Goal: Transaction & Acquisition: Book appointment/travel/reservation

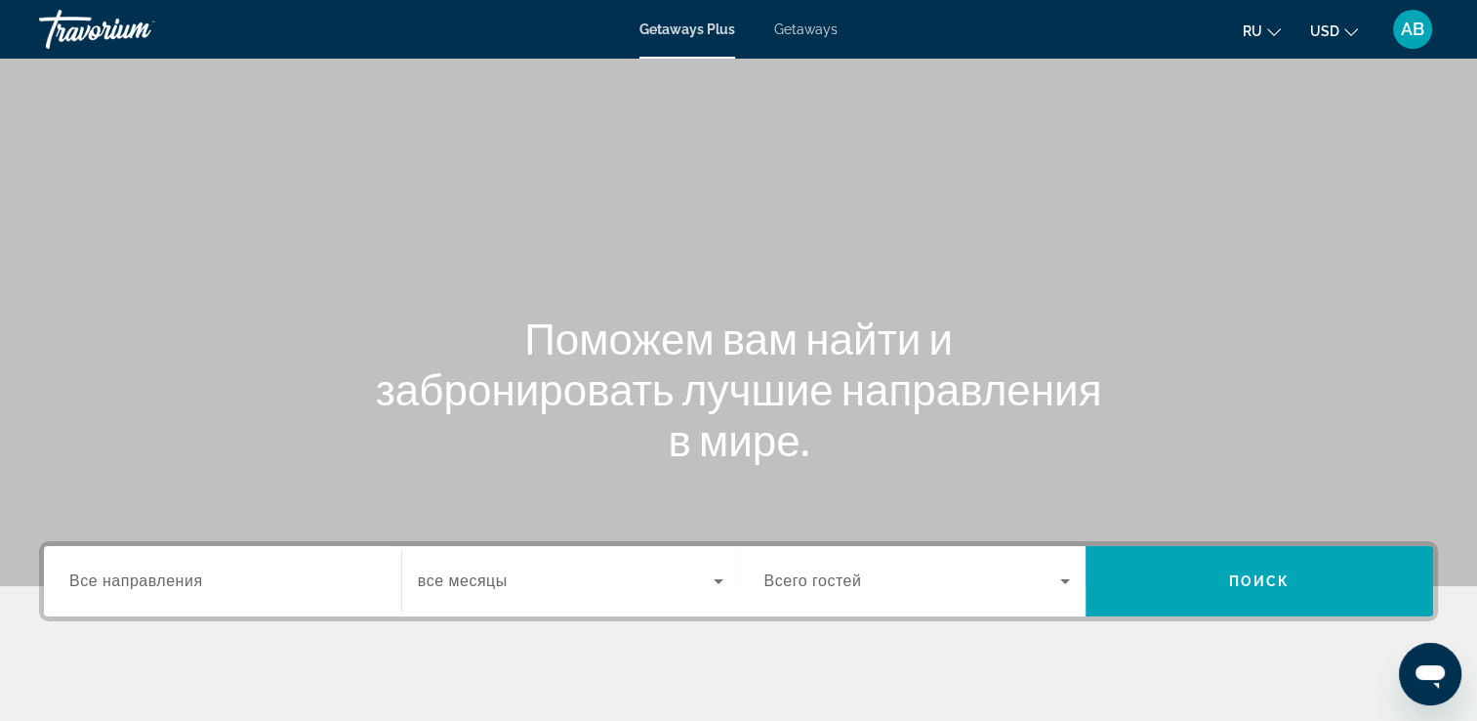
click at [806, 36] on span "Getaways" at bounding box center [805, 29] width 63 height 16
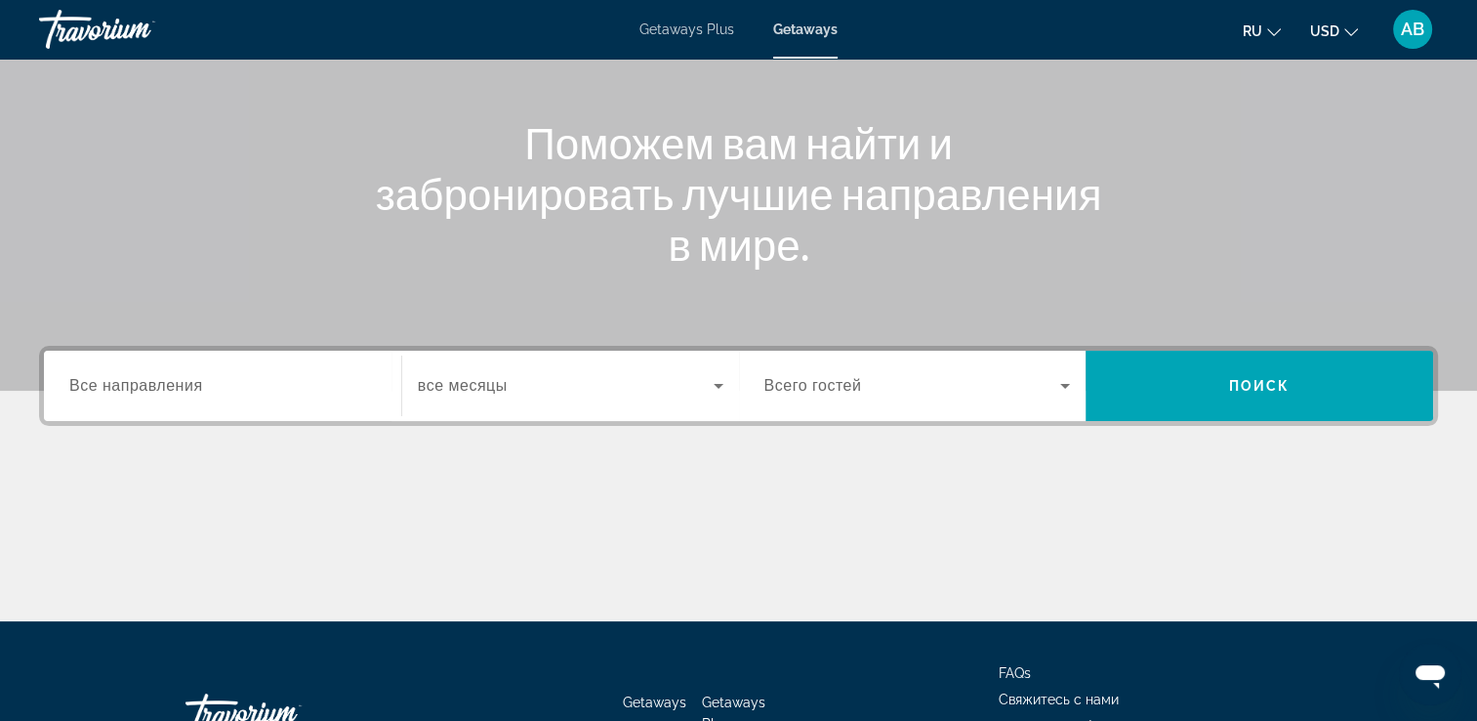
click at [121, 380] on span "Все направления" at bounding box center [136, 385] width 134 height 17
click at [121, 380] on input "Destination Все направления" at bounding box center [222, 386] width 307 height 23
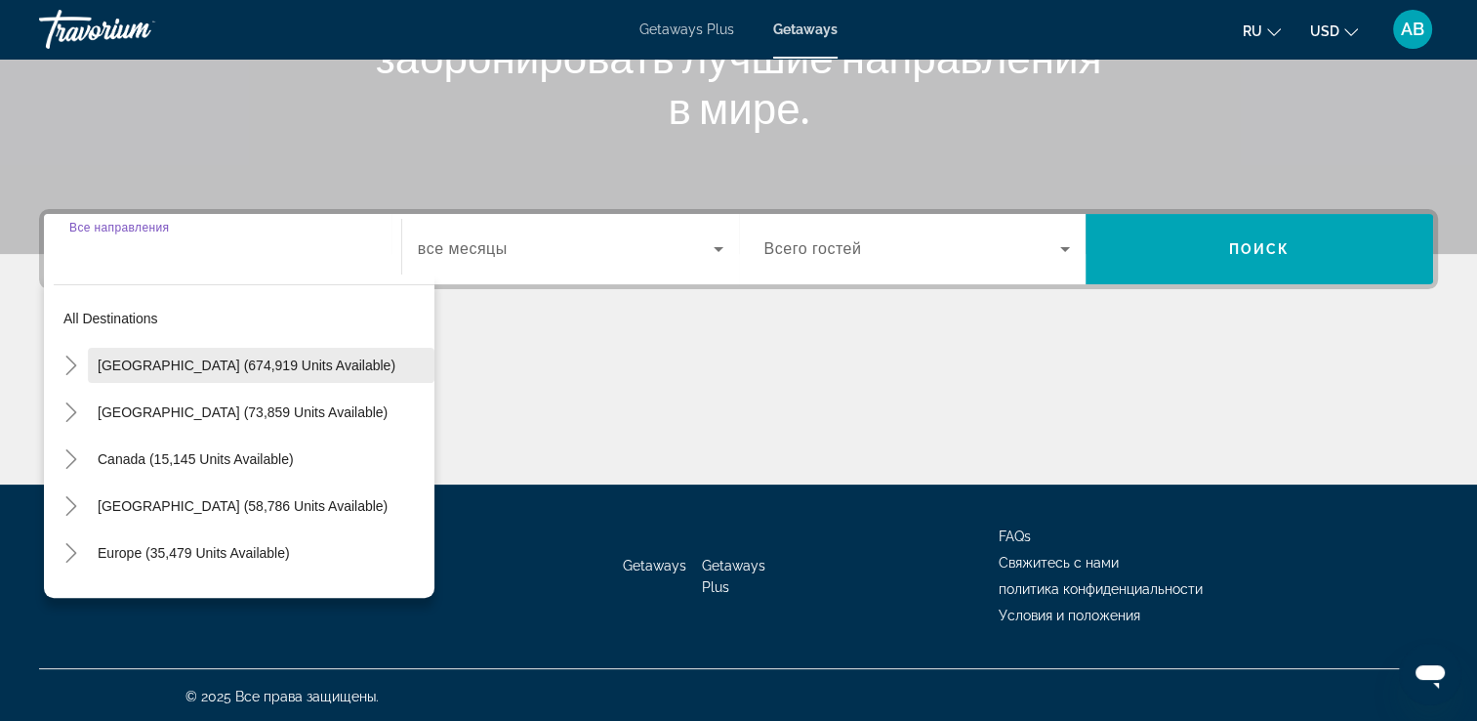
scroll to position [334, 0]
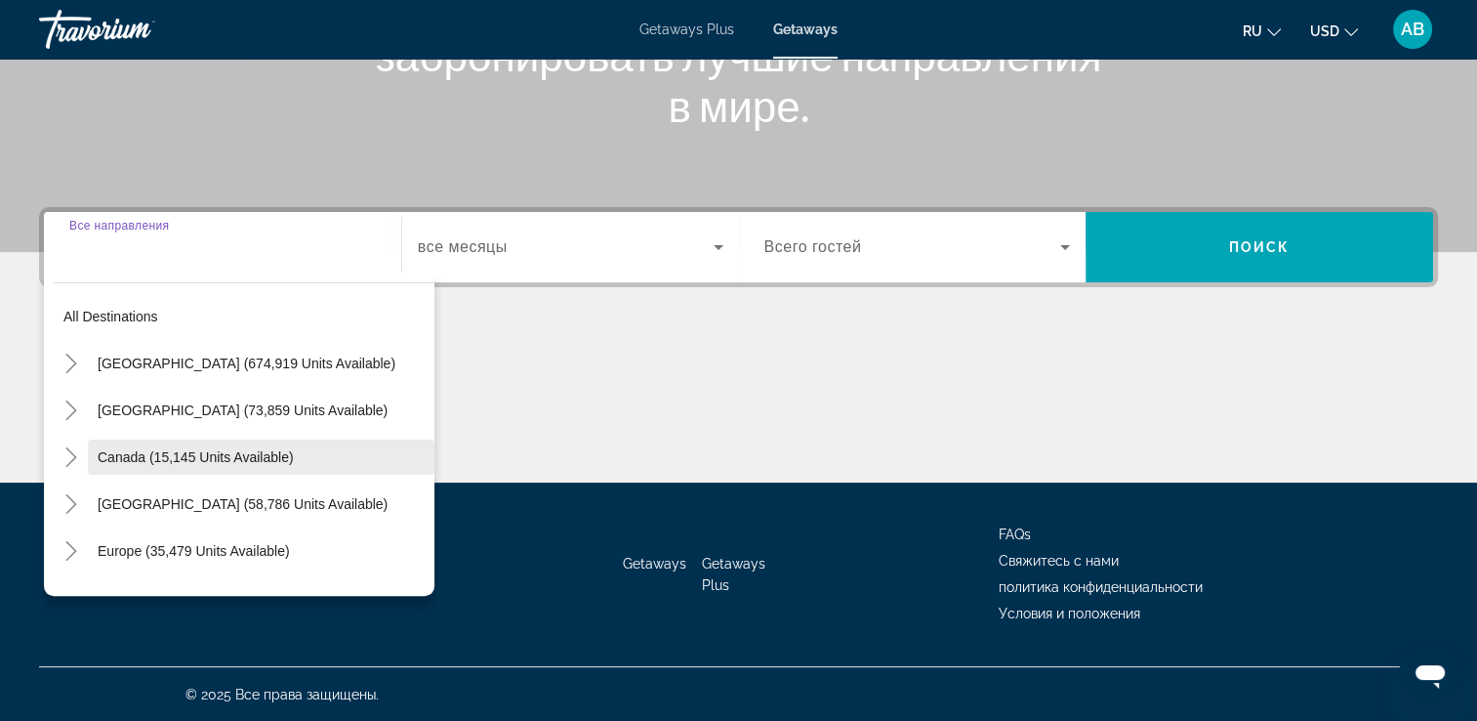
click at [88, 451] on div "Canada (15,145 units available)" at bounding box center [244, 456] width 381 height 35
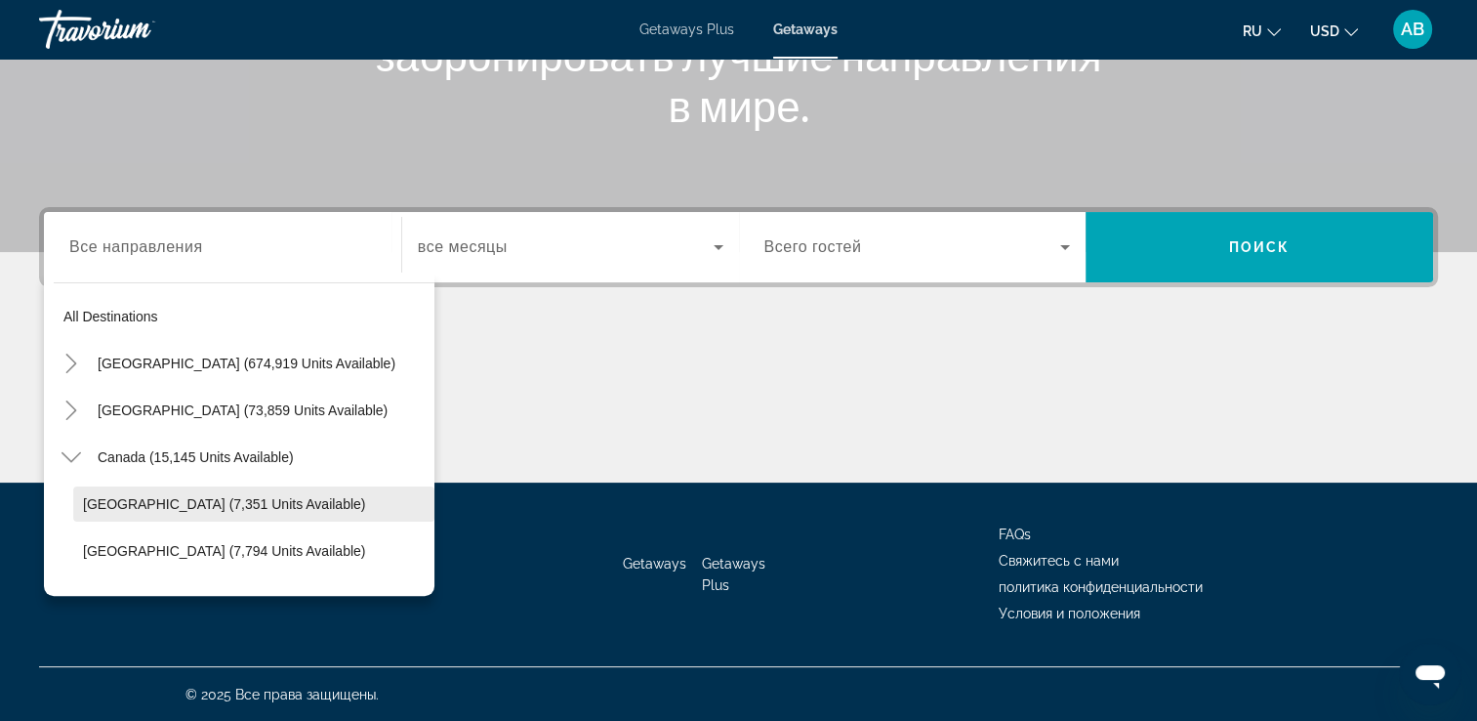
click at [108, 508] on span "[GEOGRAPHIC_DATA] (7,351 units available)" at bounding box center [224, 504] width 282 height 16
type input "**********"
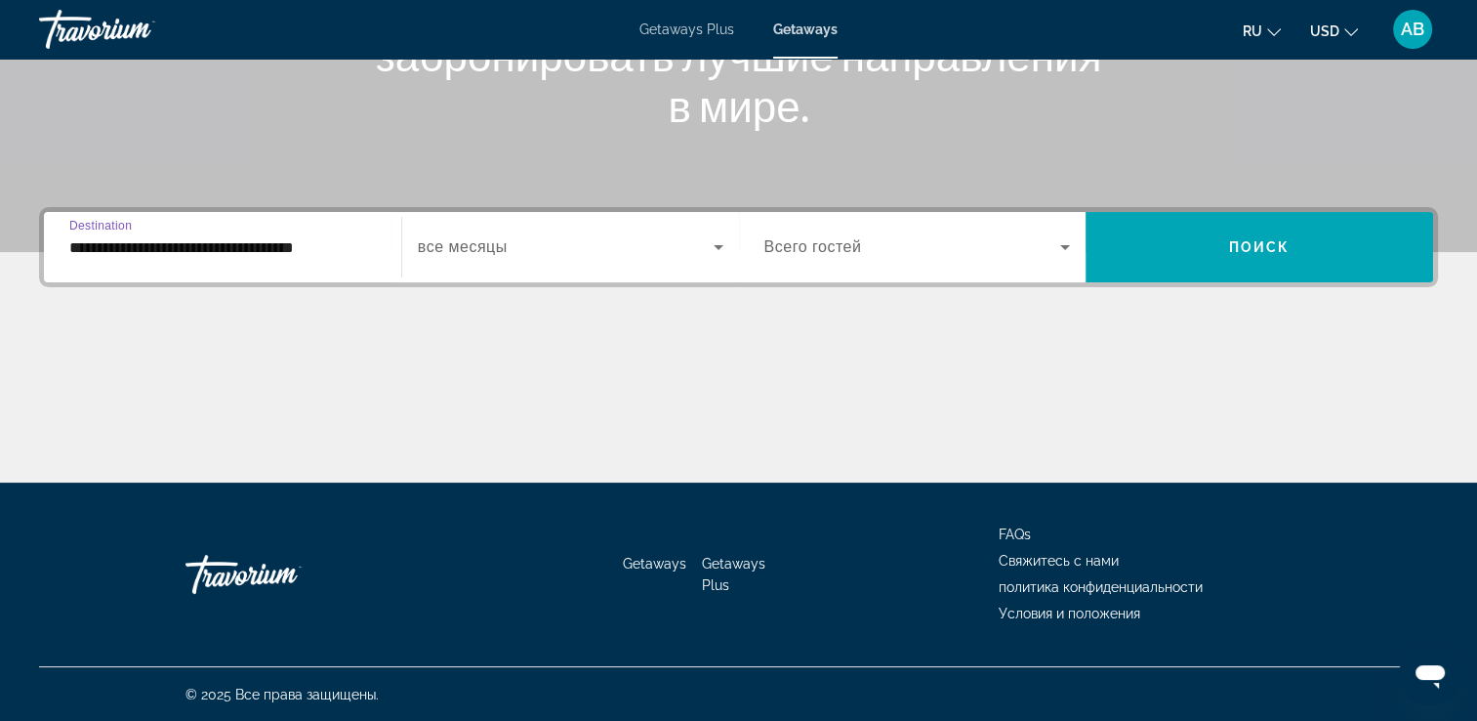
click at [569, 299] on div "**********" at bounding box center [738, 344] width 1477 height 275
click at [579, 271] on div "Search widget" at bounding box center [571, 247] width 306 height 55
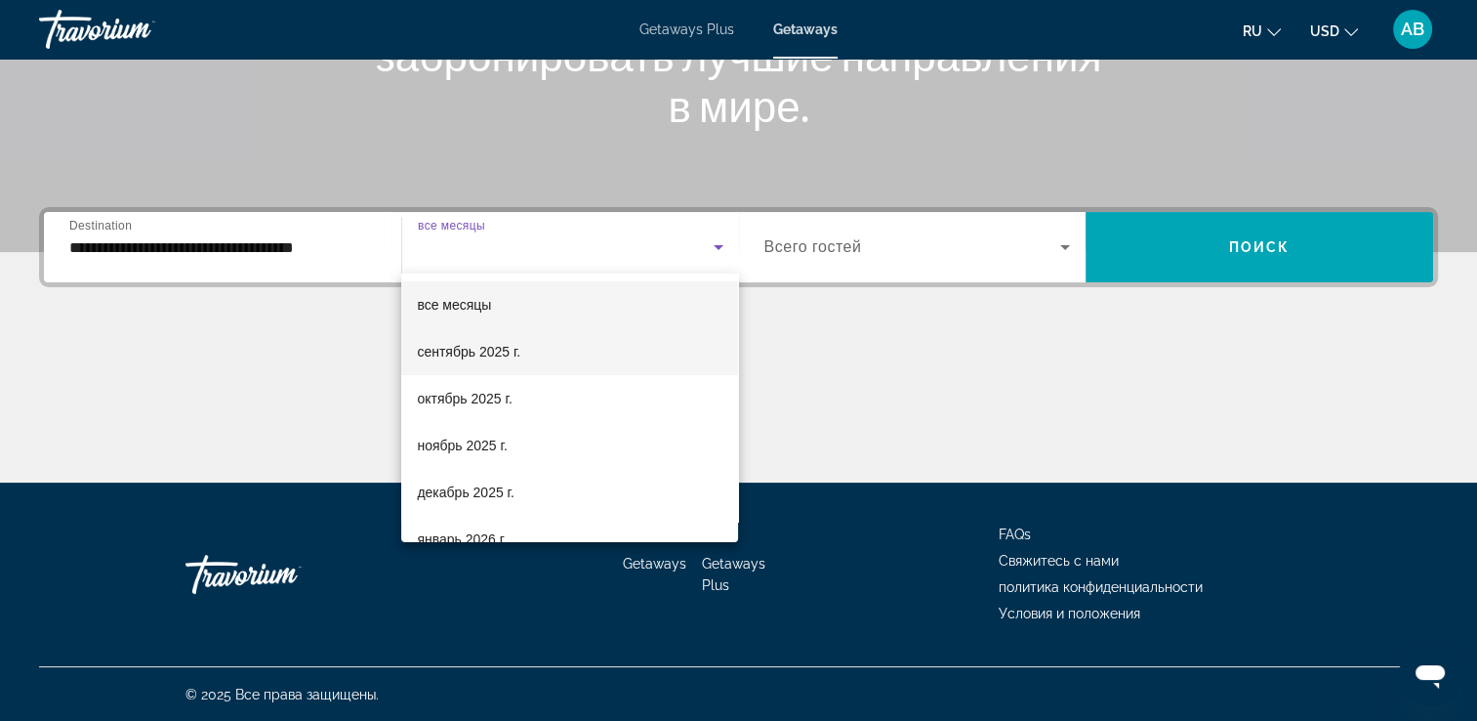
drag, startPoint x: 525, startPoint y: 353, endPoint x: 578, endPoint y: 332, distance: 56.9
click at [526, 353] on mat-option "сентябрь 2025 г." at bounding box center [569, 351] width 337 height 47
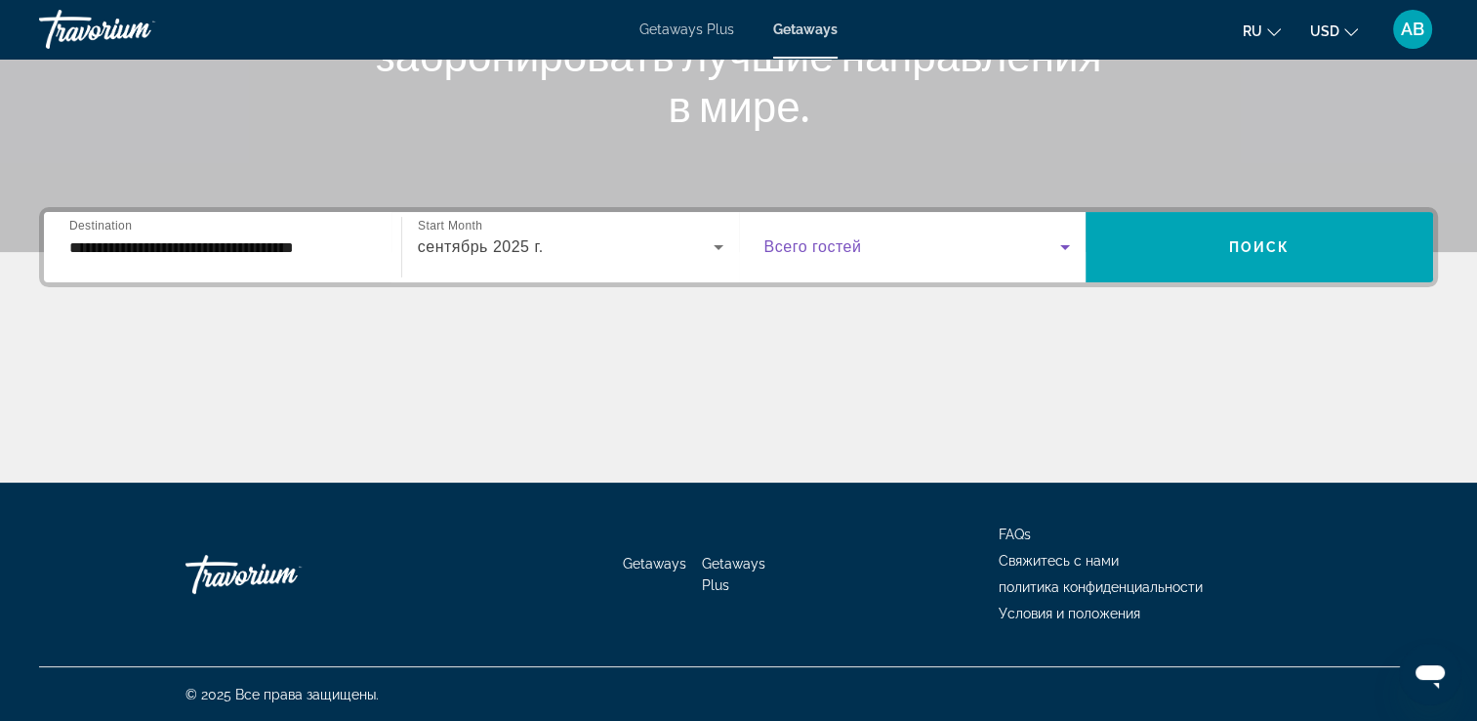
click at [1050, 235] on span "Search widget" at bounding box center [913, 246] width 297 height 23
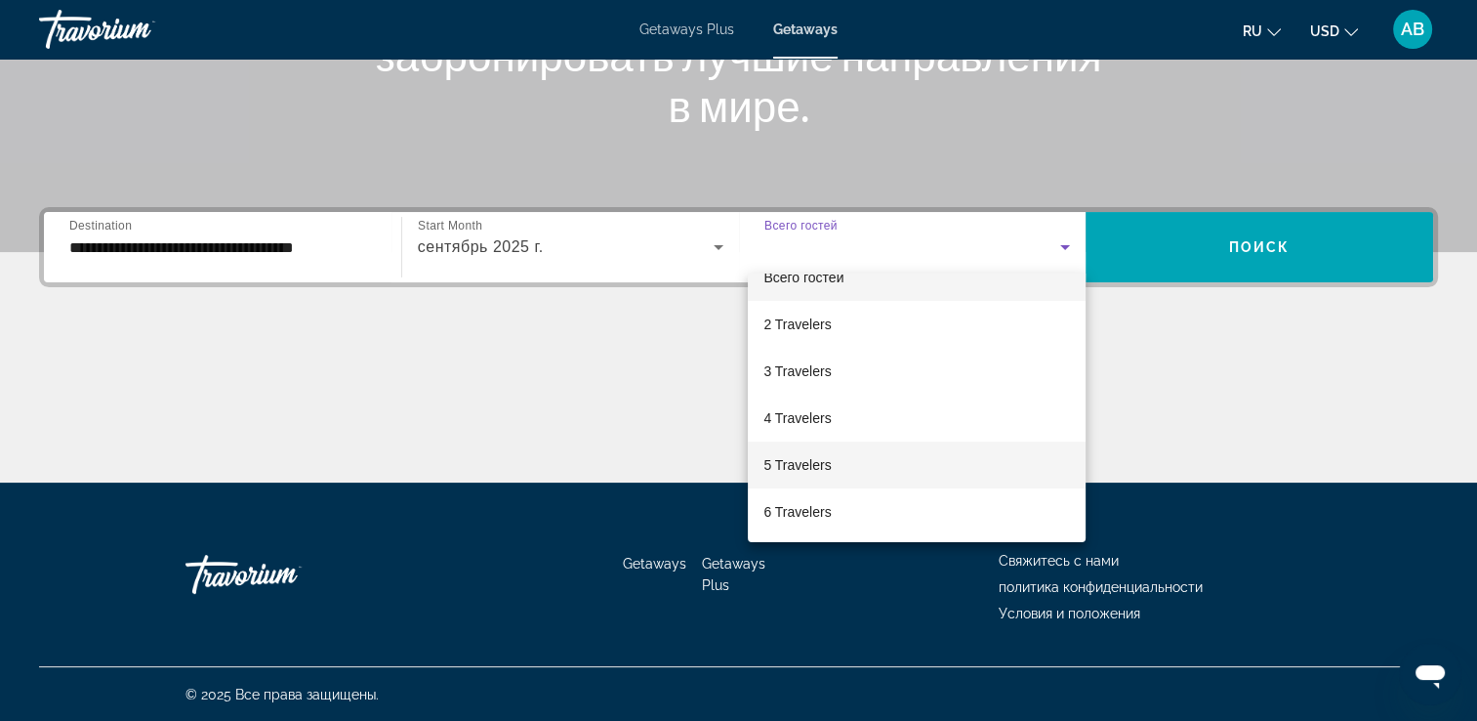
scroll to position [98, 0]
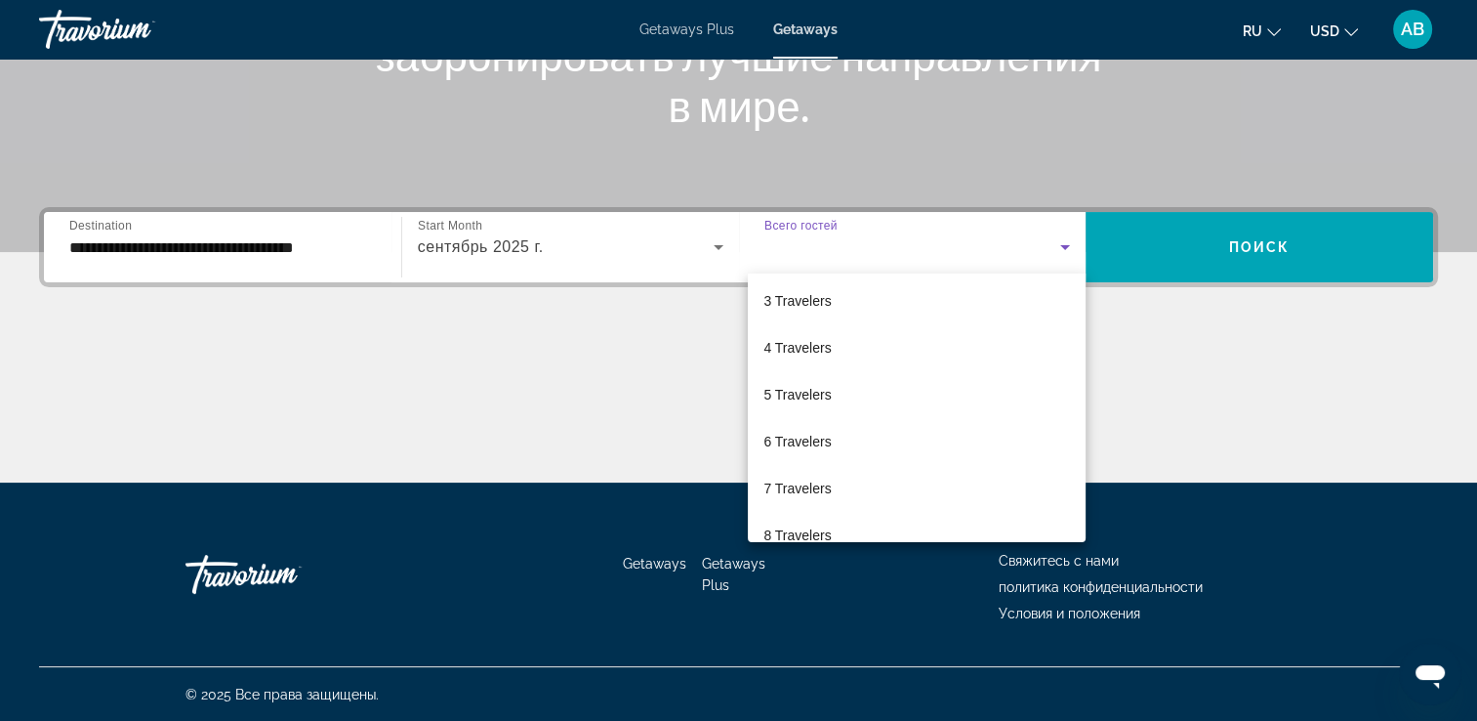
click at [1255, 352] on div at bounding box center [738, 360] width 1477 height 721
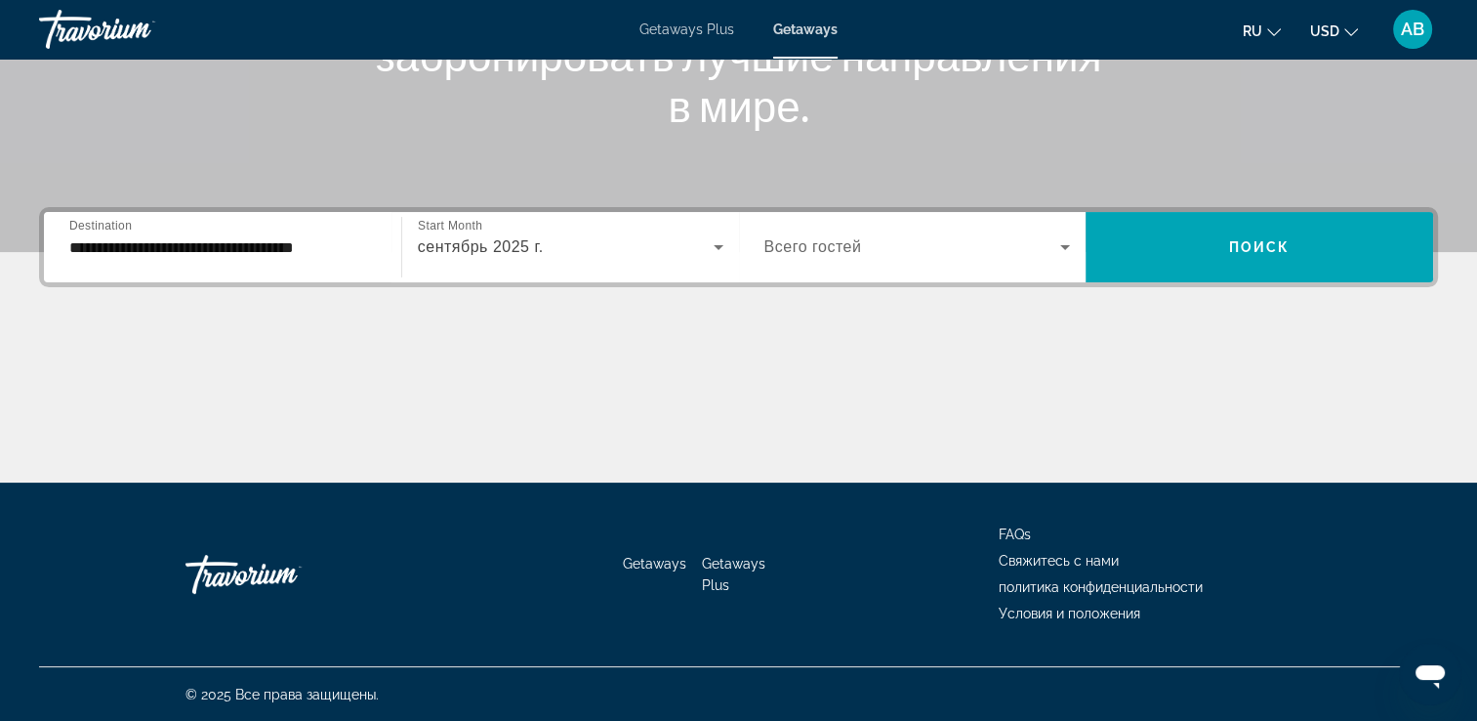
click at [1356, 28] on icon "Change currency" at bounding box center [1352, 32] width 14 height 14
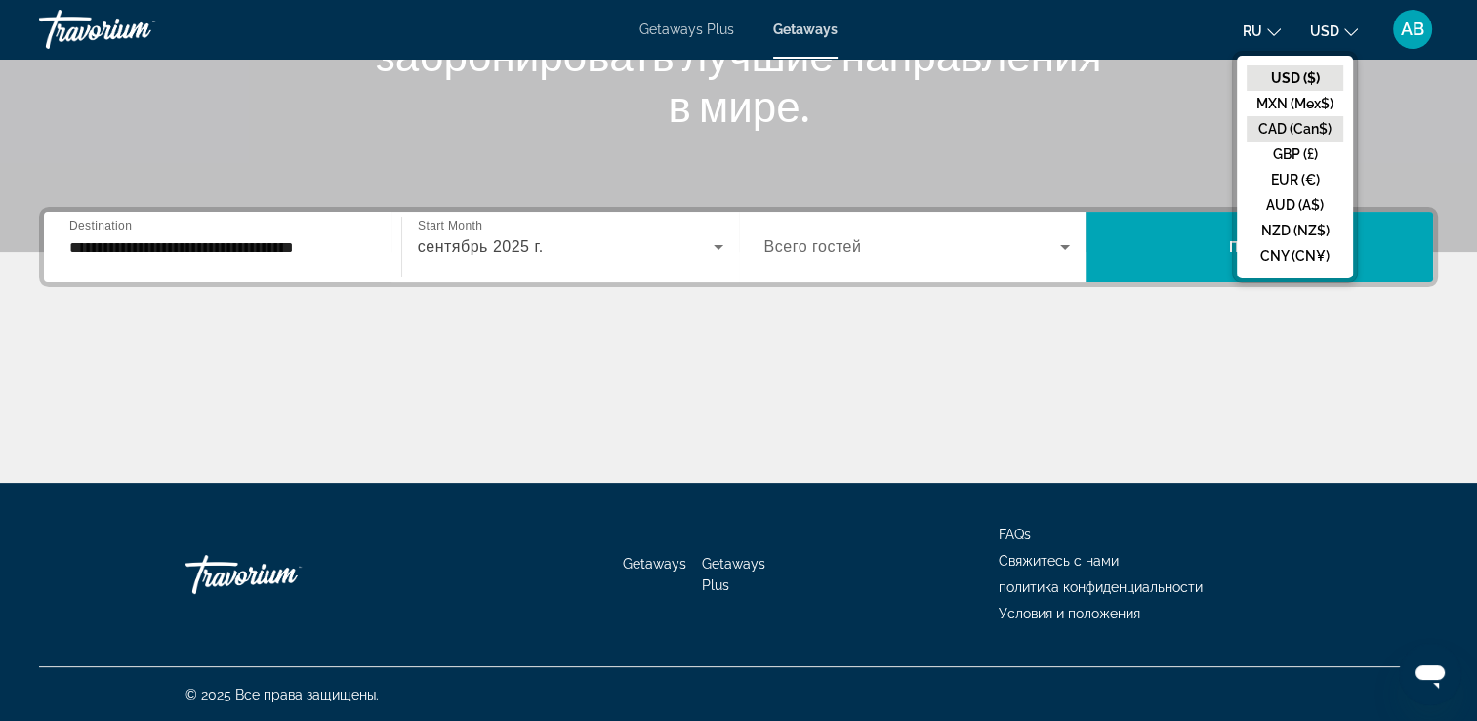
click at [1269, 139] on button "CAD (Can$)" at bounding box center [1295, 128] width 97 height 25
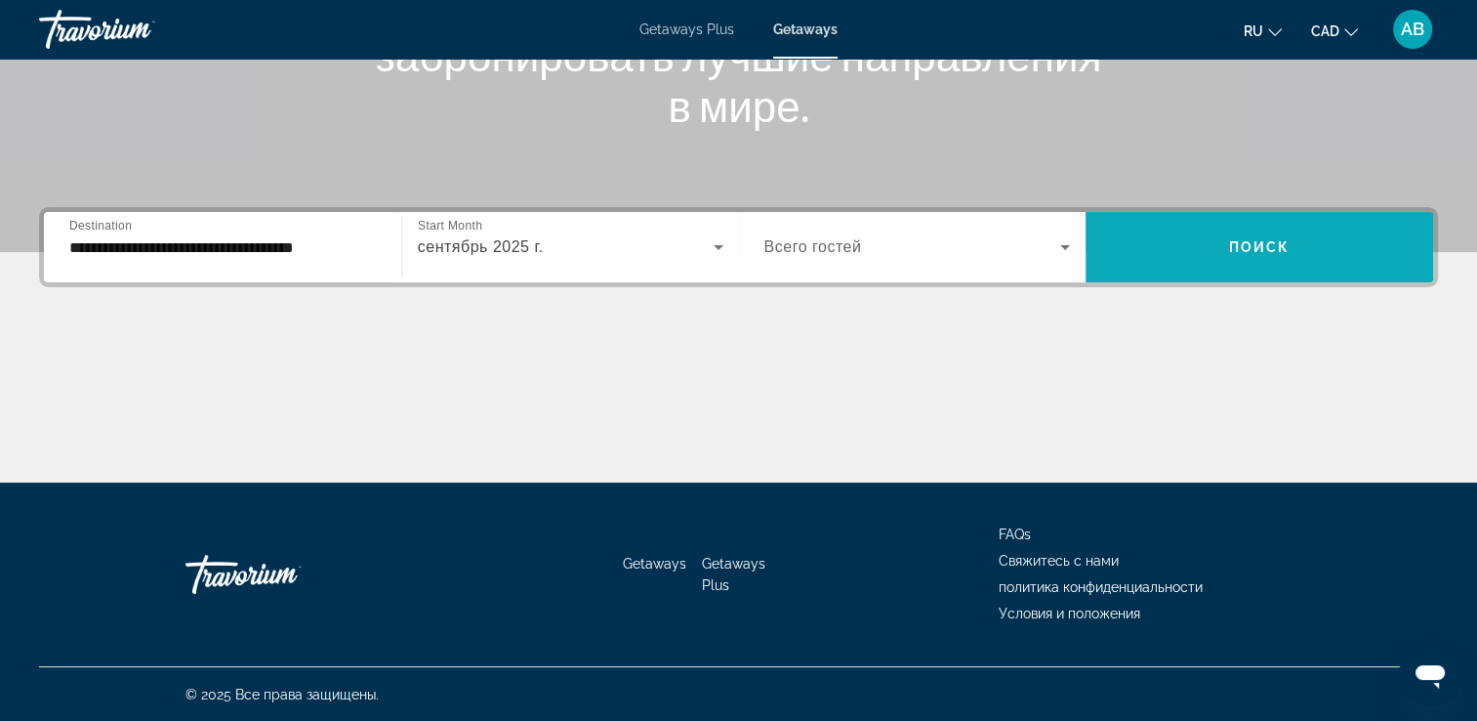
click at [1145, 232] on span "Search widget" at bounding box center [1260, 247] width 348 height 47
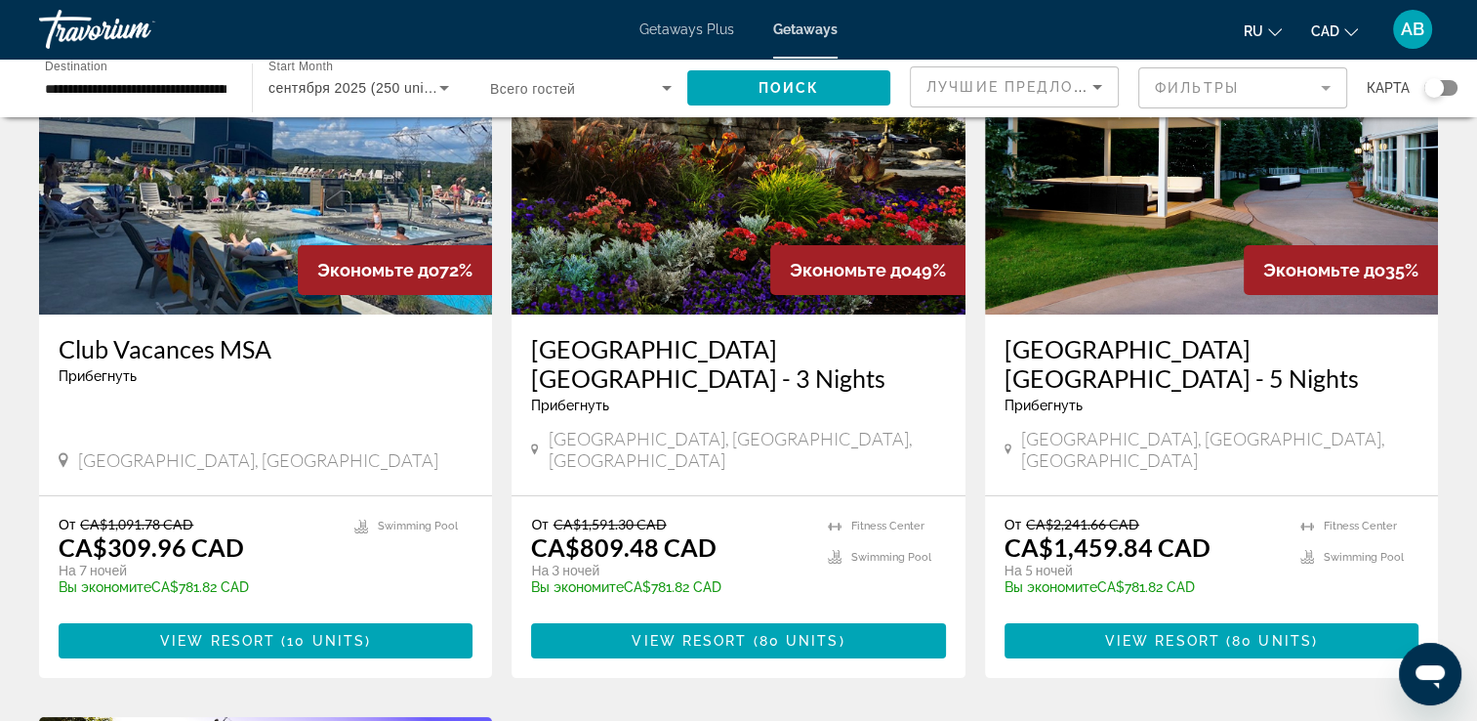
scroll to position [195, 0]
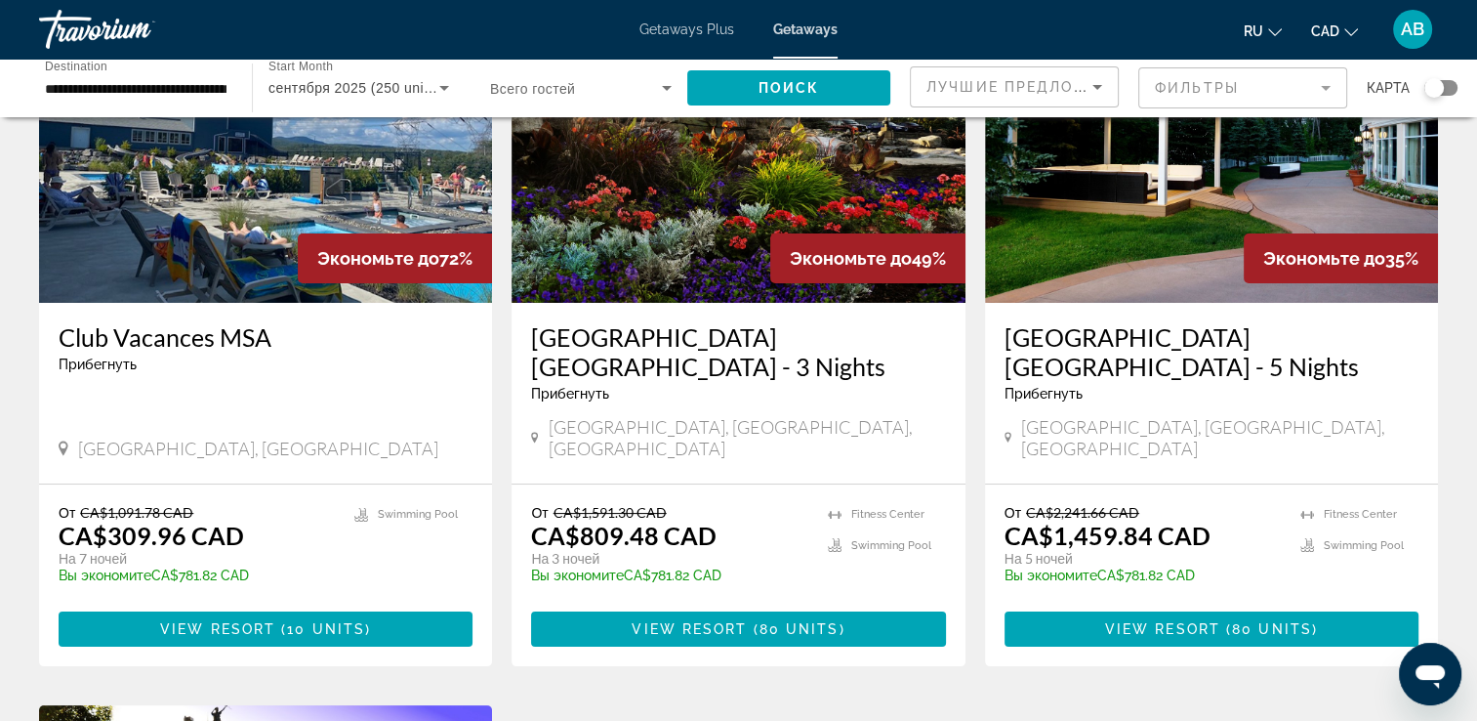
click at [234, 256] on img "Main content" at bounding box center [265, 146] width 453 height 312
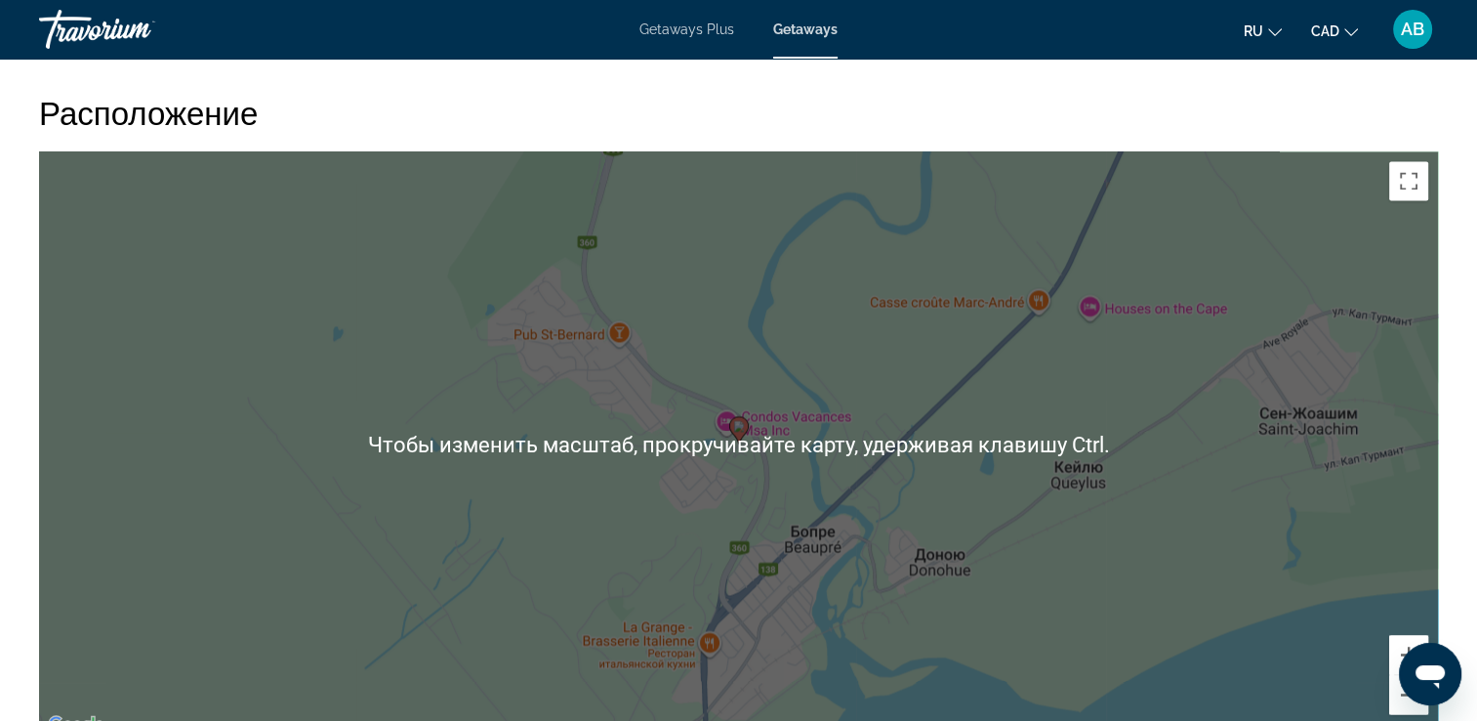
scroll to position [2868, 0]
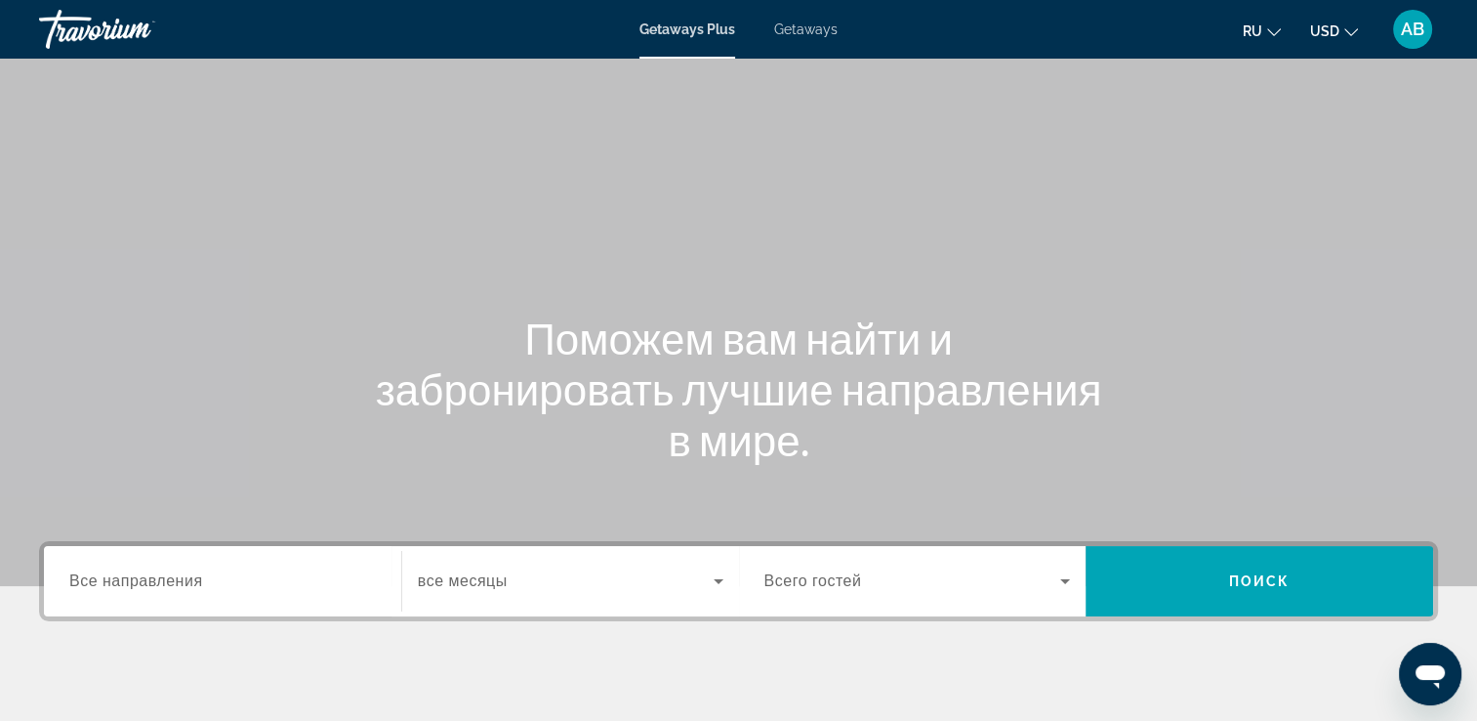
click at [785, 21] on span "Getaways" at bounding box center [805, 29] width 63 height 16
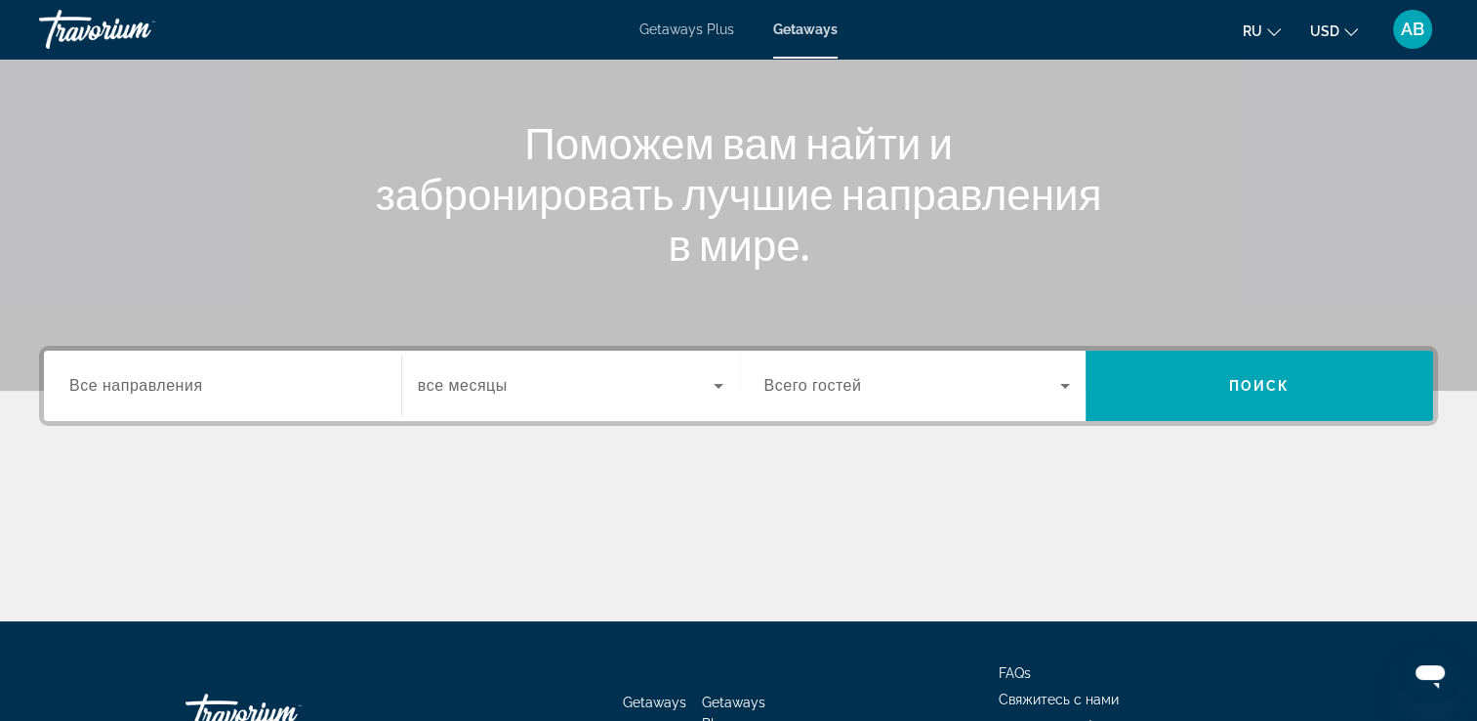
click at [175, 381] on span "Все направления" at bounding box center [136, 385] width 134 height 17
click at [175, 381] on input "Destination Все направления" at bounding box center [222, 386] width 307 height 23
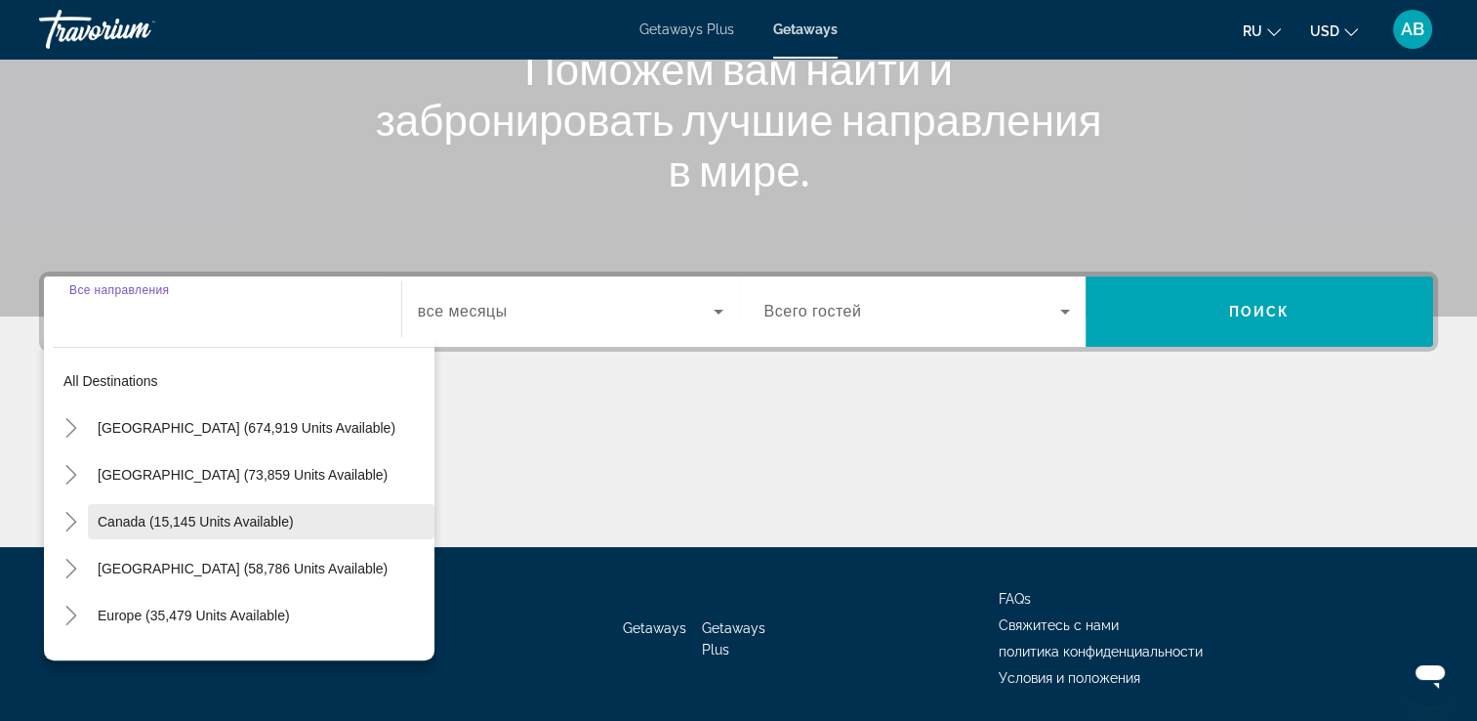
scroll to position [334, 0]
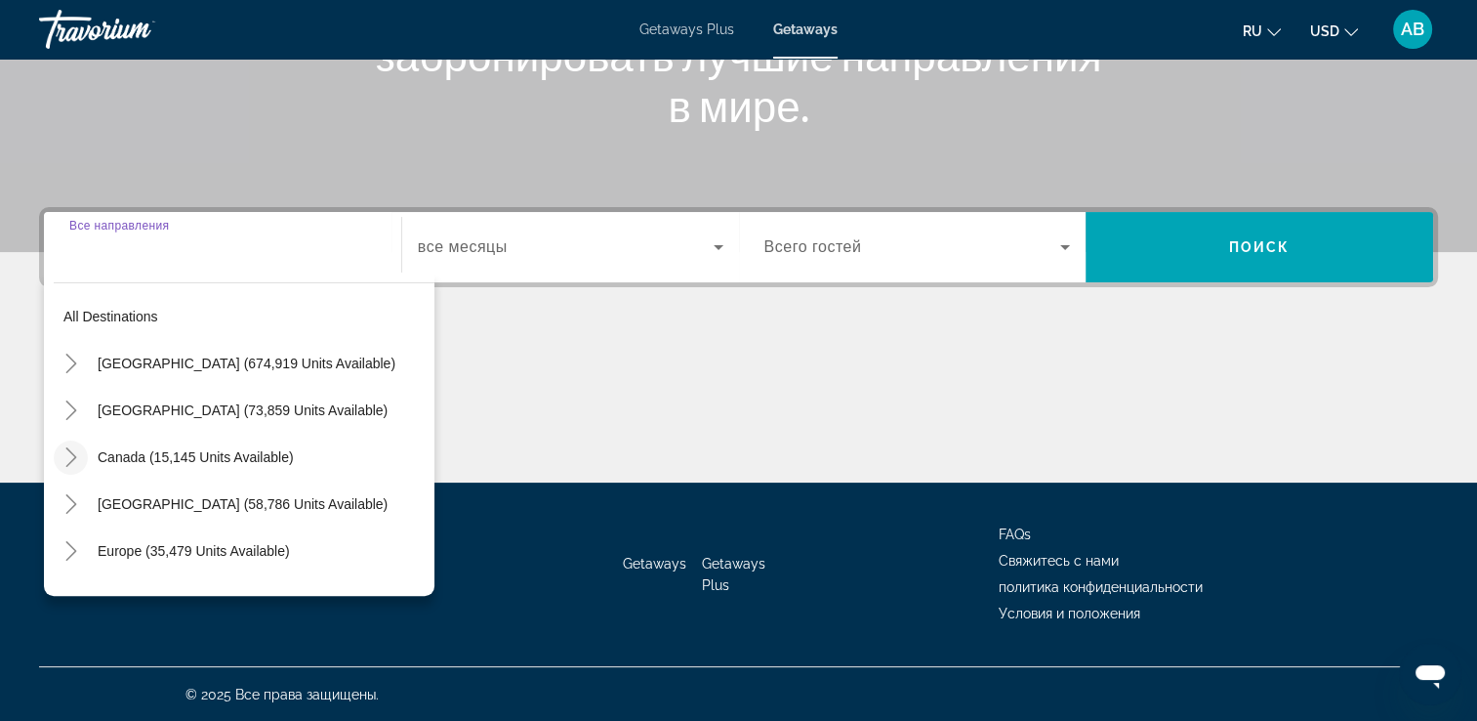
click at [70, 454] on icon "Toggle Canada (15,145 units available)" at bounding box center [72, 457] width 20 height 20
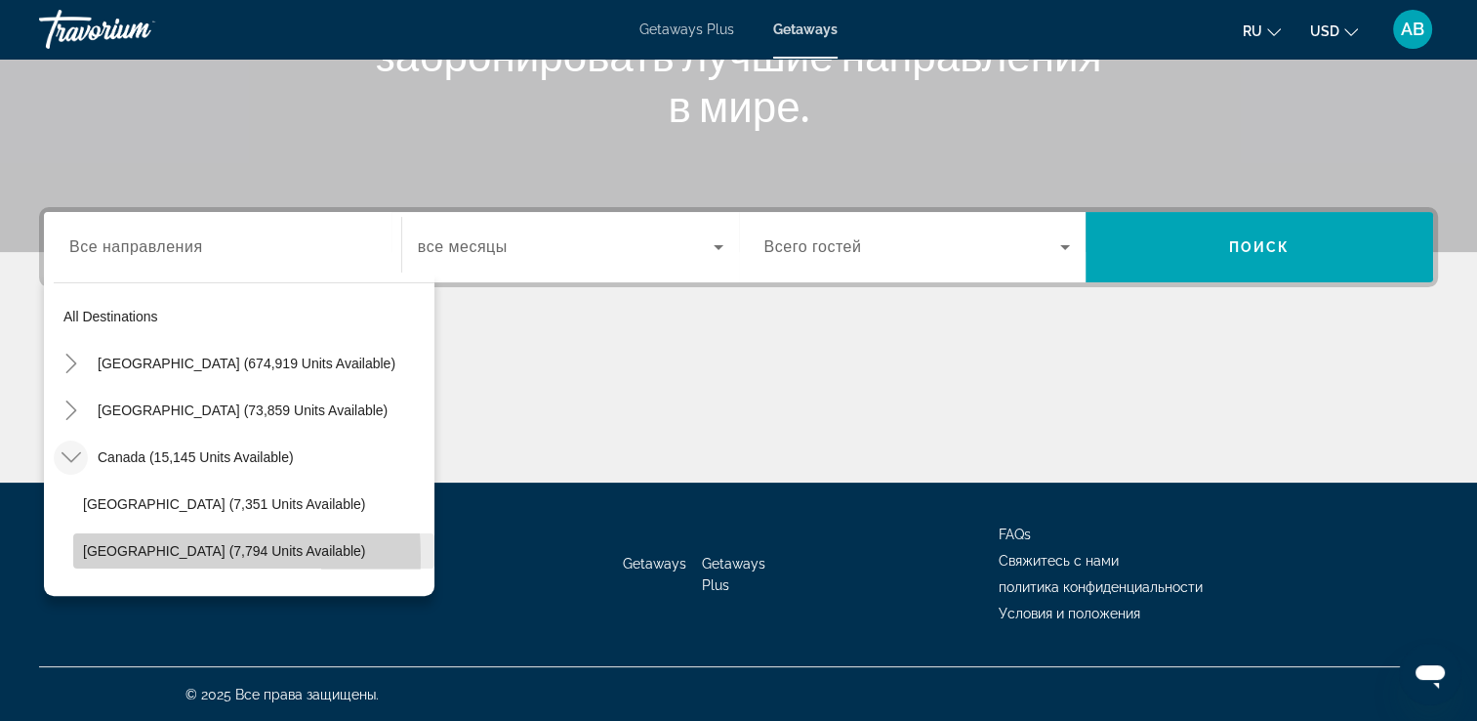
click at [123, 557] on span "[GEOGRAPHIC_DATA] (7,794 units available)" at bounding box center [224, 551] width 282 height 16
type input "**********"
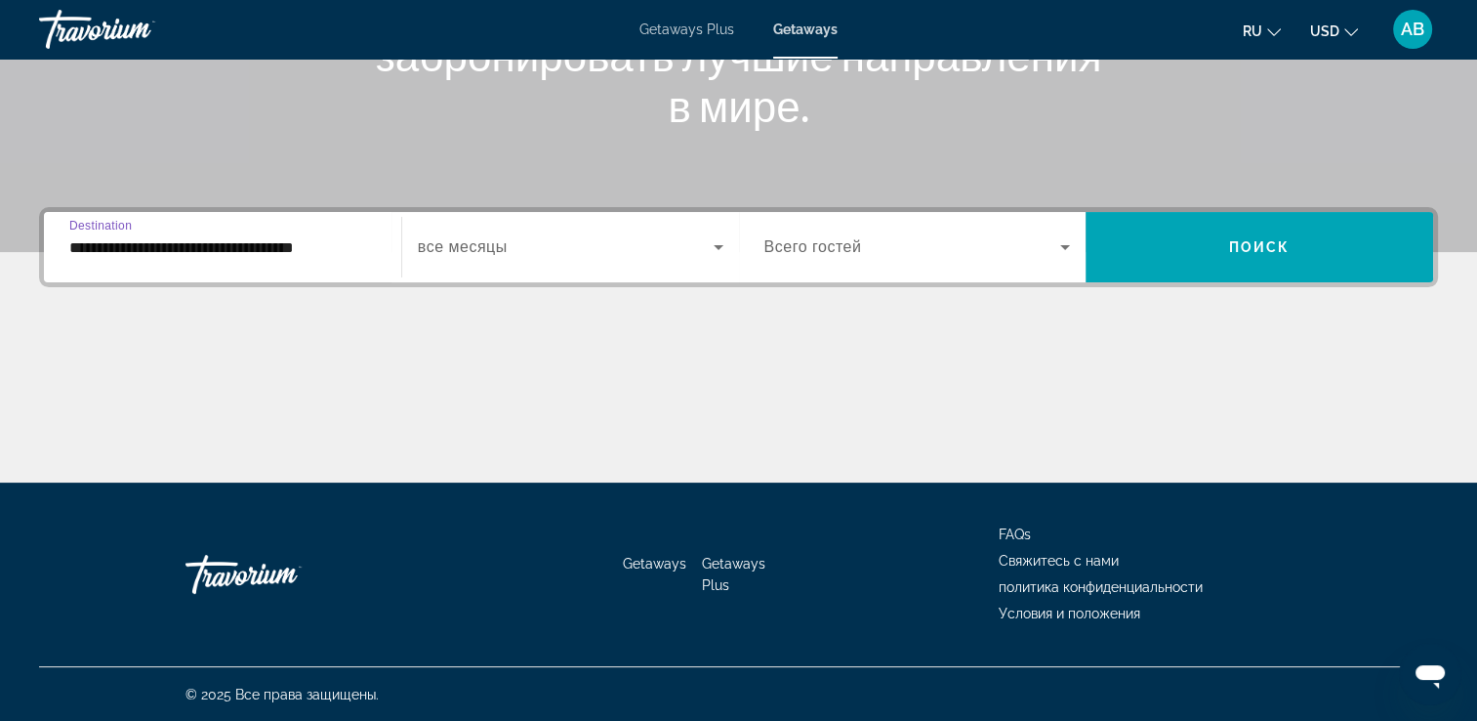
click at [658, 230] on div "Search widget" at bounding box center [571, 247] width 306 height 55
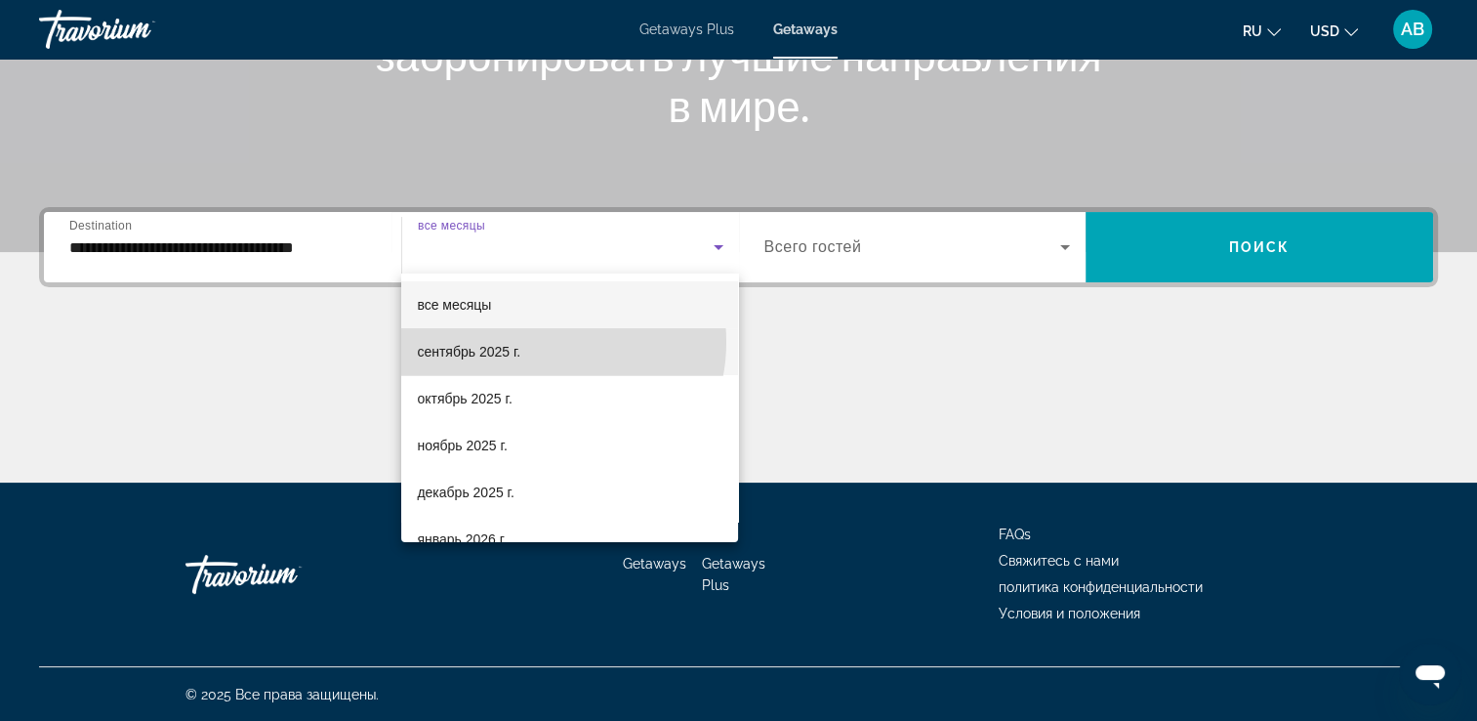
click at [541, 343] on mat-option "сентябрь 2025 г." at bounding box center [569, 351] width 337 height 47
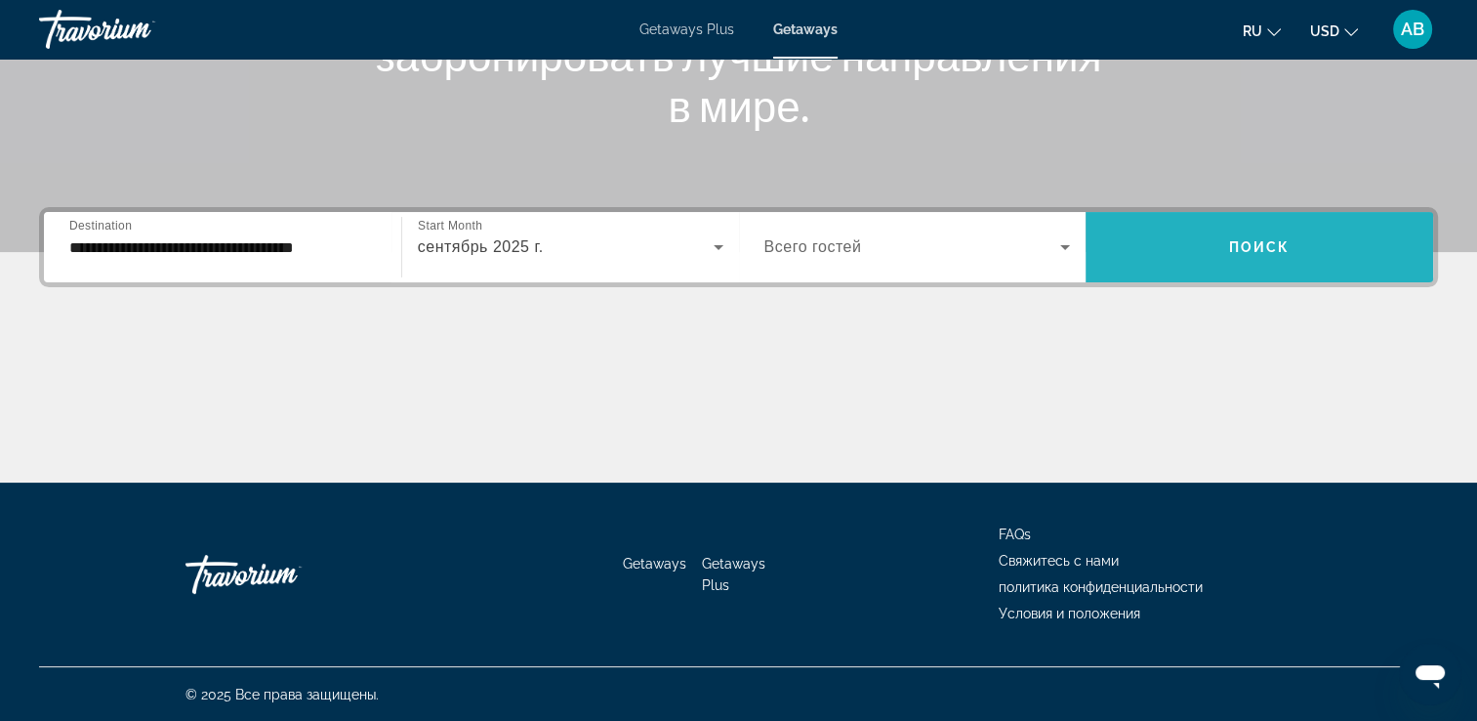
click at [1233, 248] on span "Поиск" at bounding box center [1260, 247] width 62 height 16
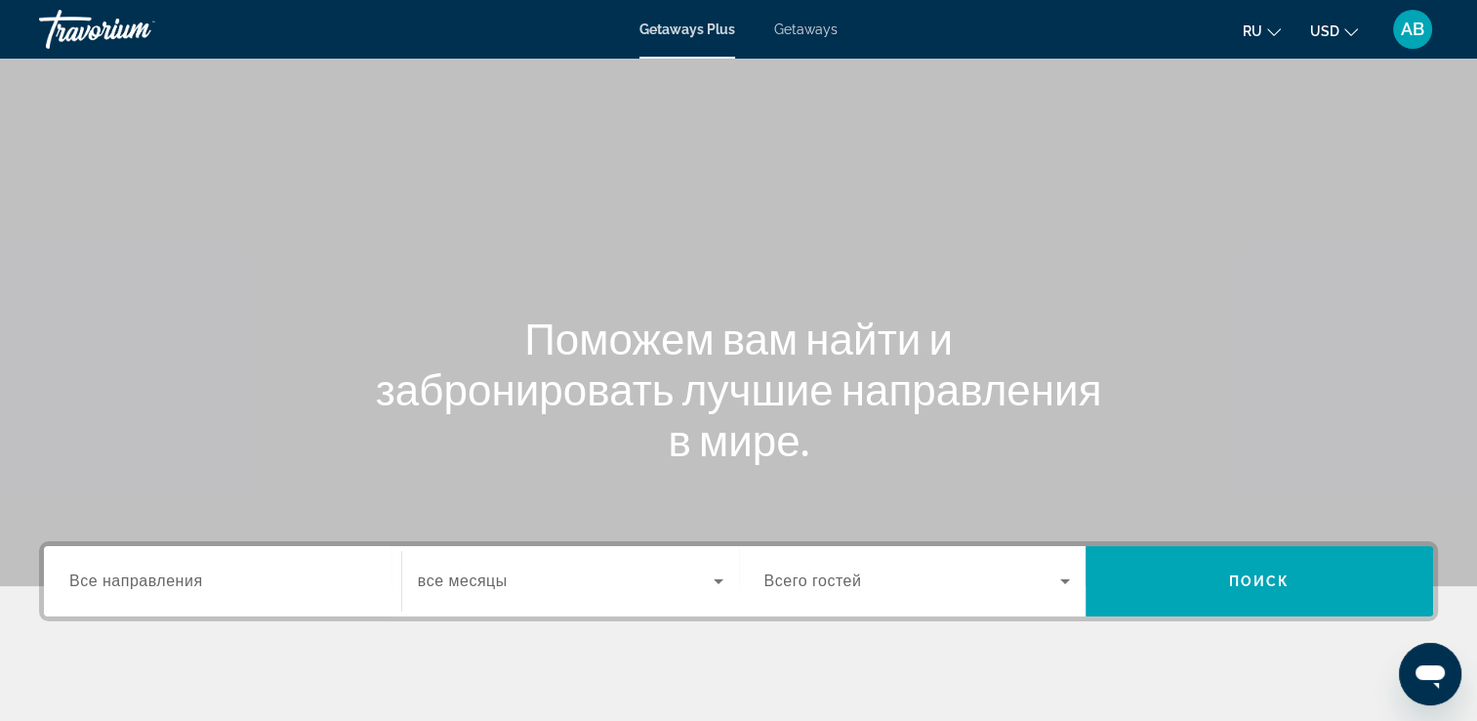
click at [801, 25] on span "Getaways" at bounding box center [805, 29] width 63 height 16
click at [221, 595] on div "Search widget" at bounding box center [222, 582] width 307 height 56
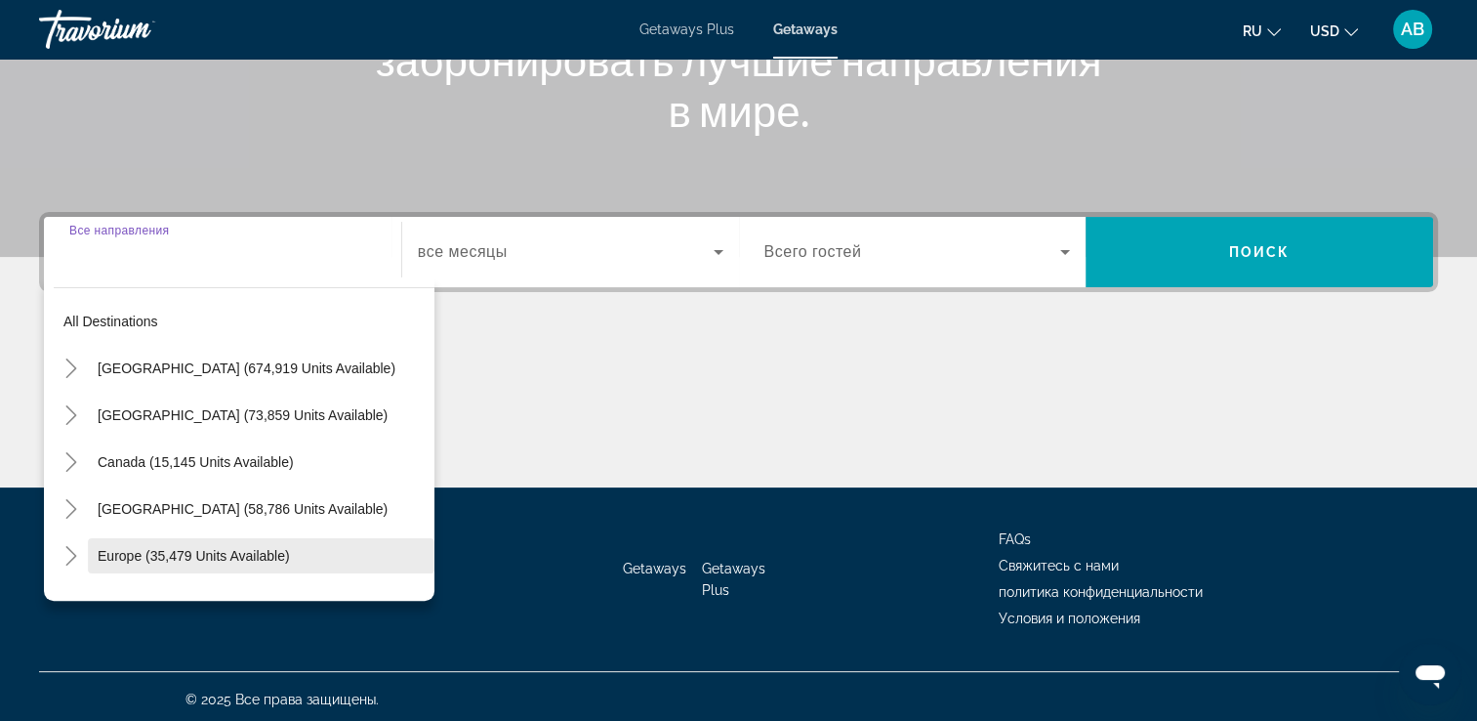
scroll to position [334, 0]
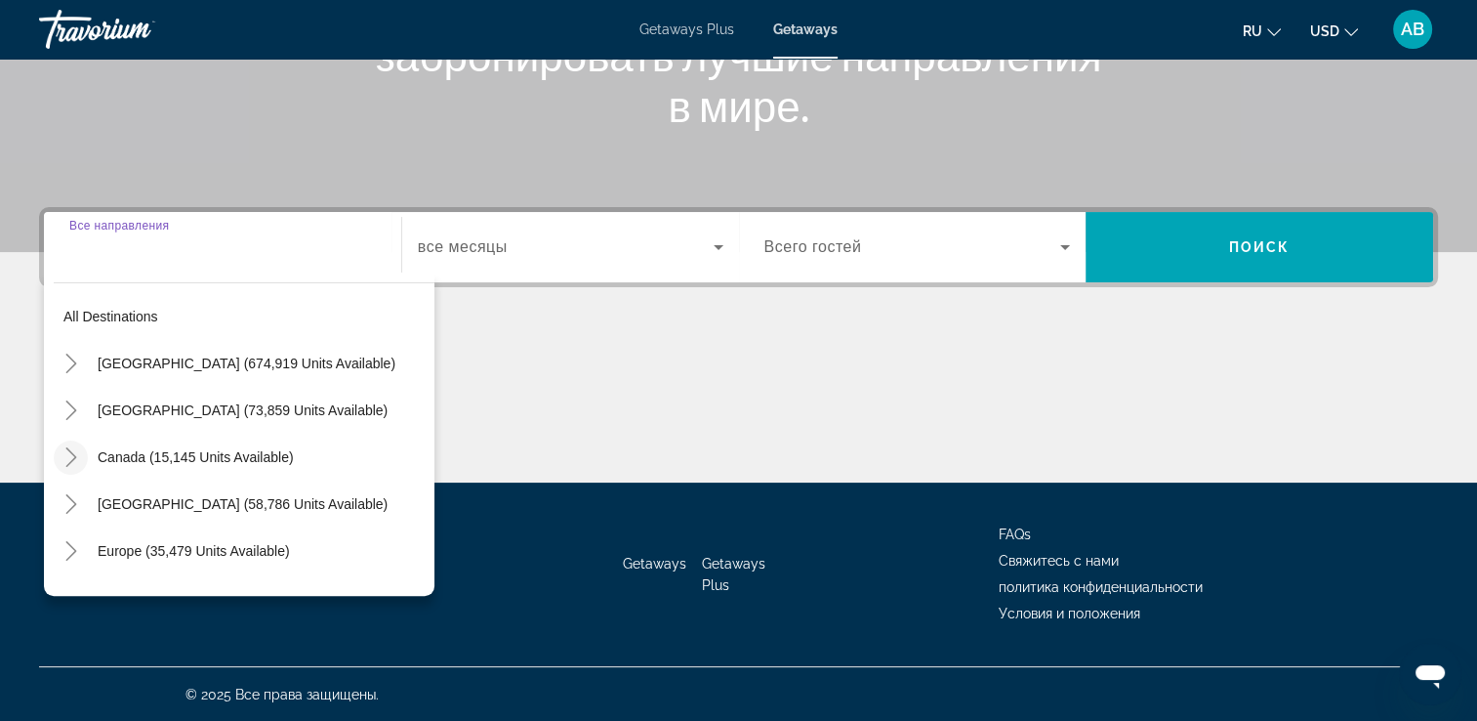
click at [84, 453] on mat-icon "Toggle Canada (15,145 units available)" at bounding box center [71, 457] width 34 height 34
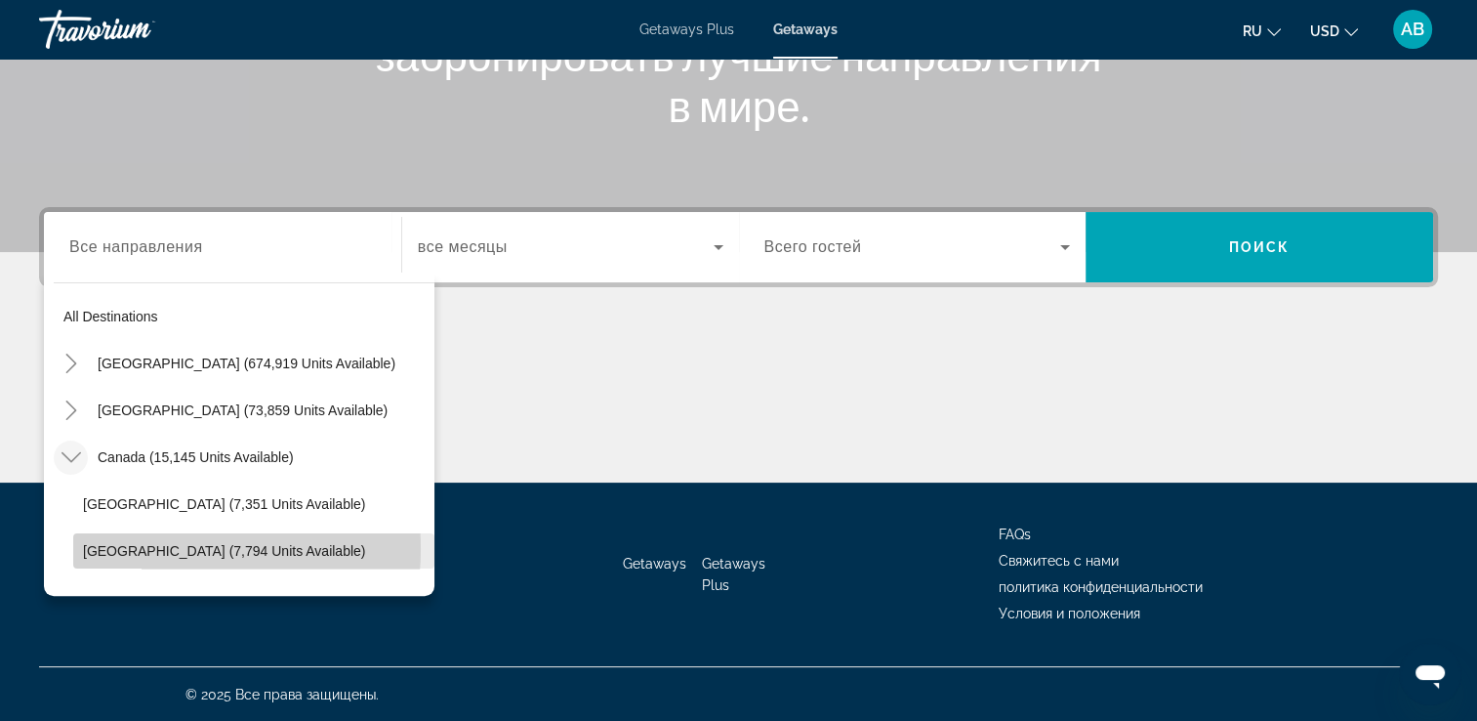
click at [156, 548] on span "[GEOGRAPHIC_DATA] (7,794 units available)" at bounding box center [224, 551] width 282 height 16
type input "**********"
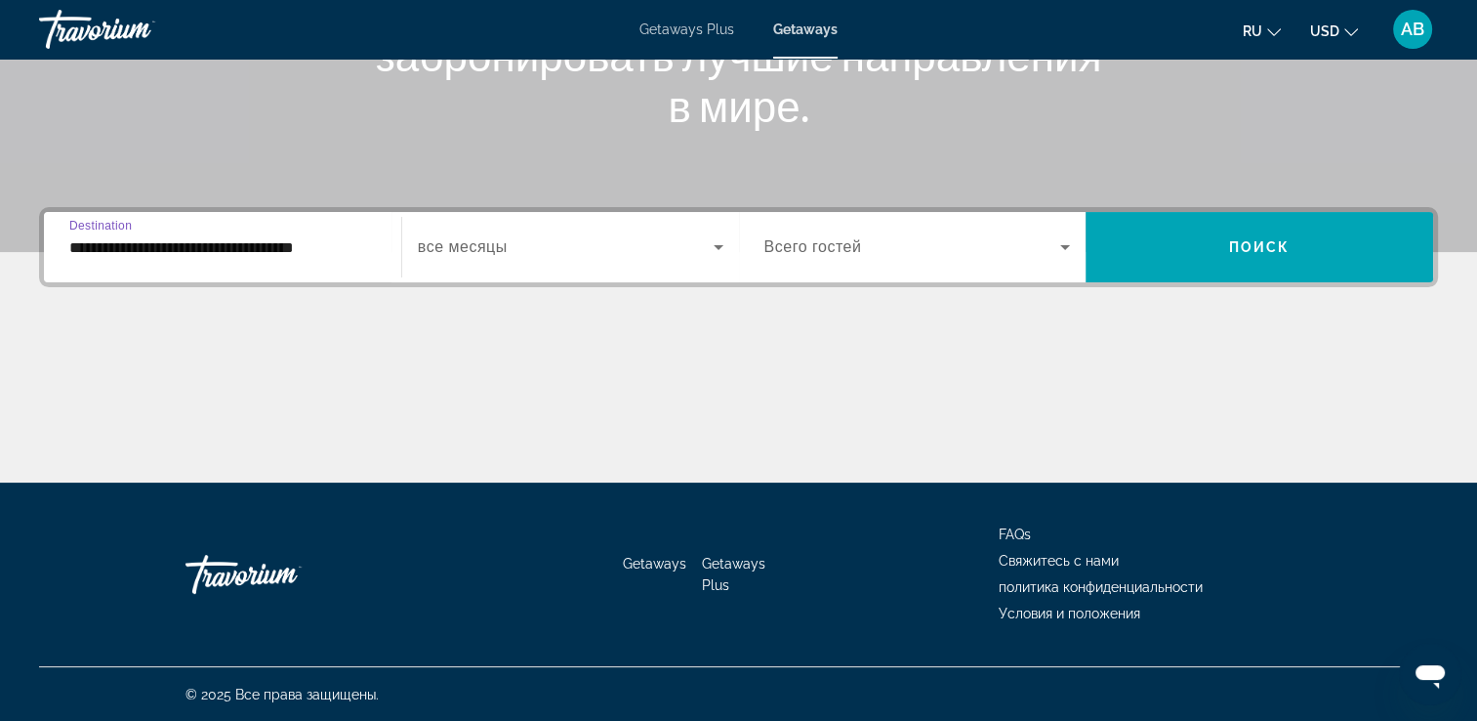
click at [661, 237] on span "Search widget" at bounding box center [566, 246] width 296 height 23
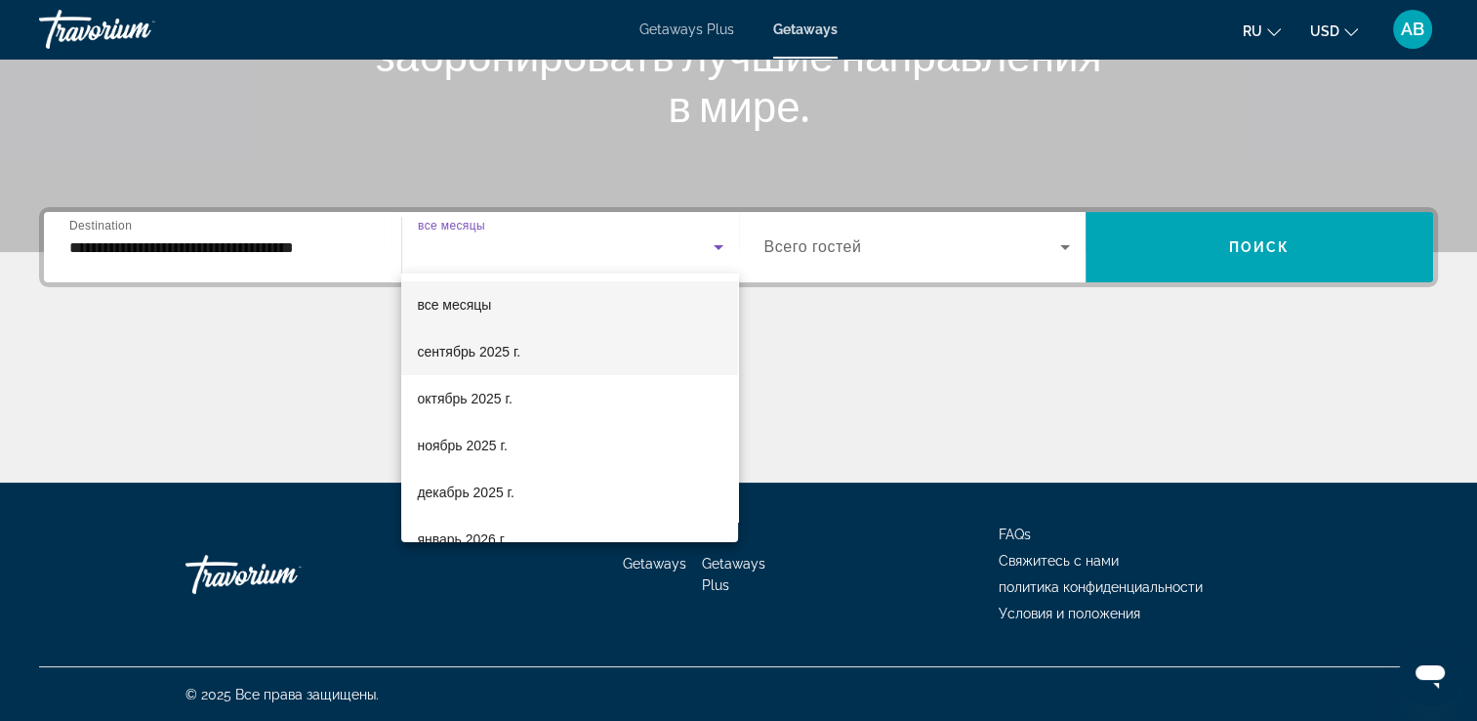
click at [564, 346] on mat-option "сентябрь 2025 г." at bounding box center [569, 351] width 337 height 47
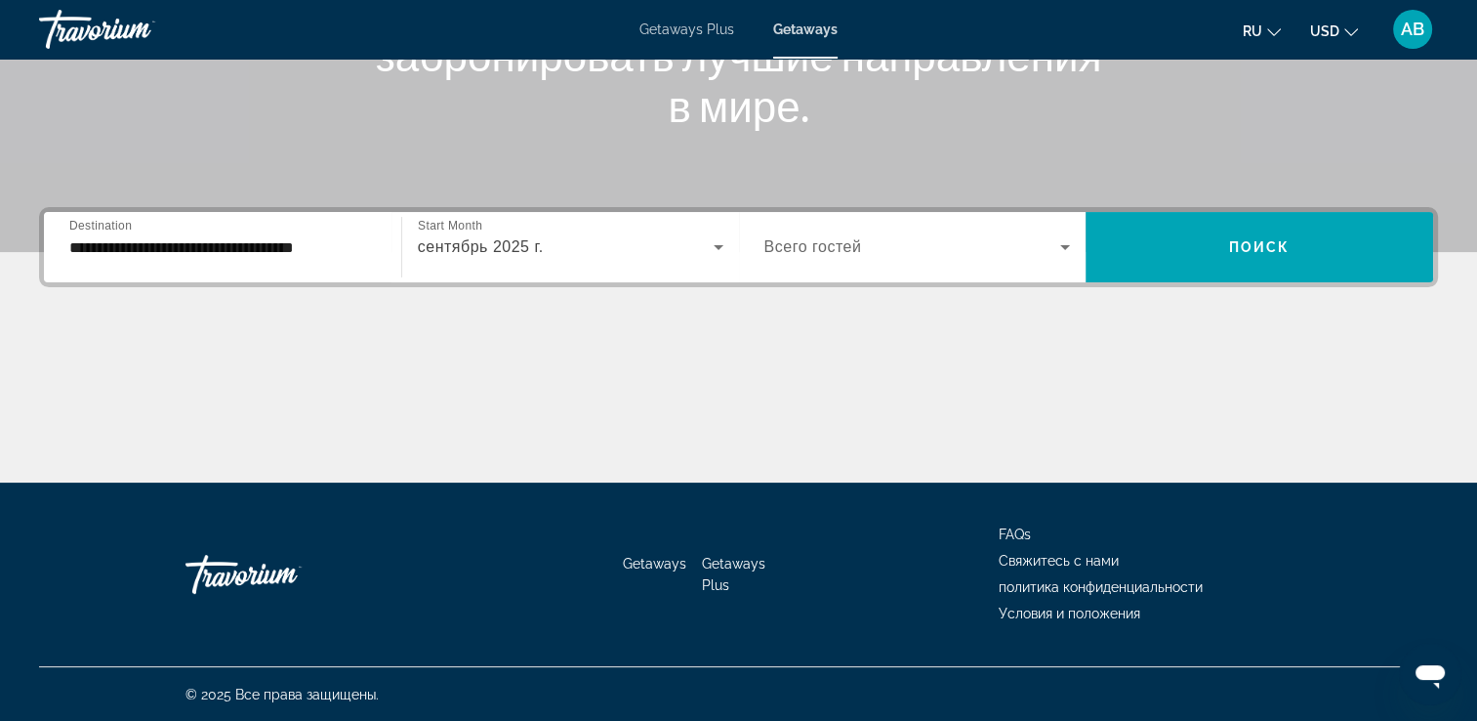
click at [1355, 28] on icon "Change currency" at bounding box center [1352, 32] width 14 height 14
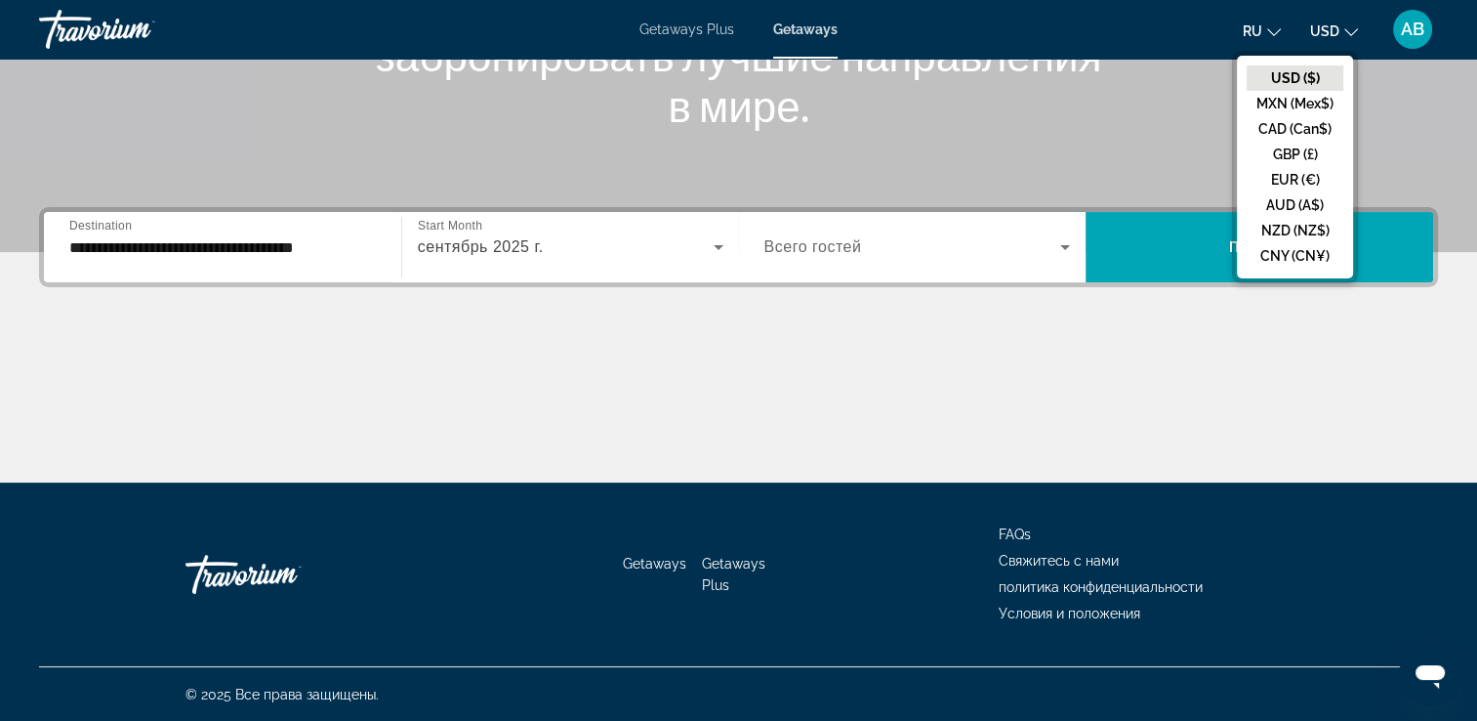
click at [1303, 123] on button "CAD (Can$)" at bounding box center [1295, 128] width 97 height 25
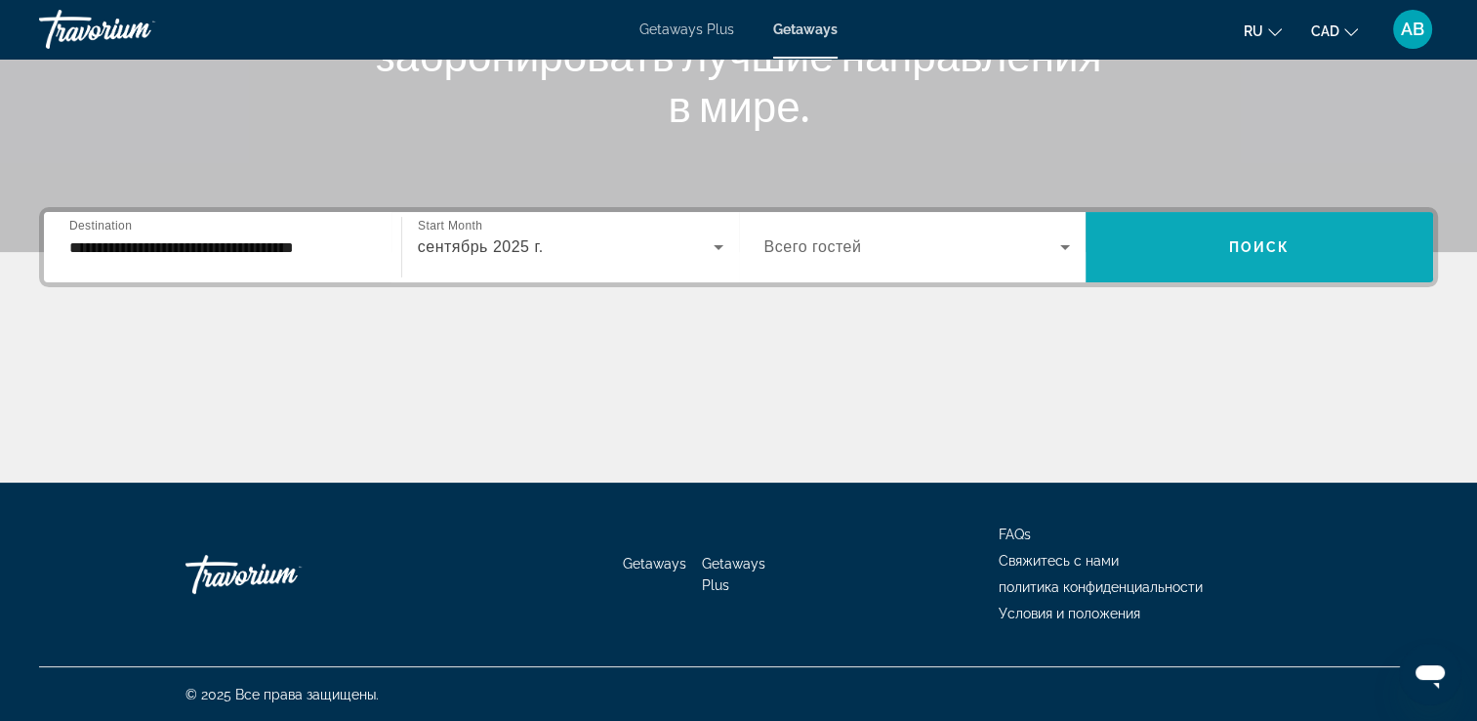
click at [1202, 225] on span "Search widget" at bounding box center [1260, 247] width 348 height 47
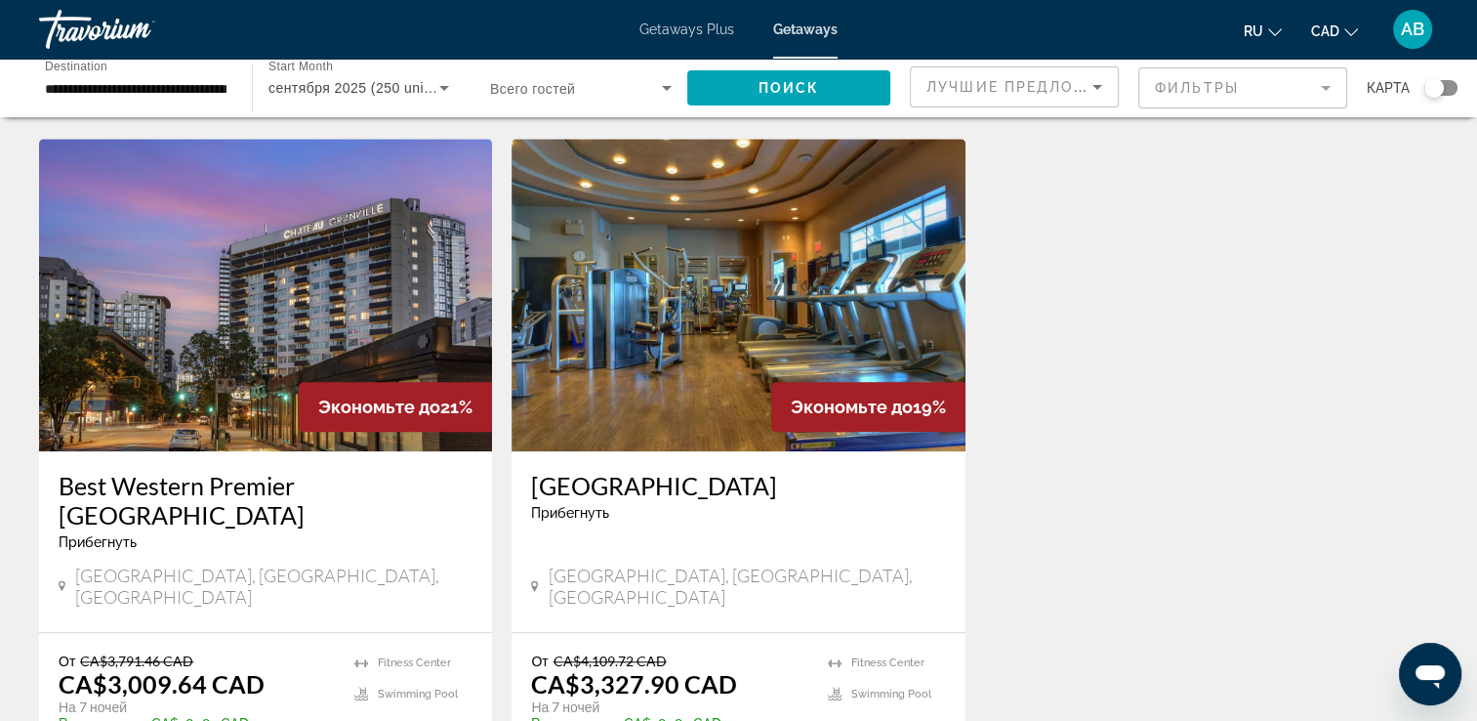
scroll to position [1465, 0]
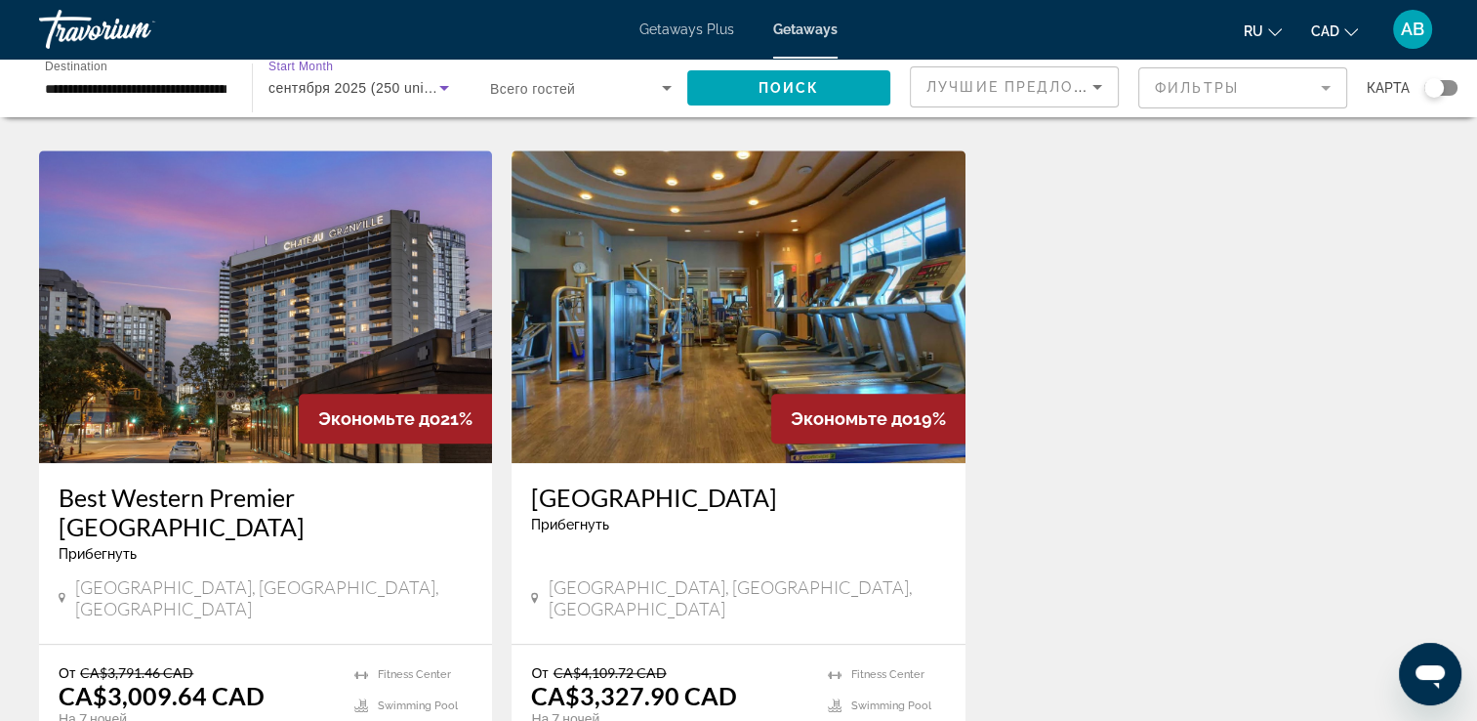
click at [409, 96] on div "сентября 2025 (250 units available)" at bounding box center [354, 87] width 171 height 23
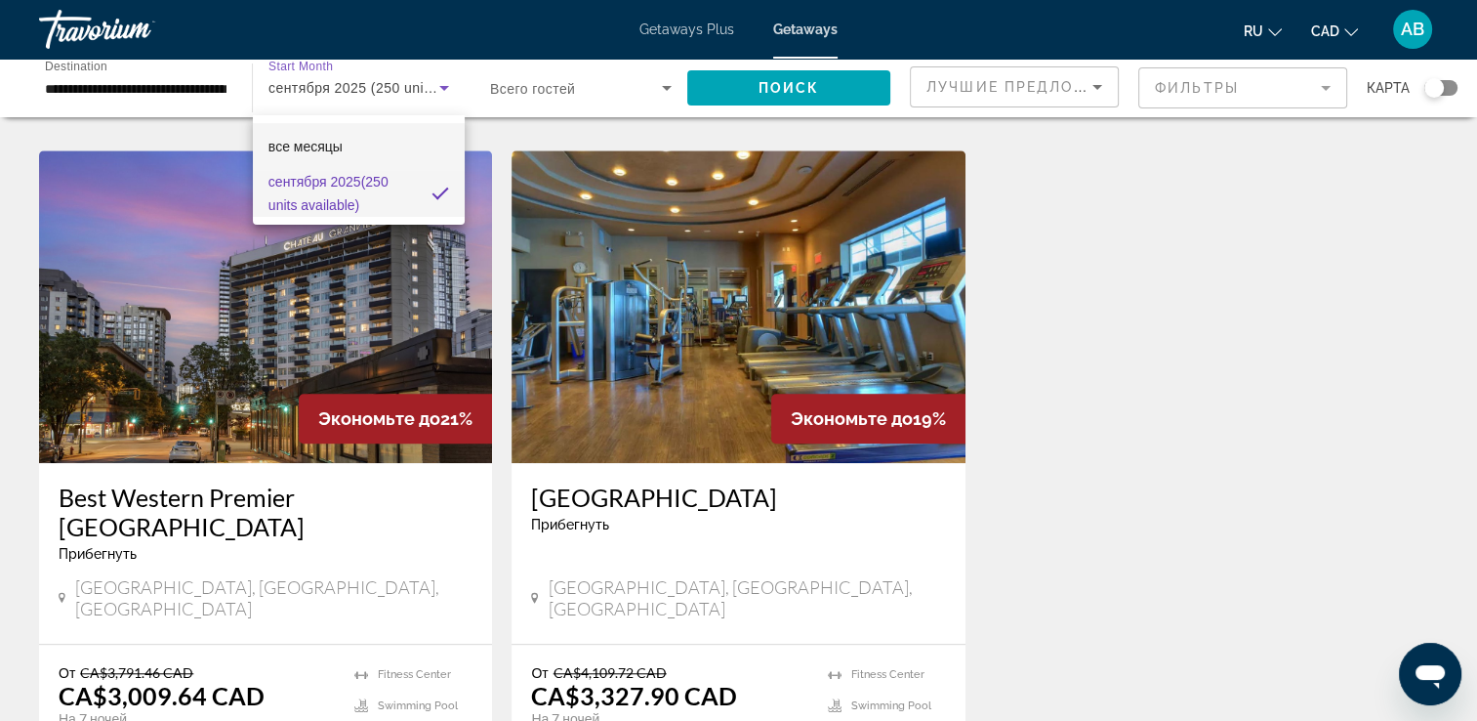
click at [361, 148] on mat-option "все месяцы" at bounding box center [359, 146] width 212 height 47
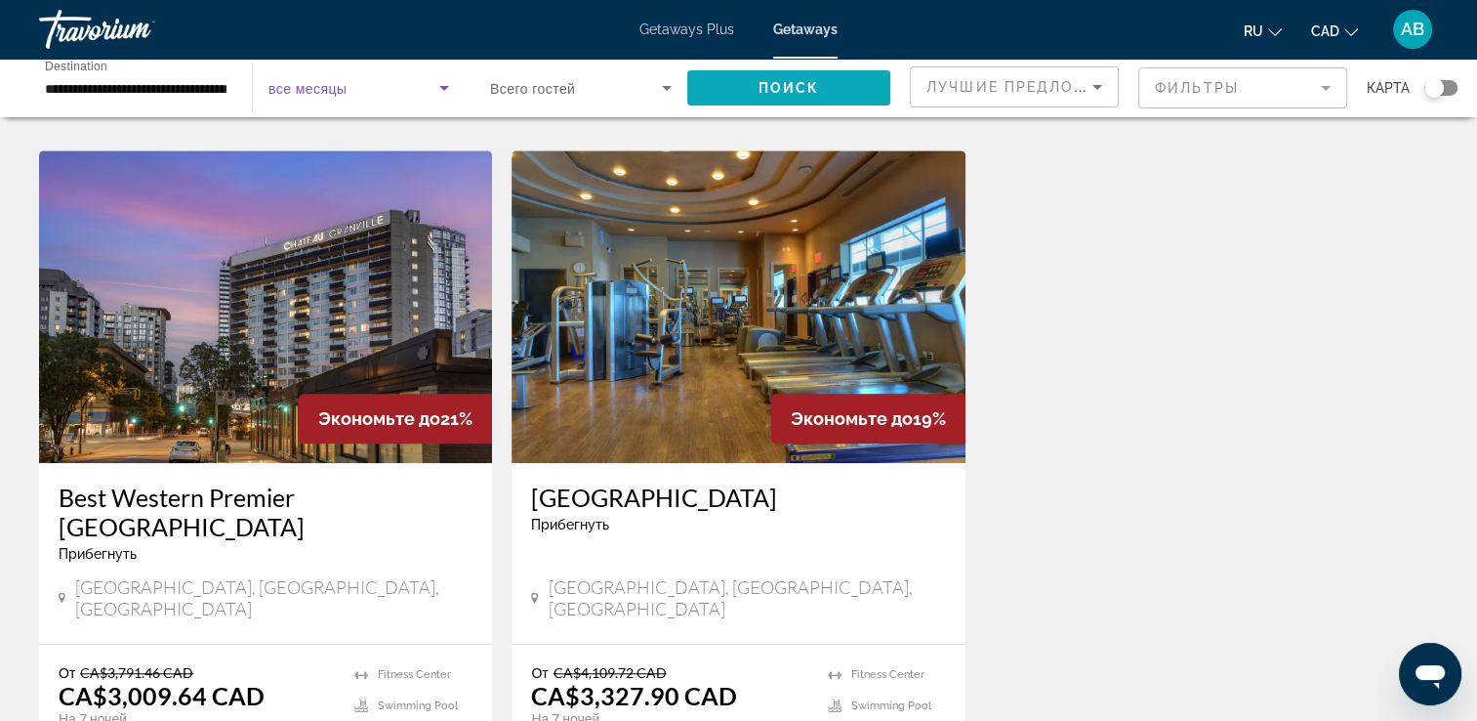
click at [782, 102] on span "Search widget" at bounding box center [788, 87] width 203 height 47
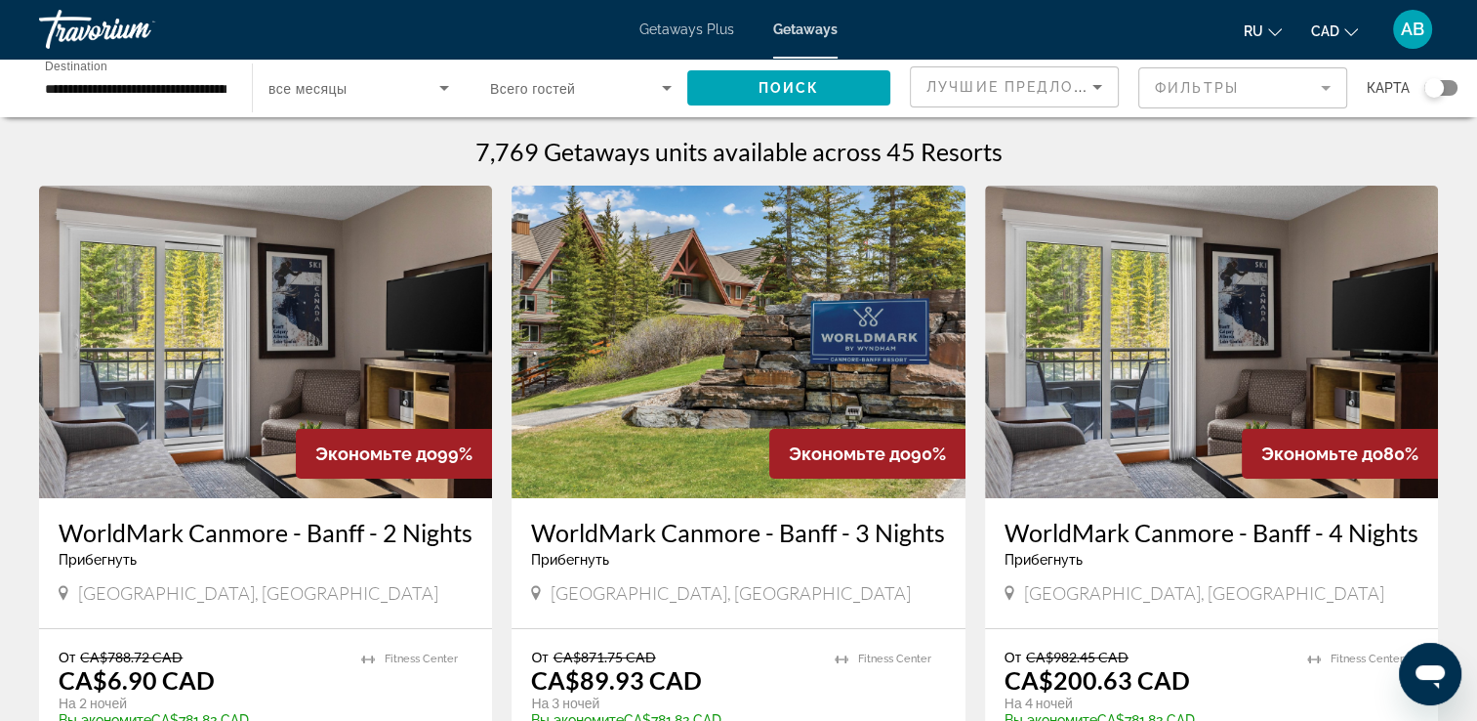
scroll to position [98, 0]
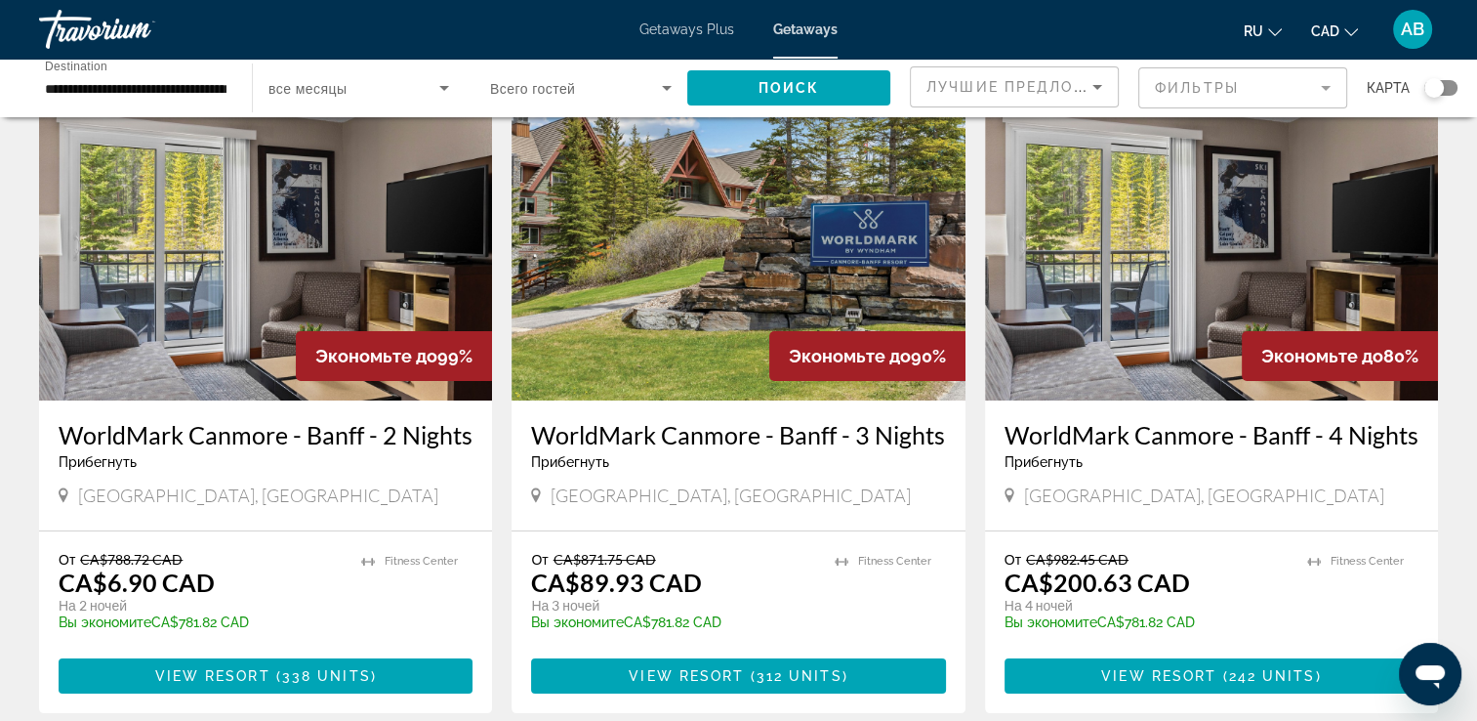
click at [266, 258] on img "Main content" at bounding box center [265, 244] width 453 height 312
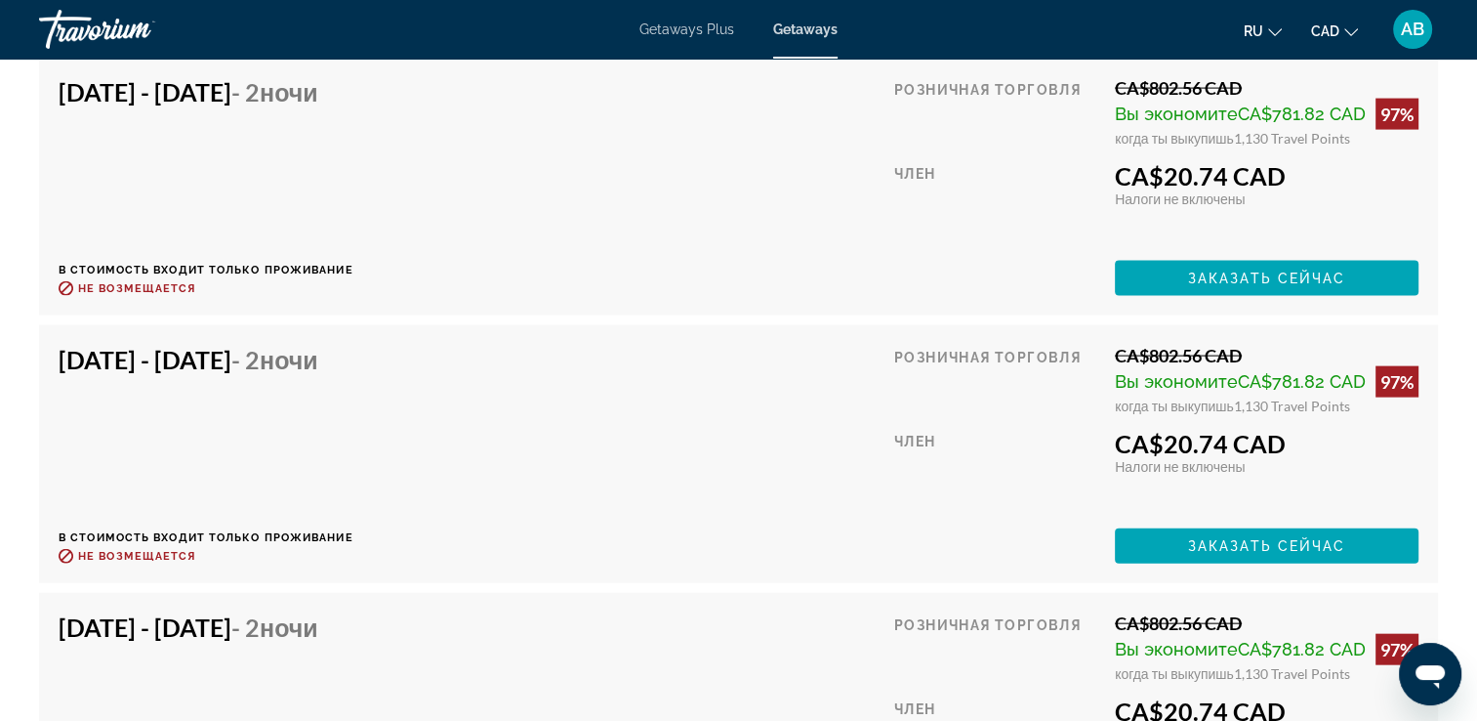
scroll to position [11570, 0]
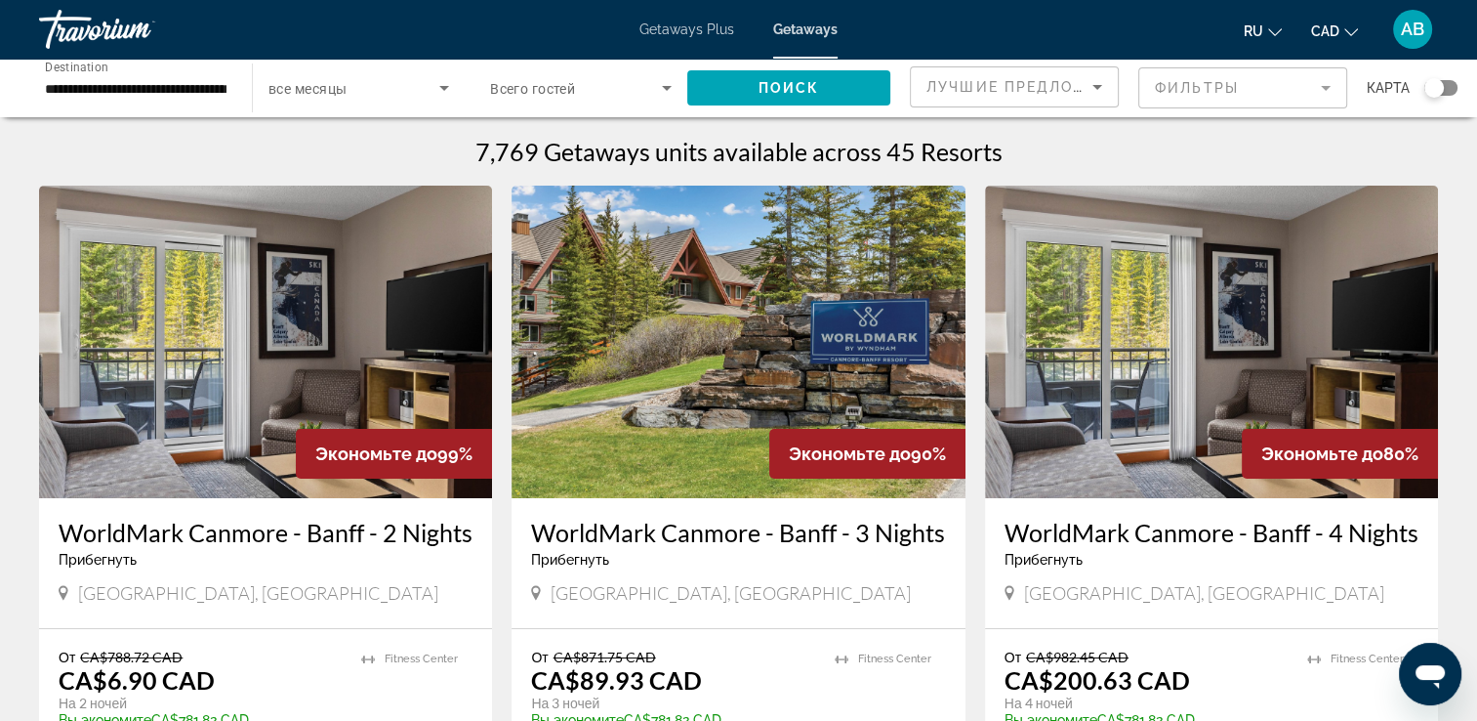
click at [532, 87] on span "Всего гостей" at bounding box center [532, 89] width 85 height 16
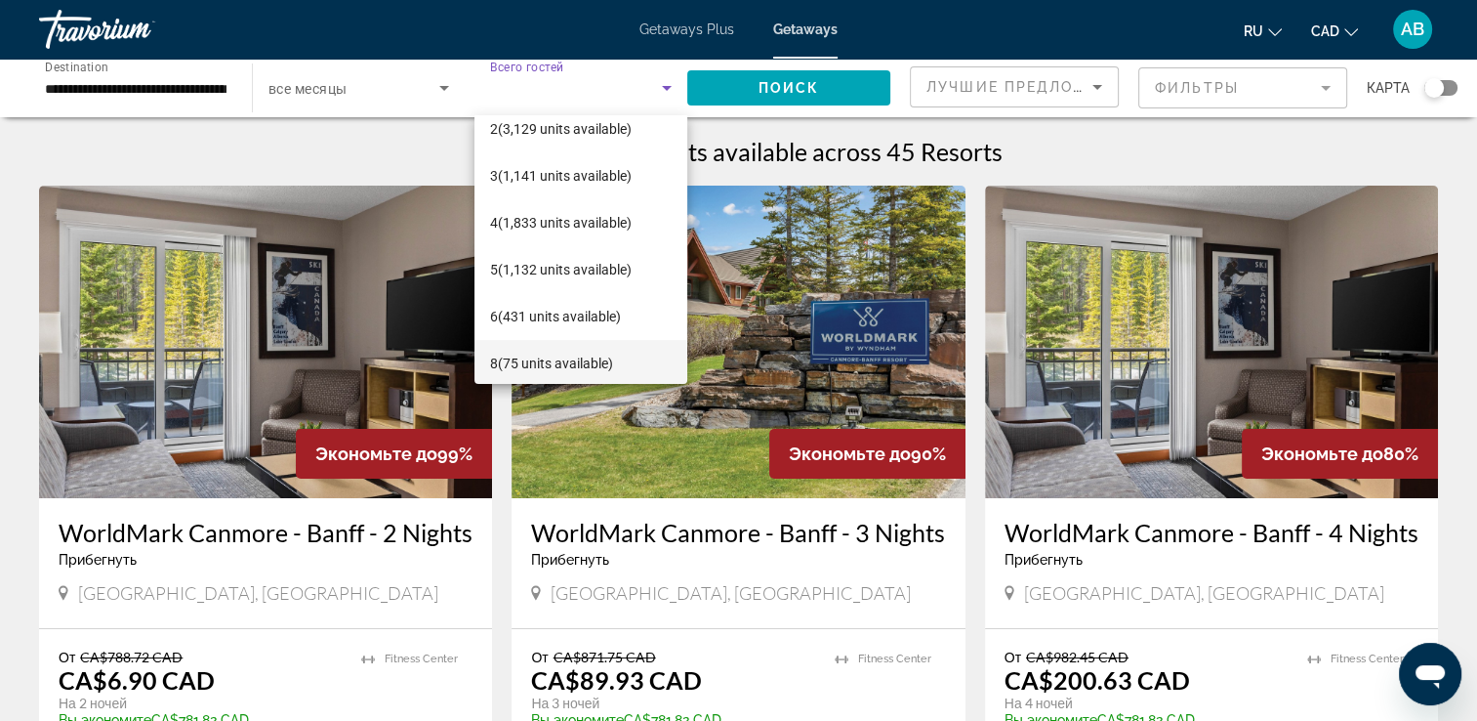
scroll to position [98, 0]
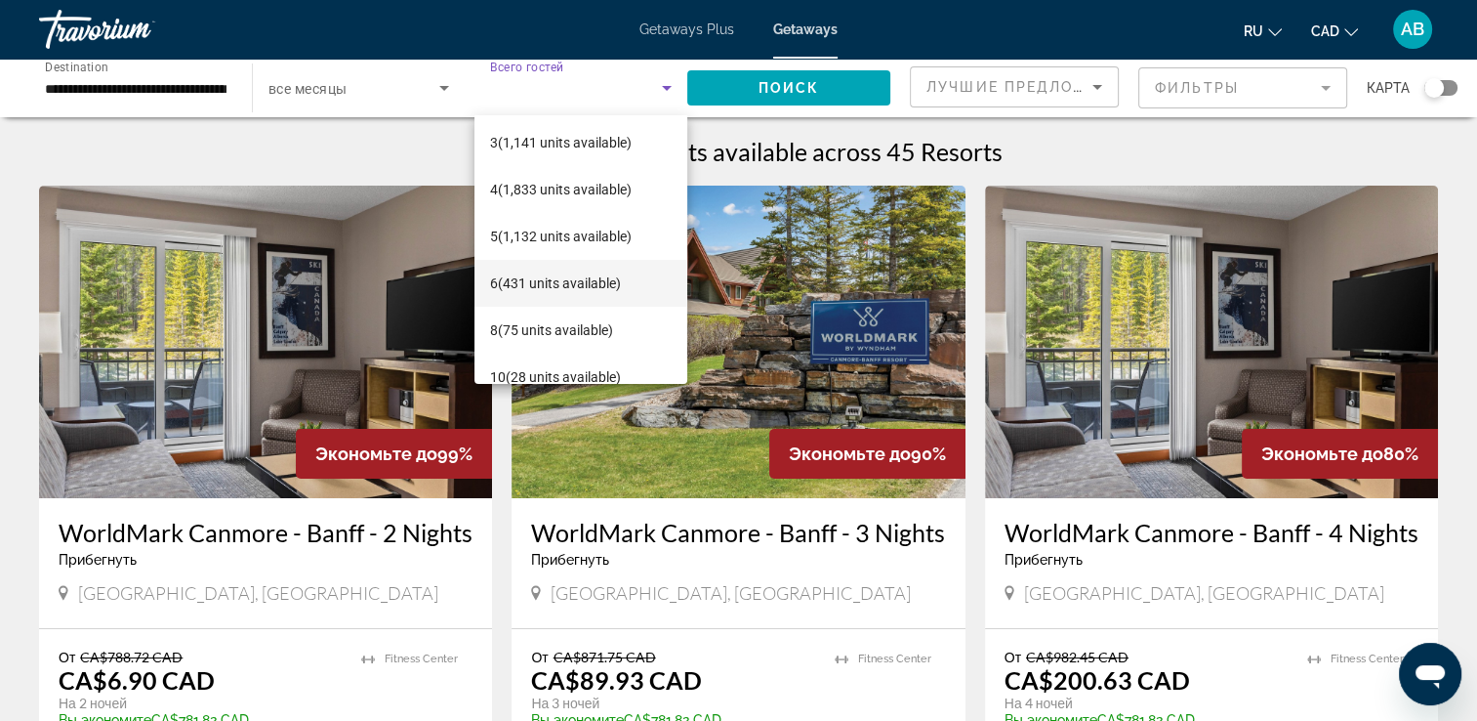
click at [544, 271] on span "6 (431 units available)" at bounding box center [555, 282] width 131 height 23
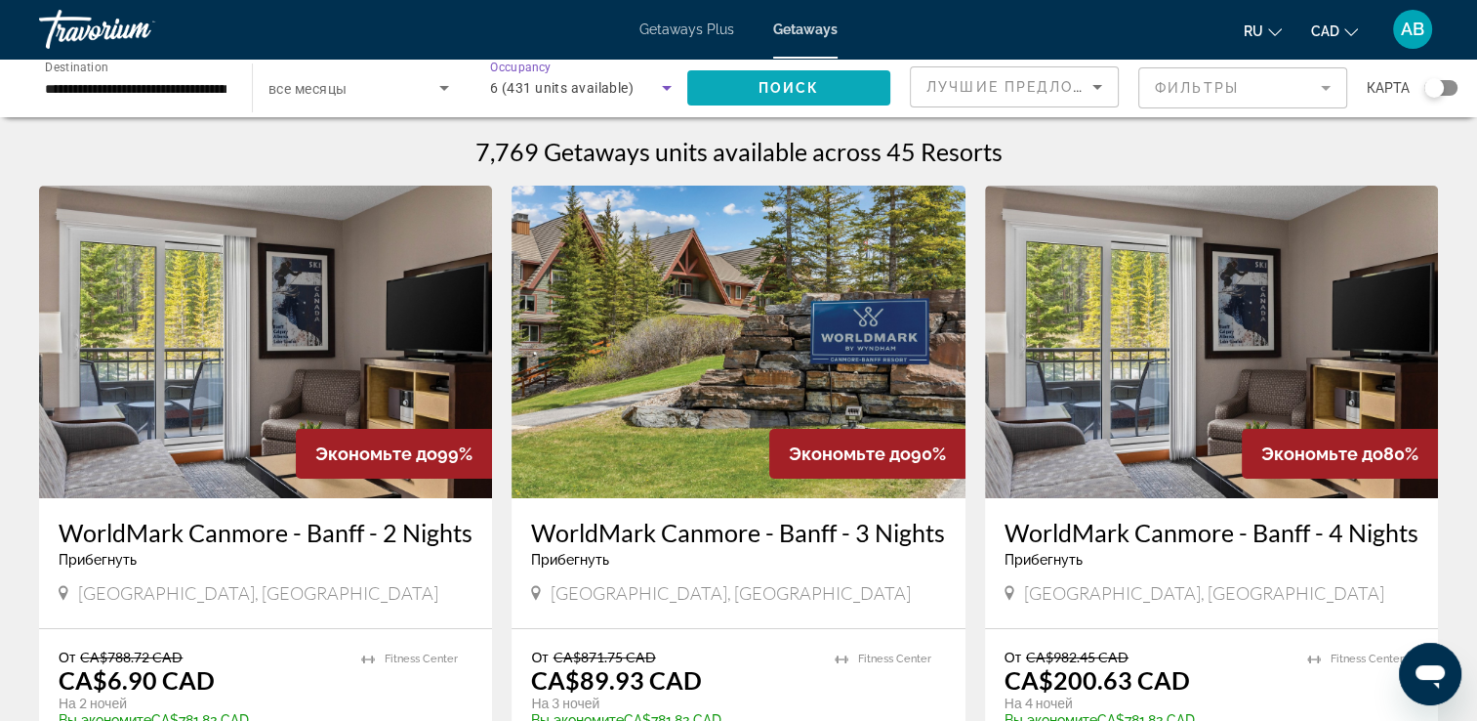
click at [777, 86] on span "Поиск" at bounding box center [790, 88] width 62 height 16
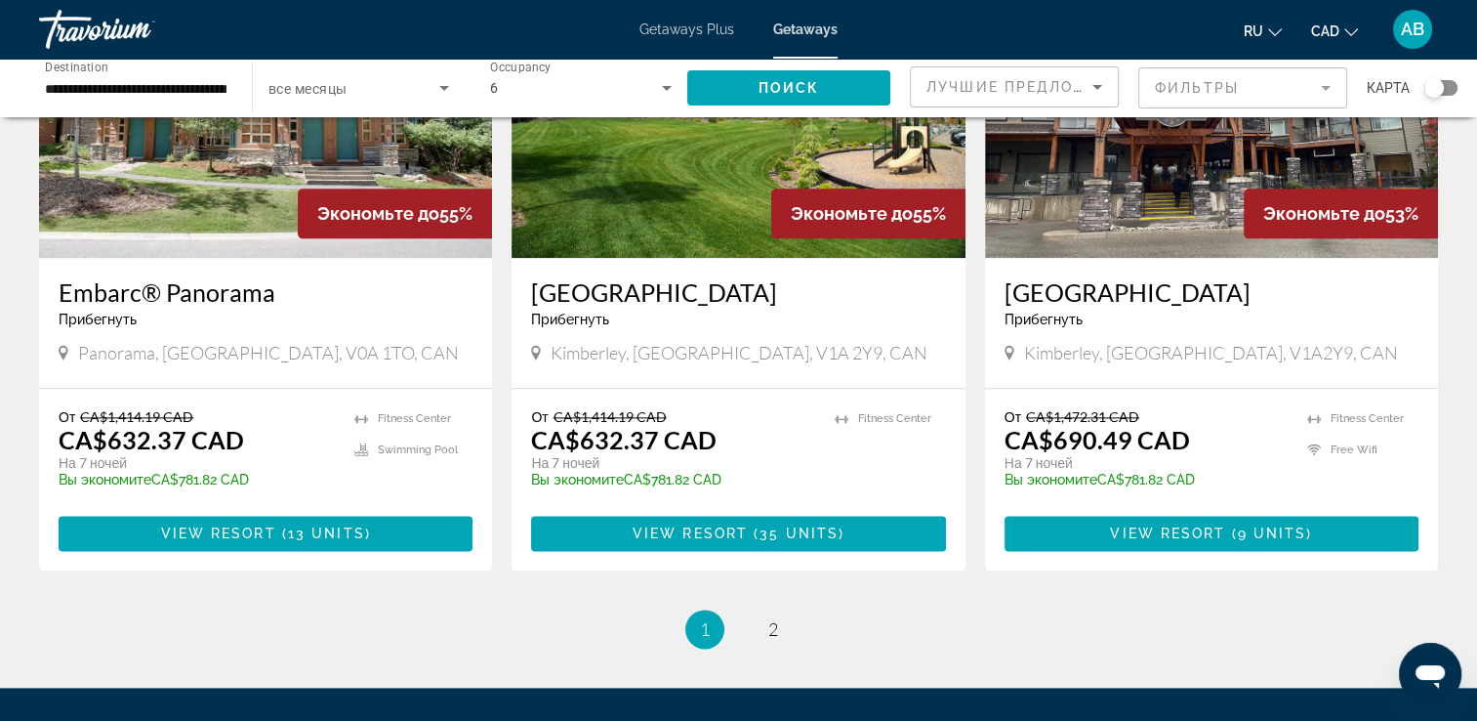
scroll to position [2496, 0]
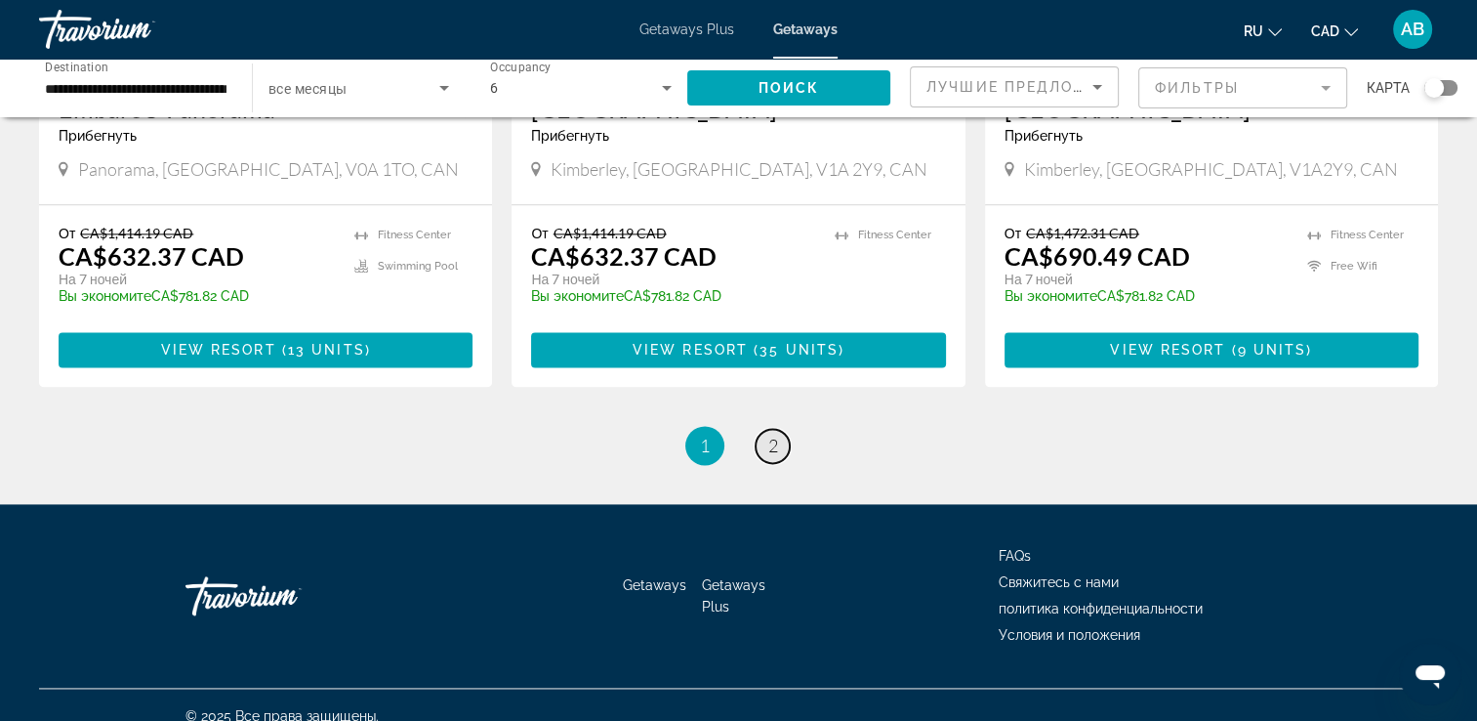
click at [774, 435] on span "2" at bounding box center [774, 445] width 10 height 21
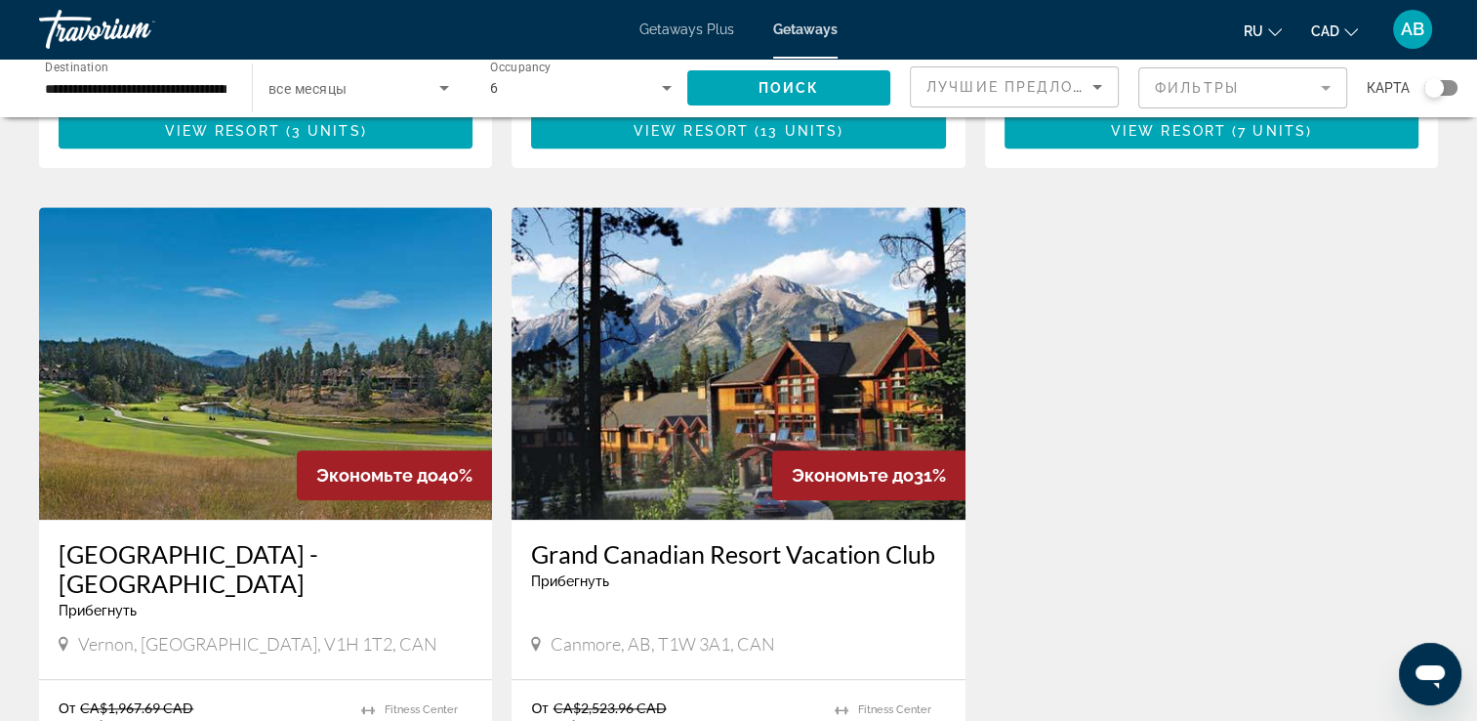
scroll to position [2441, 0]
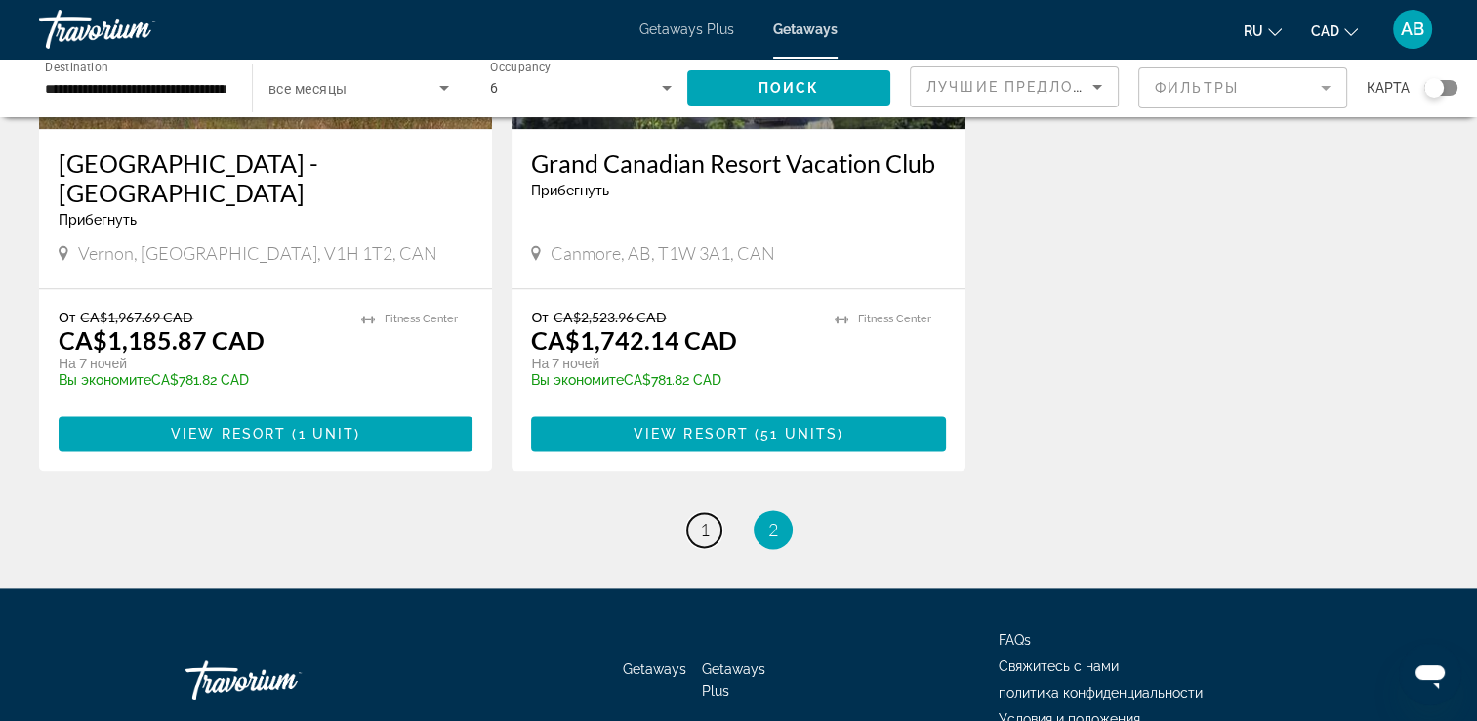
click at [706, 519] on span "1" at bounding box center [705, 529] width 10 height 21
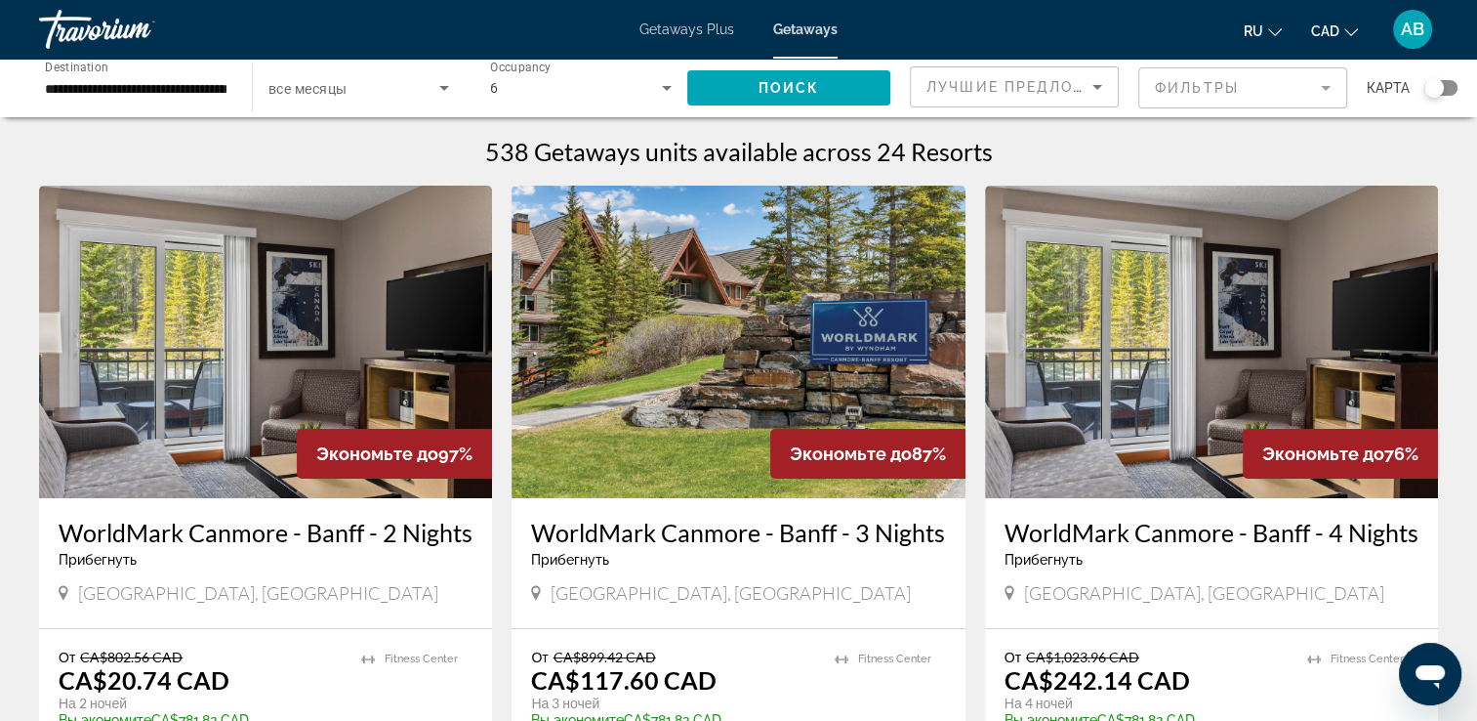
click at [265, 333] on img "Main content" at bounding box center [265, 342] width 453 height 312
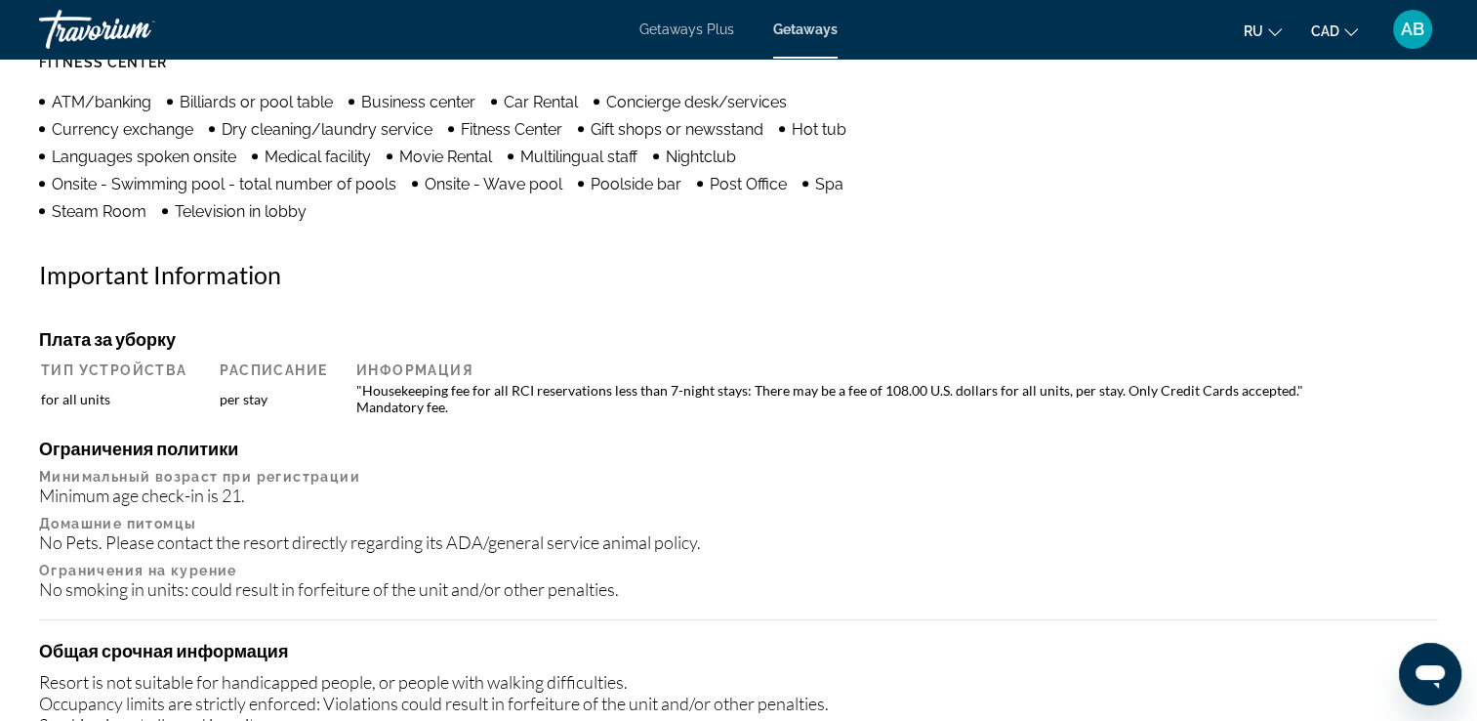
scroll to position [1227, 0]
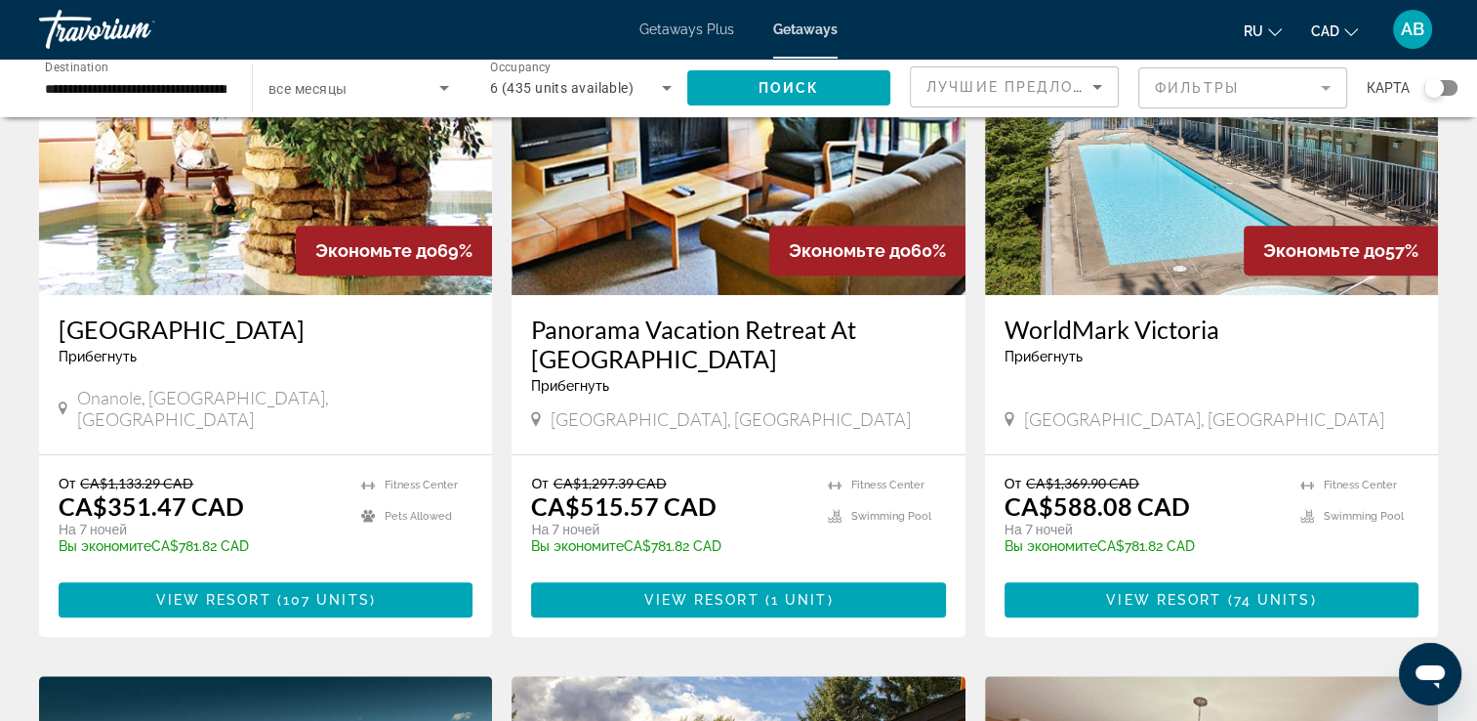
scroll to position [879, 0]
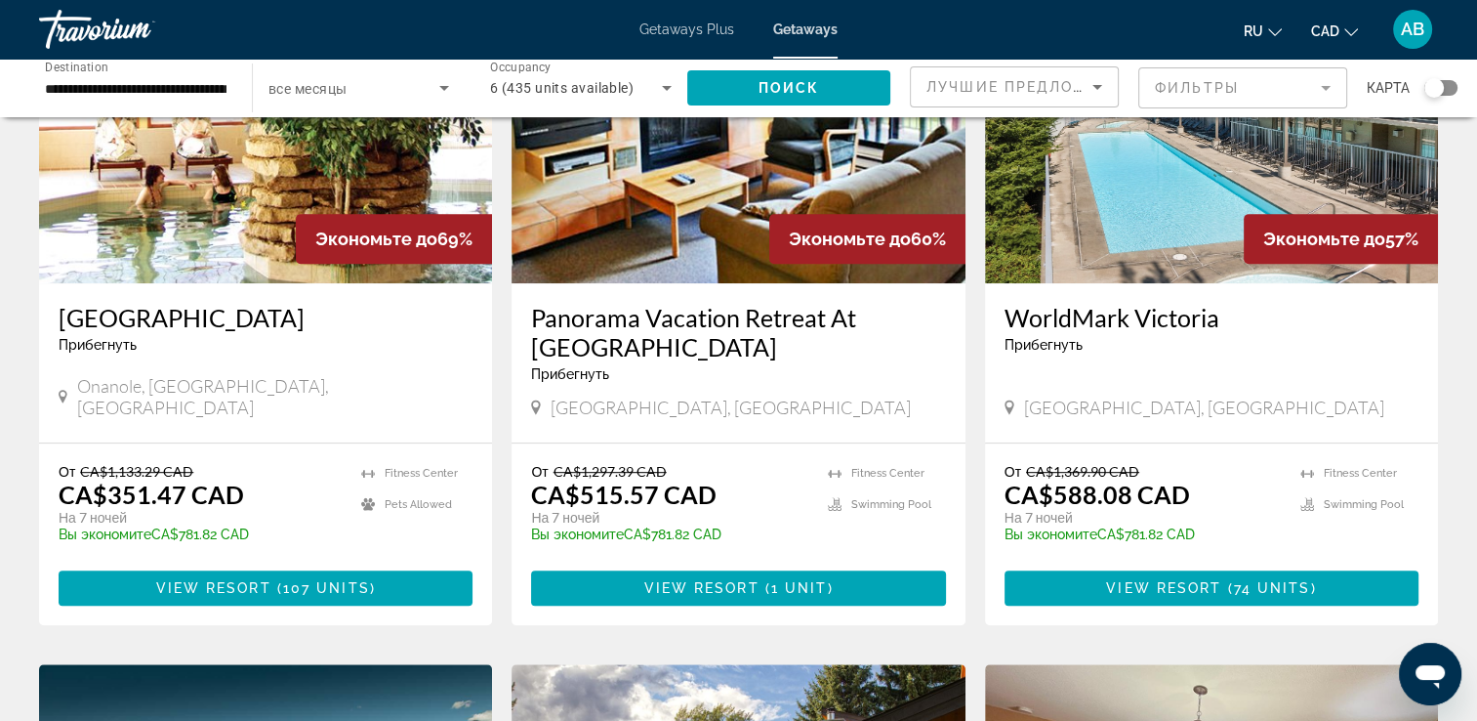
click at [175, 221] on img "Main content" at bounding box center [265, 127] width 453 height 312
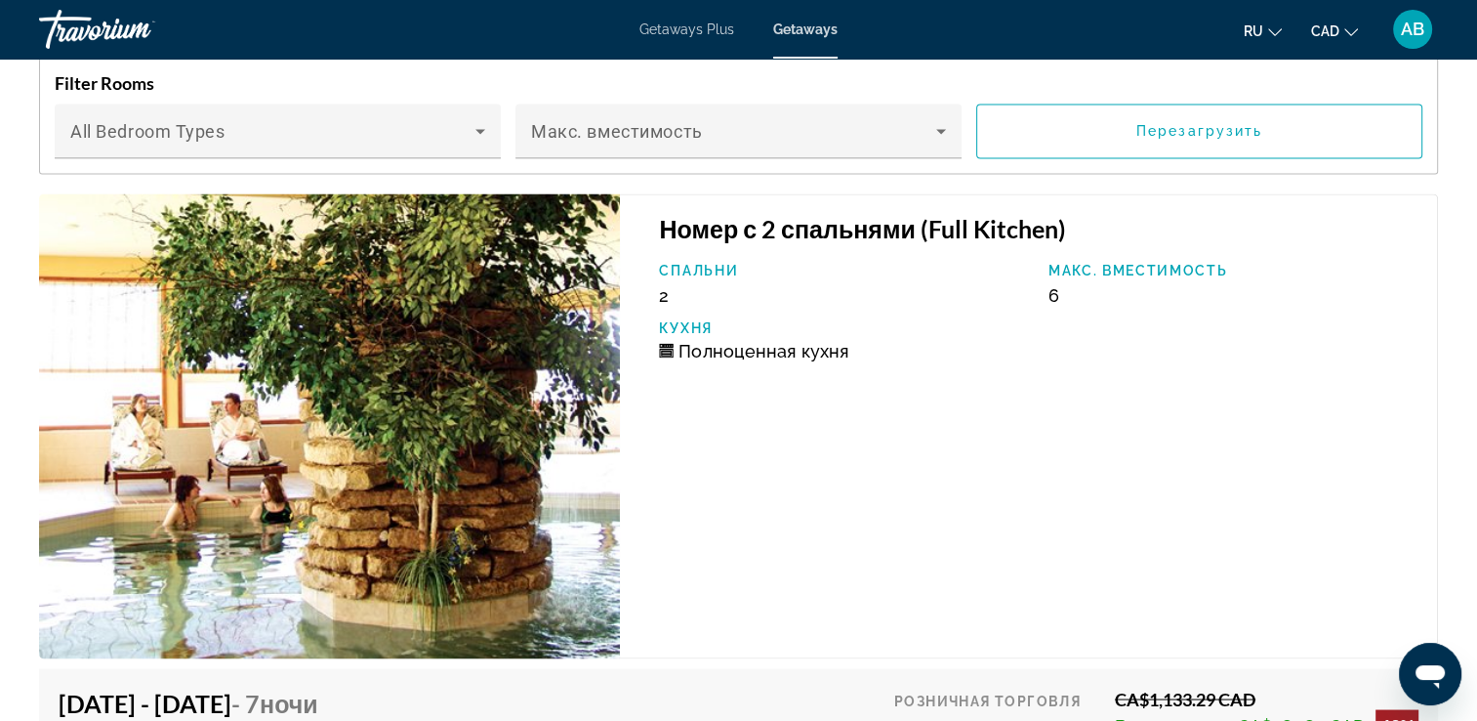
scroll to position [3418, 0]
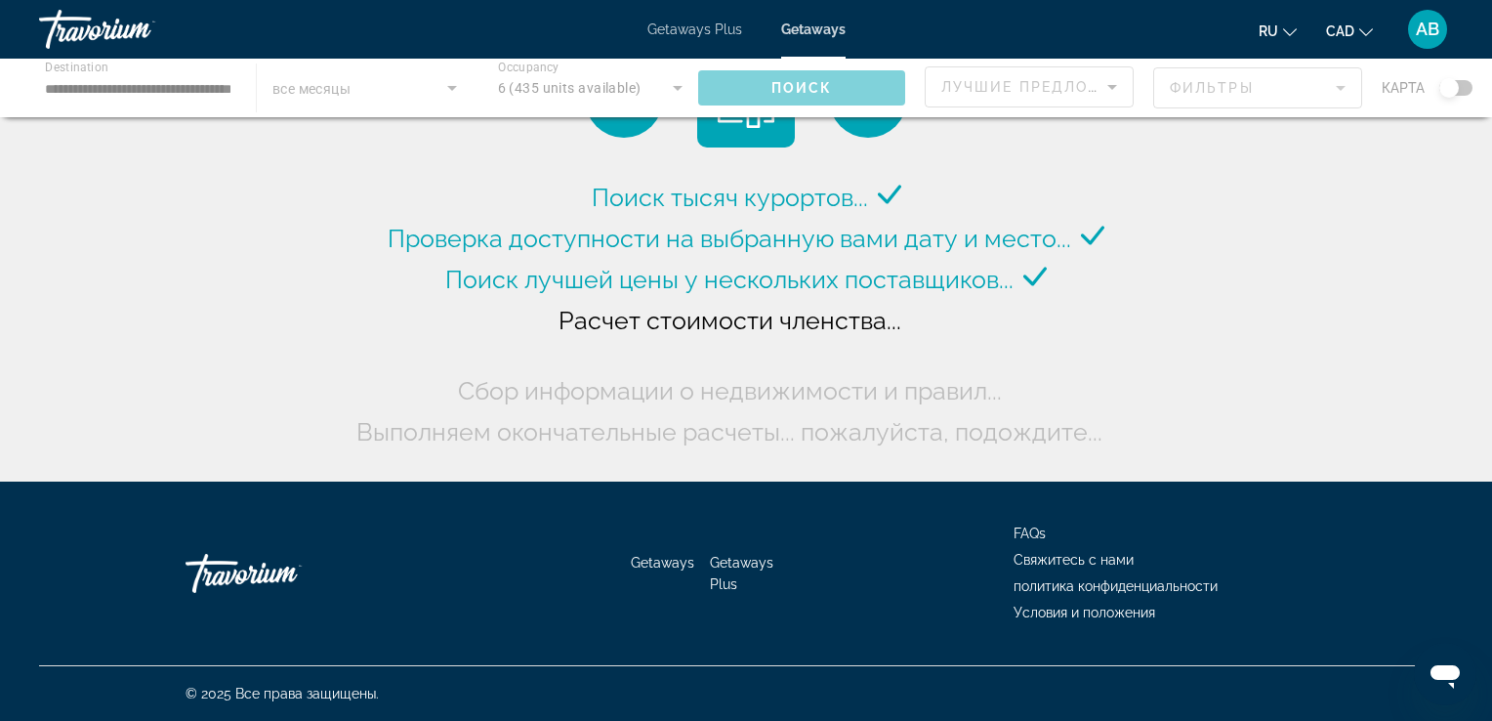
click at [218, 104] on div "Main content" at bounding box center [746, 88] width 1492 height 59
click at [160, 100] on div "Main content" at bounding box center [746, 88] width 1492 height 59
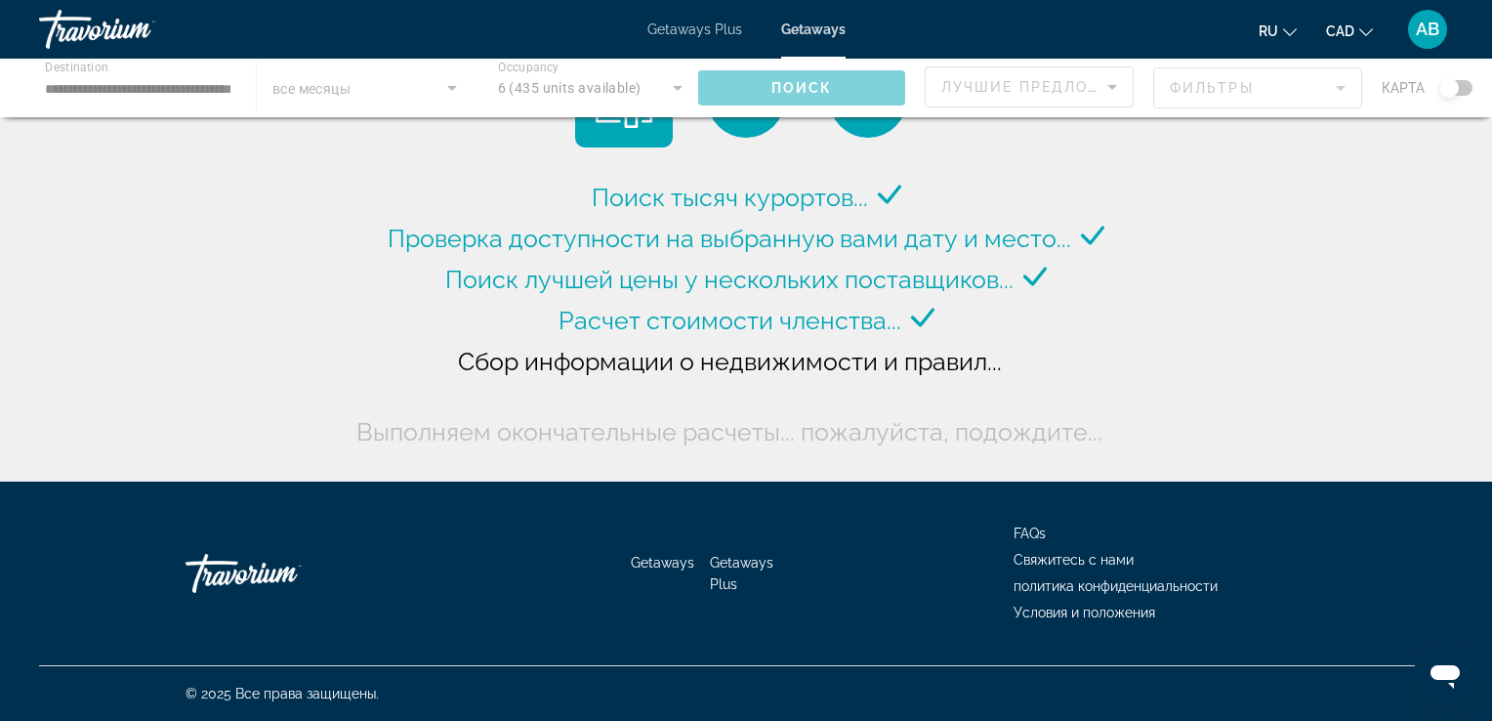
click at [145, 86] on div "Main content" at bounding box center [746, 88] width 1492 height 59
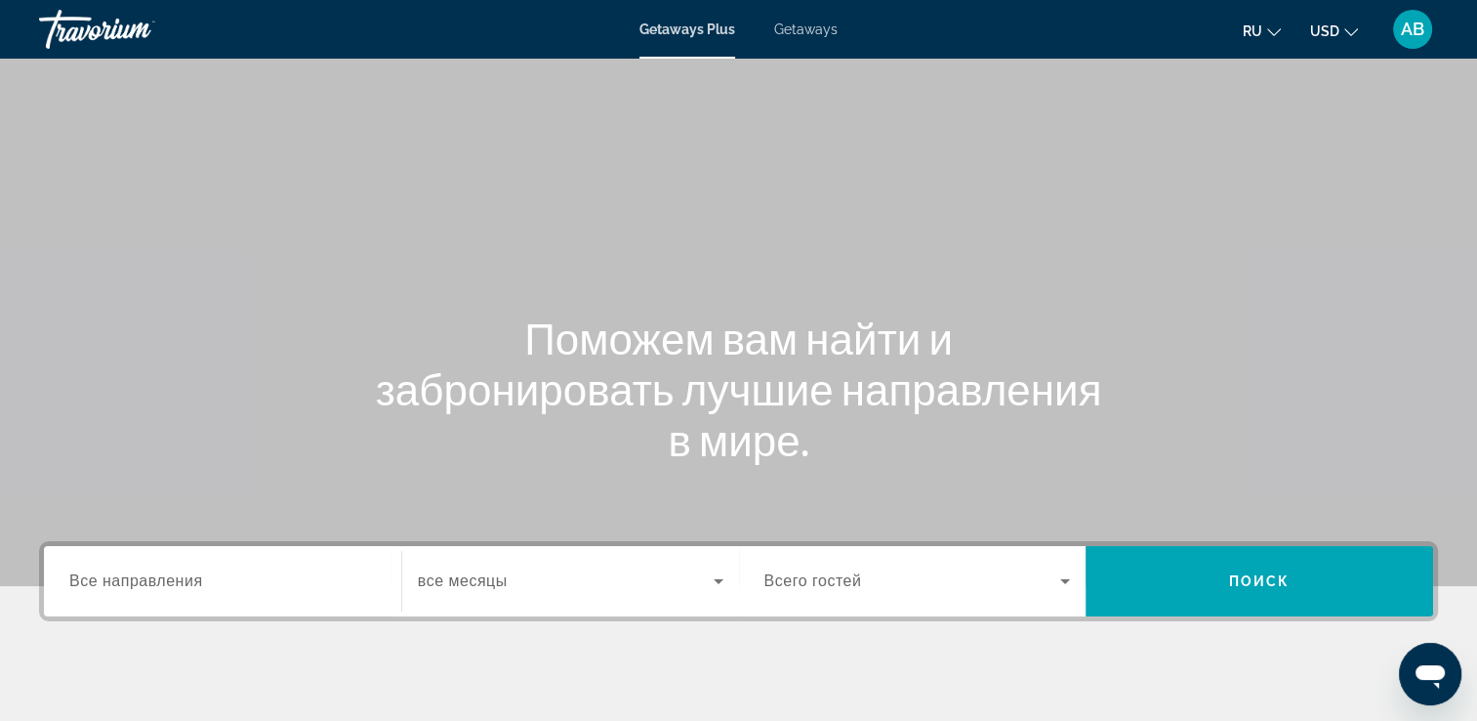
click at [113, 580] on span "Все направления" at bounding box center [136, 580] width 134 height 17
click at [113, 580] on input "Destination Все направления" at bounding box center [222, 581] width 307 height 23
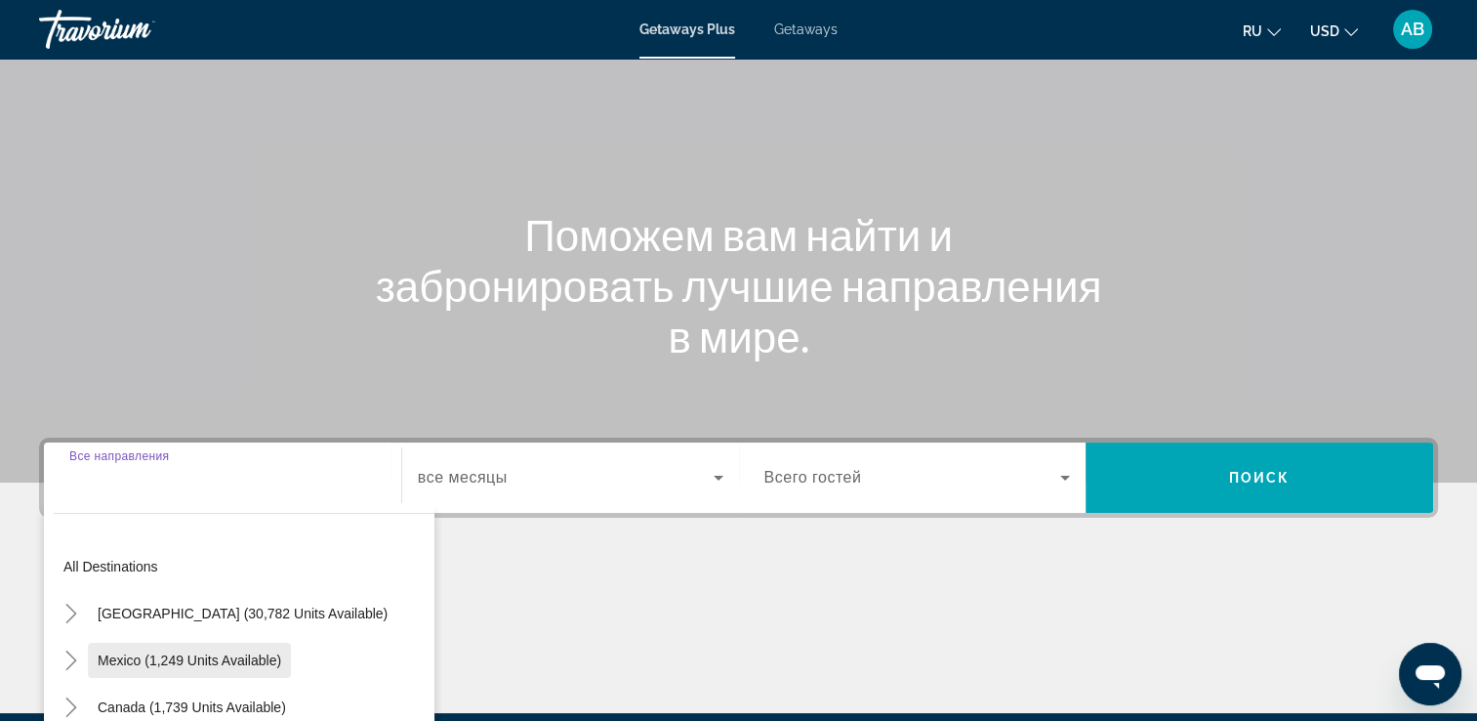
scroll to position [334, 0]
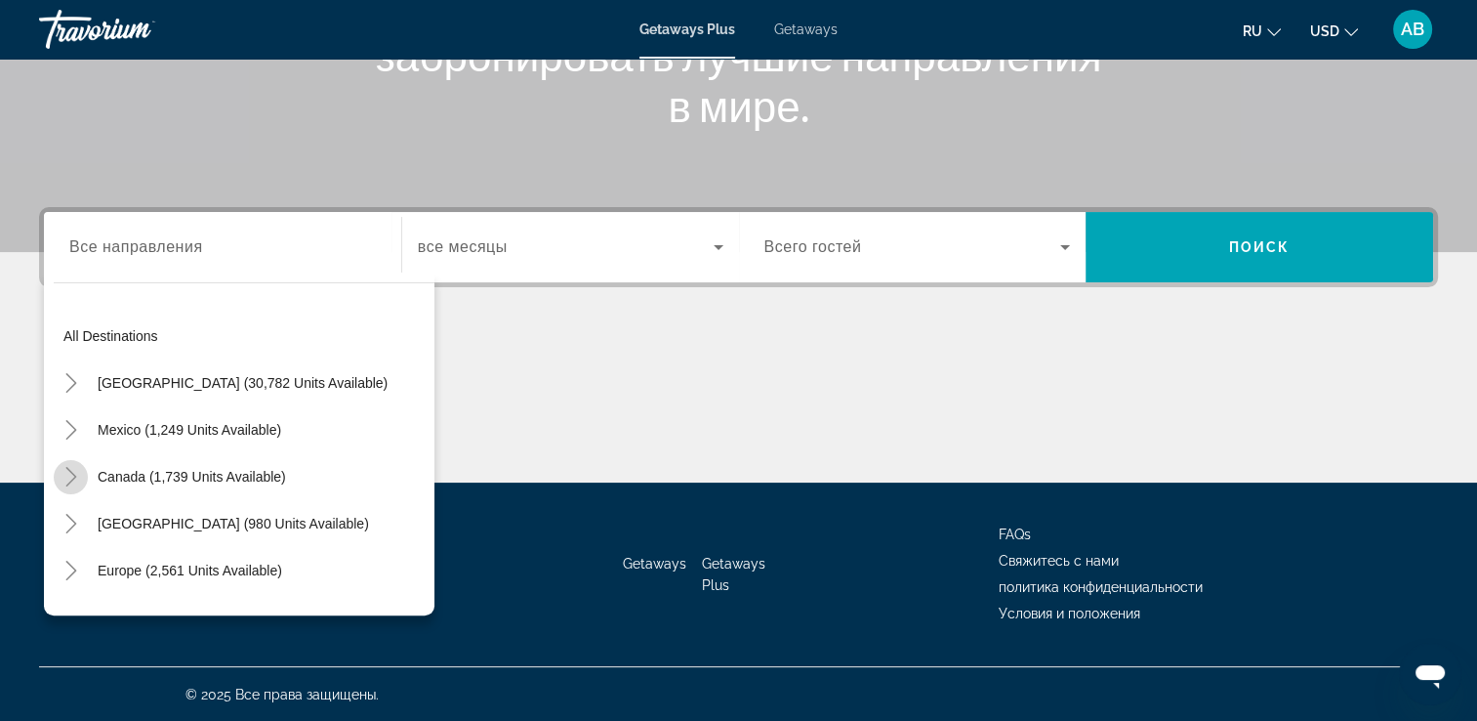
click at [70, 486] on mat-icon "Toggle Canada (1,739 units available)" at bounding box center [71, 477] width 34 height 34
click at [101, 518] on span "Eastern Canada (1,139 units available)" at bounding box center [202, 524] width 239 height 16
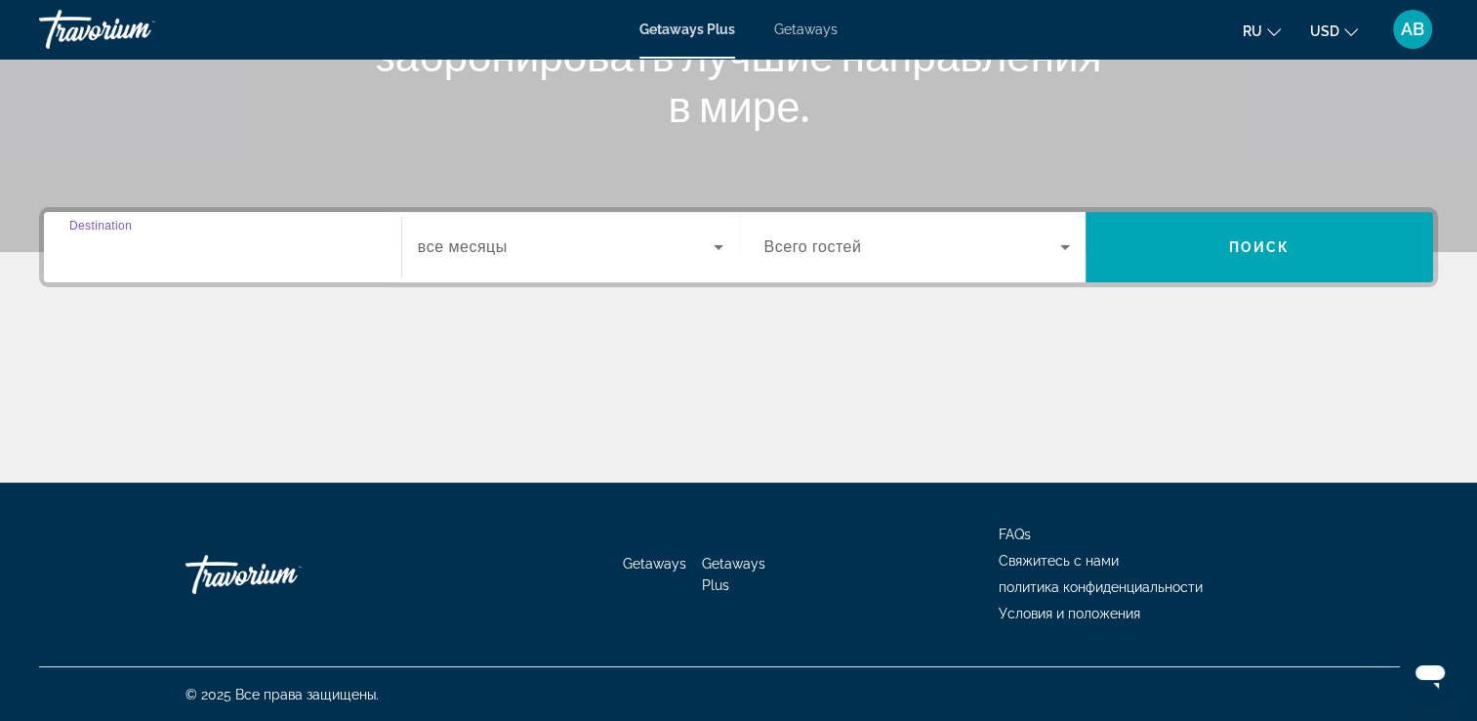
type input "**********"
click at [617, 228] on div "Search widget" at bounding box center [571, 247] width 306 height 55
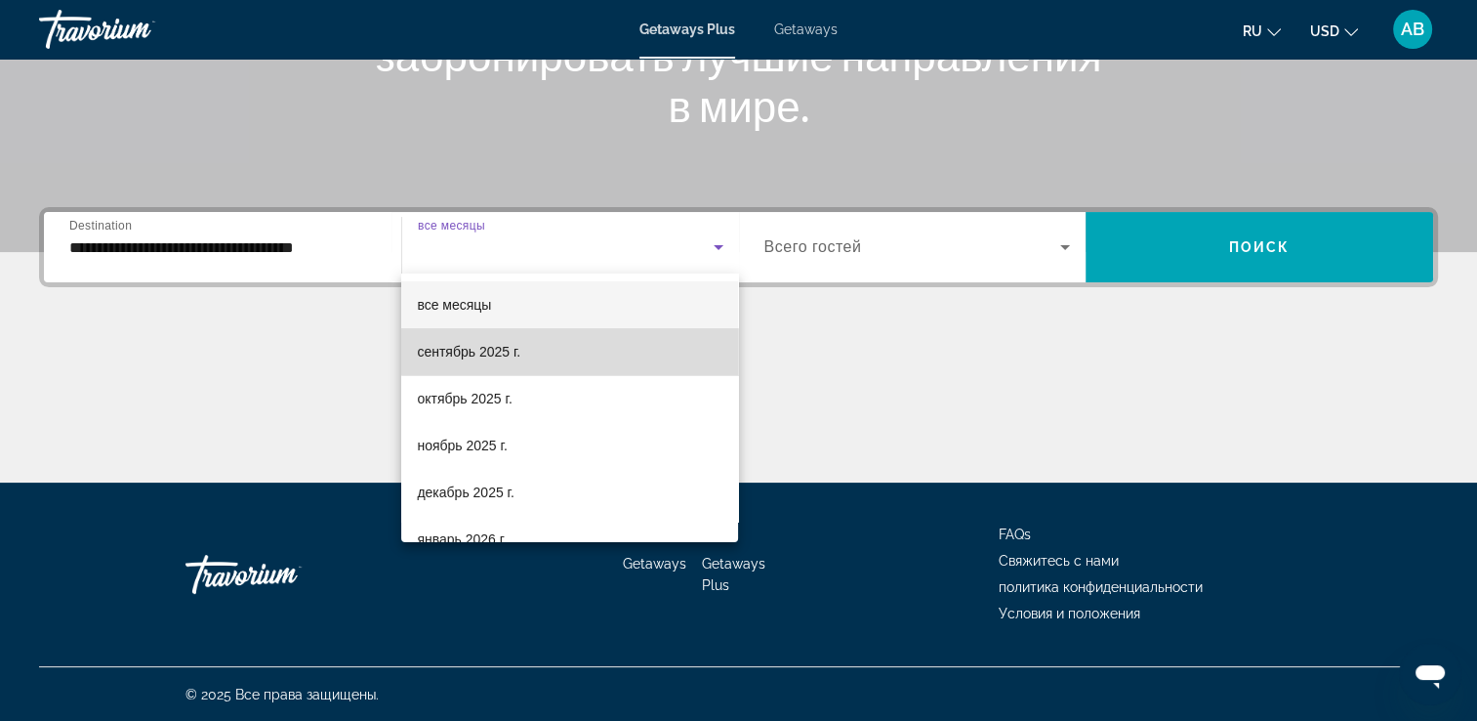
click at [595, 347] on mat-option "сентябрь 2025 г." at bounding box center [569, 351] width 337 height 47
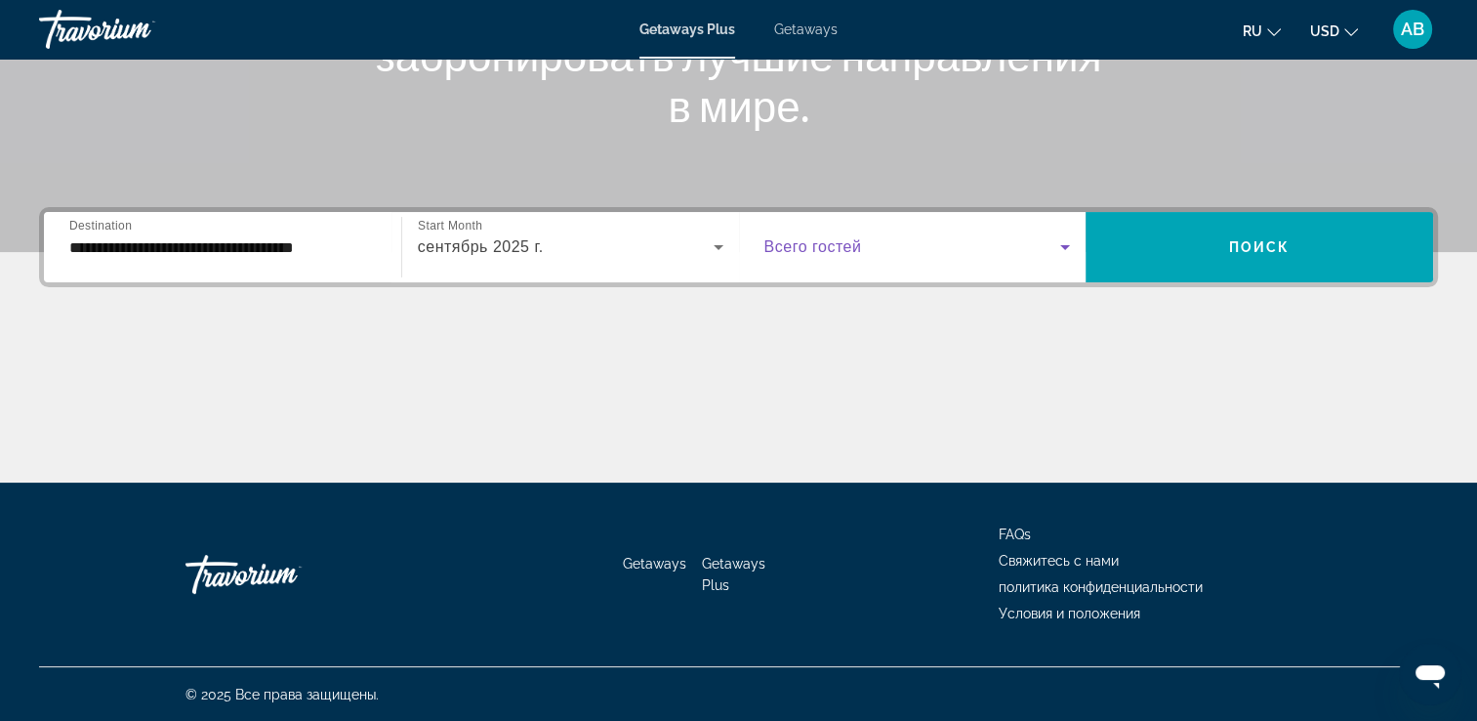
click at [971, 240] on span "Search widget" at bounding box center [913, 246] width 297 height 23
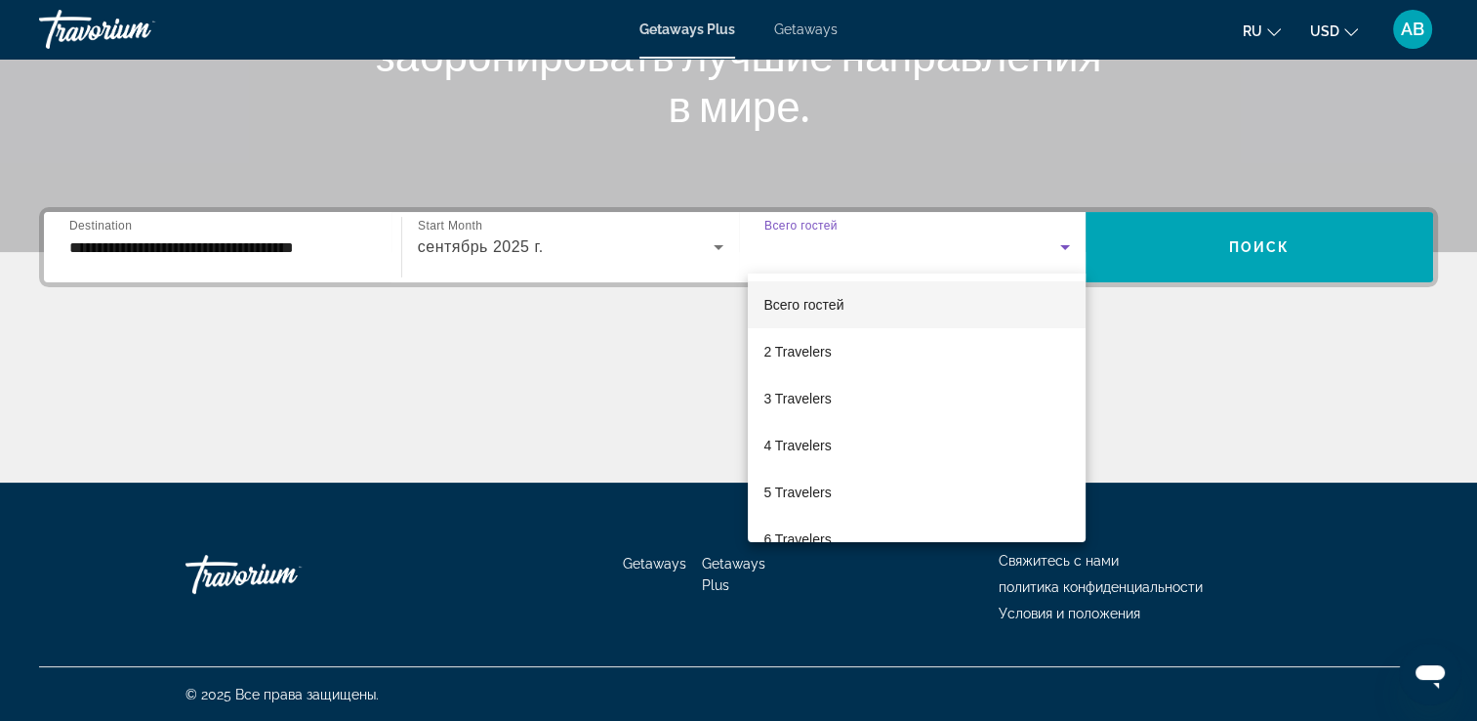
click at [1296, 228] on div at bounding box center [738, 360] width 1477 height 721
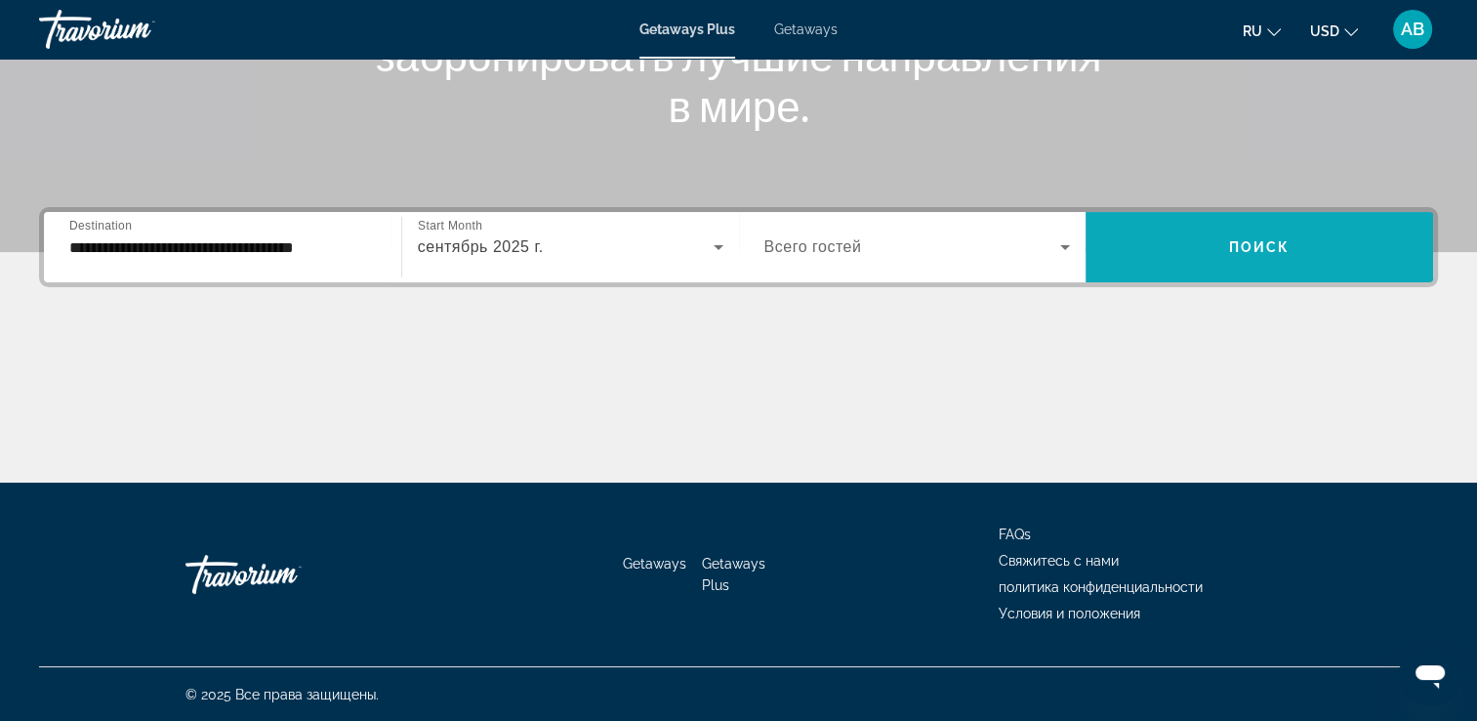
click at [1225, 211] on div "**********" at bounding box center [738, 247] width 1399 height 80
click at [1211, 252] on span "Search widget" at bounding box center [1260, 247] width 348 height 47
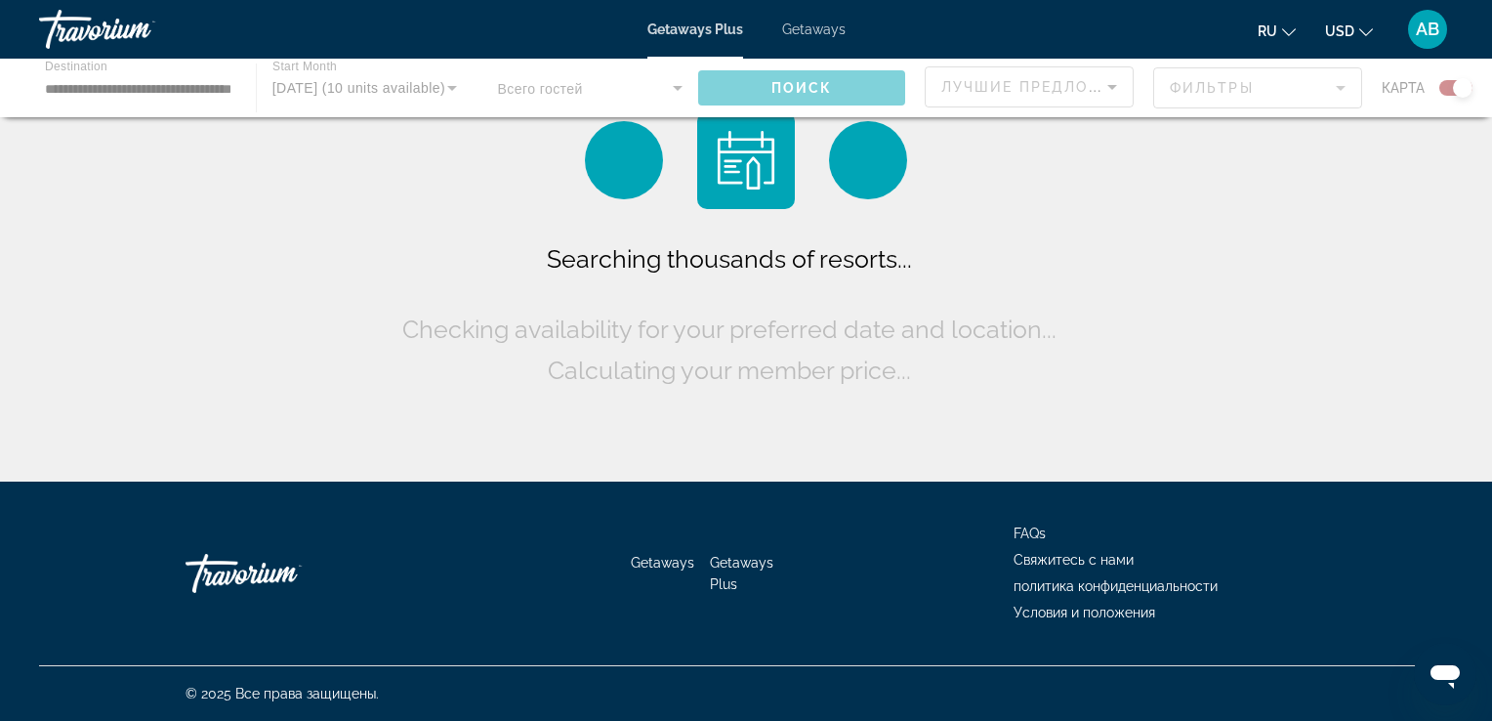
click at [1363, 30] on icon "Change currency" at bounding box center [1366, 32] width 14 height 14
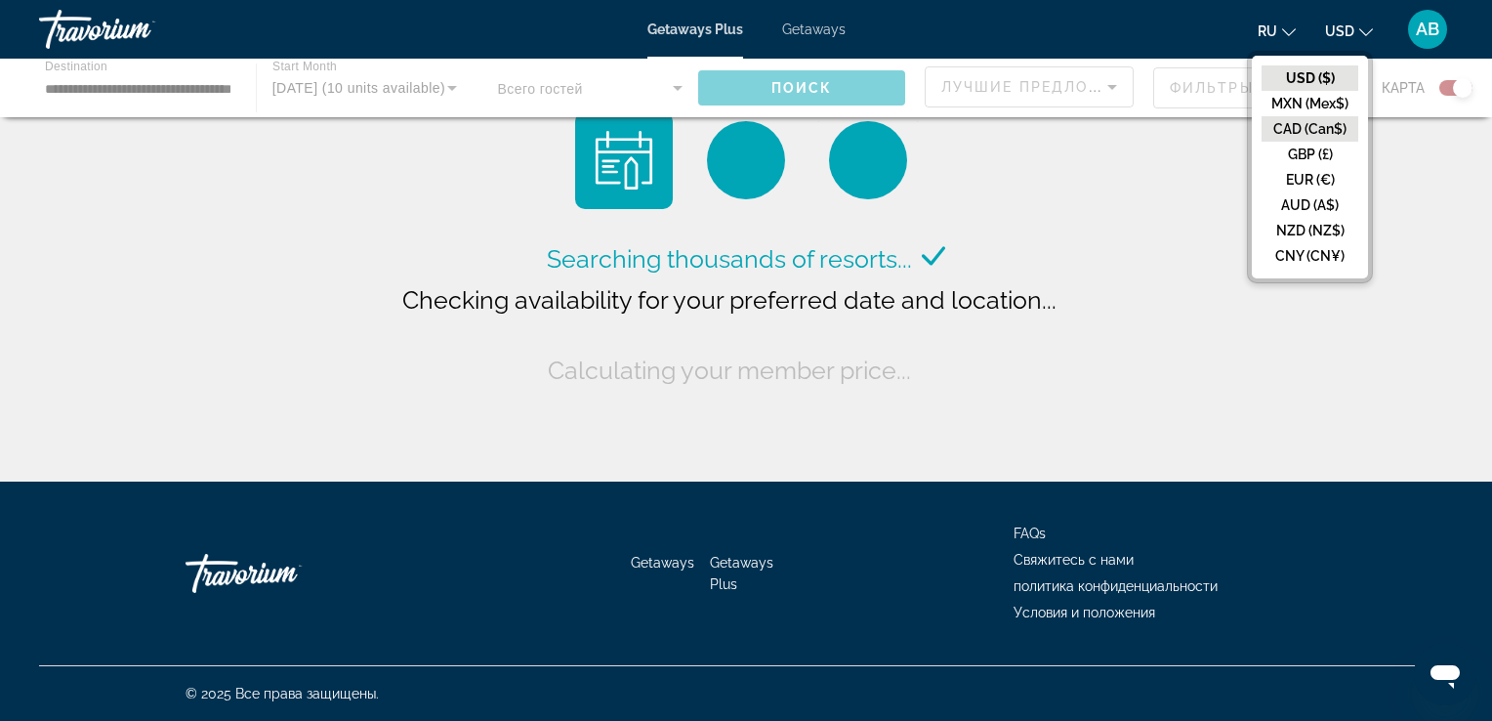
click at [1348, 132] on button "CAD (Can$)" at bounding box center [1310, 128] width 97 height 25
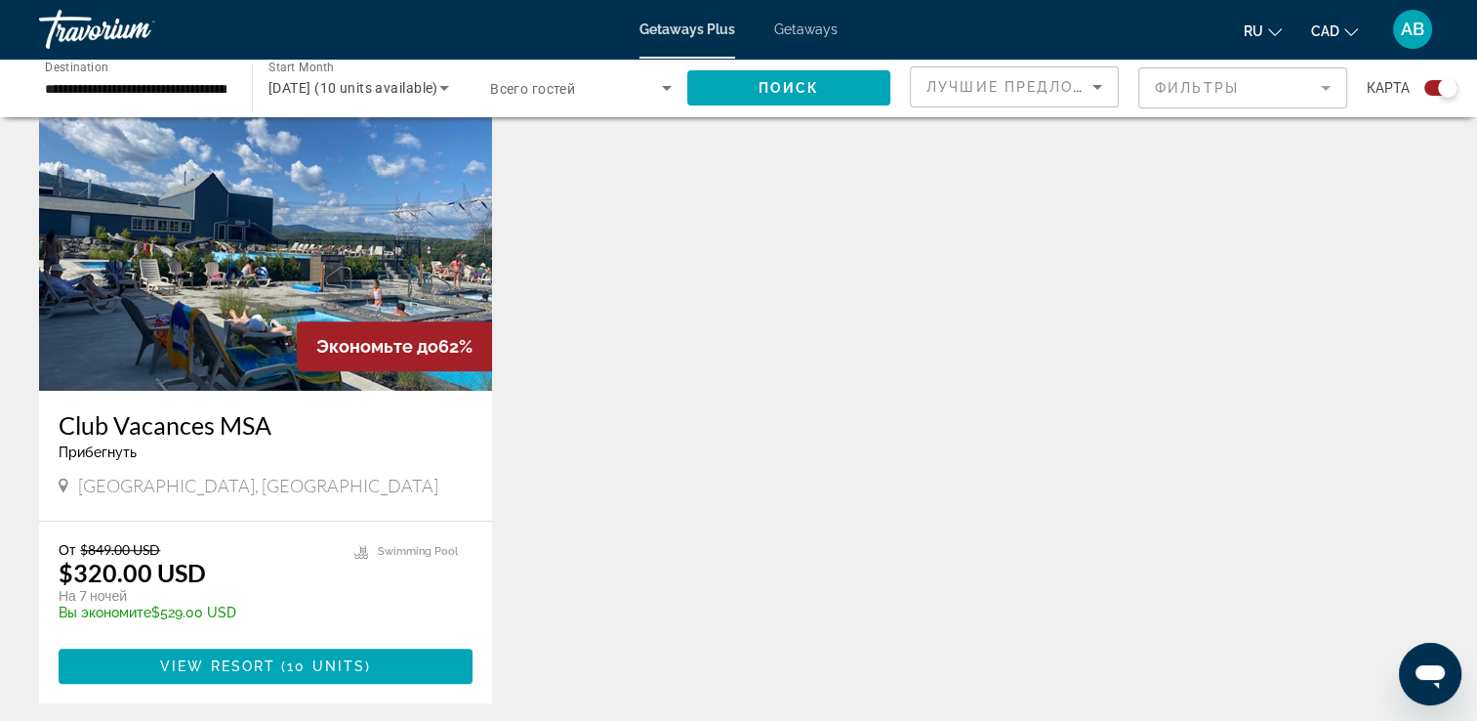
scroll to position [781, 0]
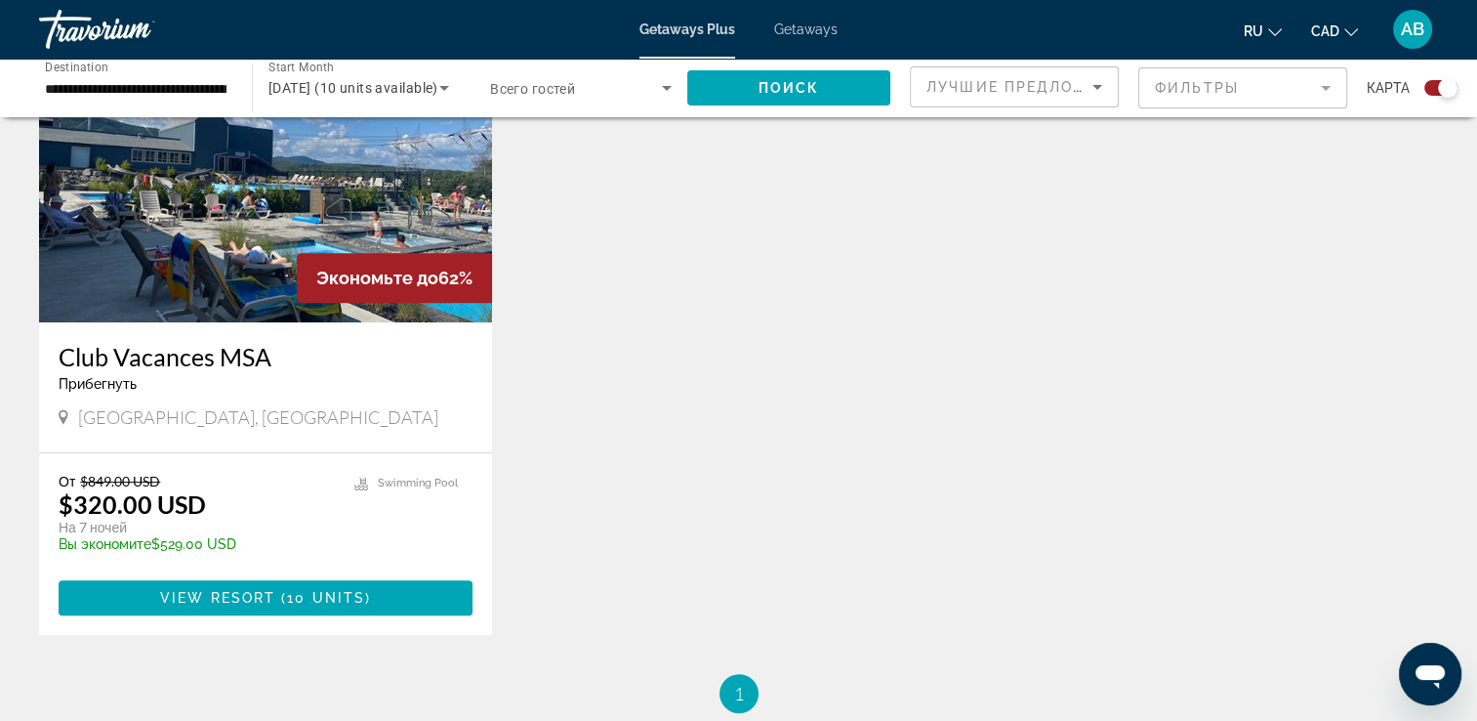
click at [252, 268] on img "Main content" at bounding box center [265, 166] width 453 height 312
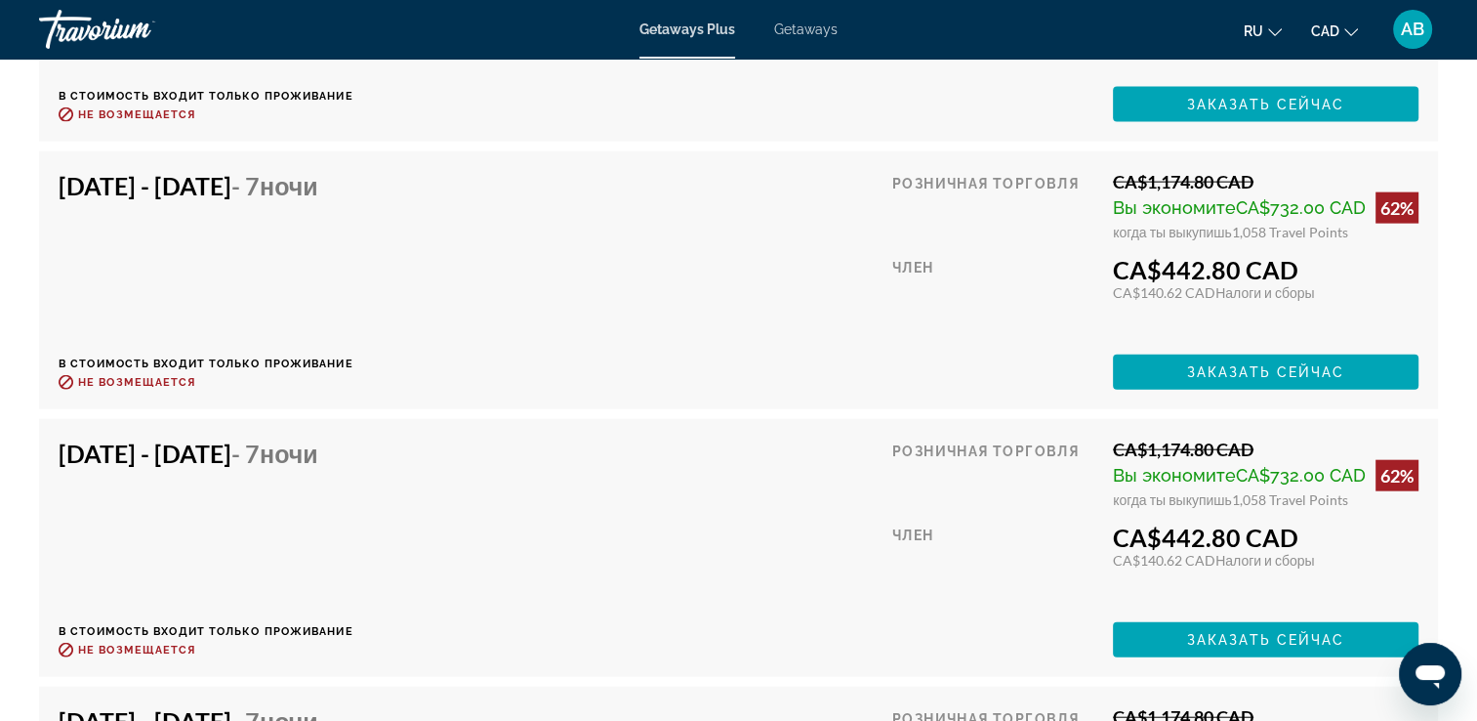
scroll to position [4492, 0]
click at [991, 50] on div "Getaways Plus Getaways ru English Español Français Italiano Português русский C…" at bounding box center [738, 29] width 1477 height 51
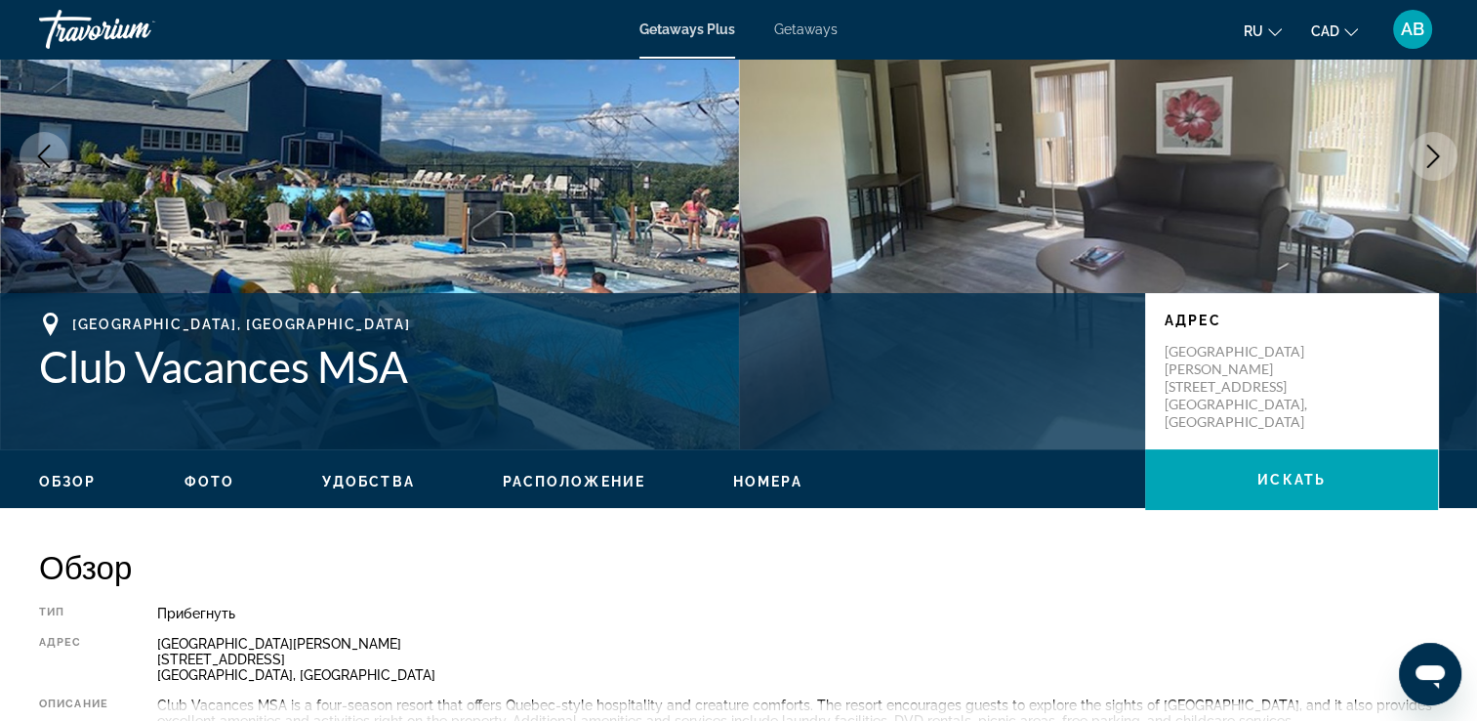
scroll to position [0, 0]
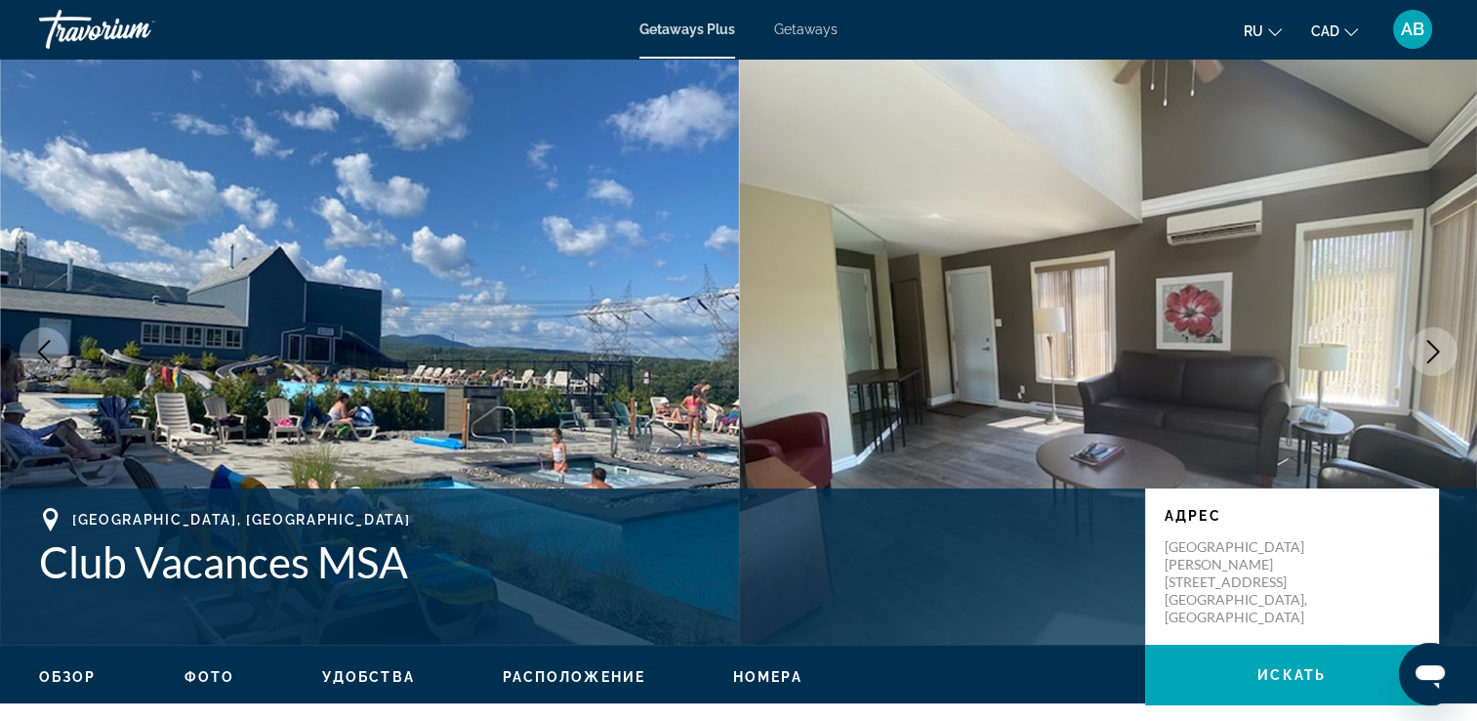
click at [811, 26] on span "Getaways" at bounding box center [805, 29] width 63 height 16
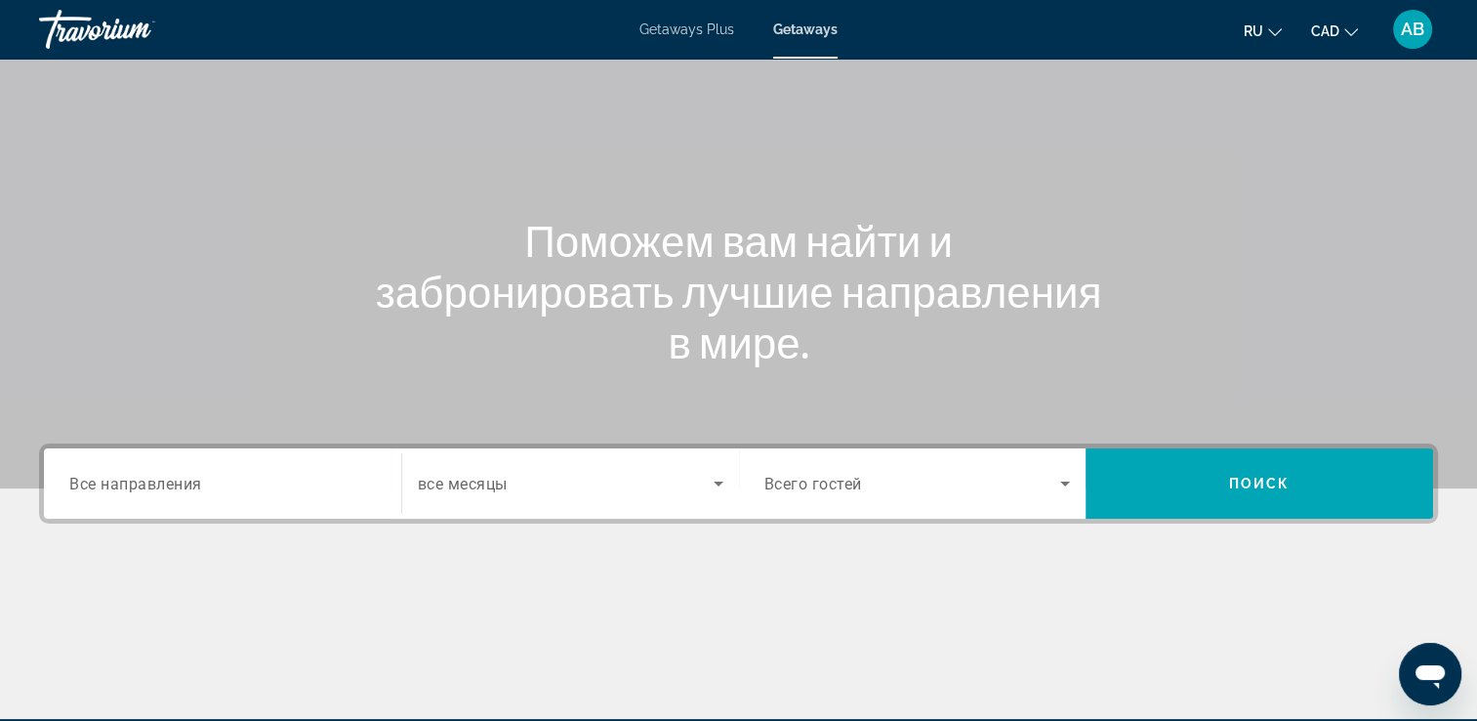
click at [125, 493] on input "Destination Все направления" at bounding box center [222, 484] width 307 height 23
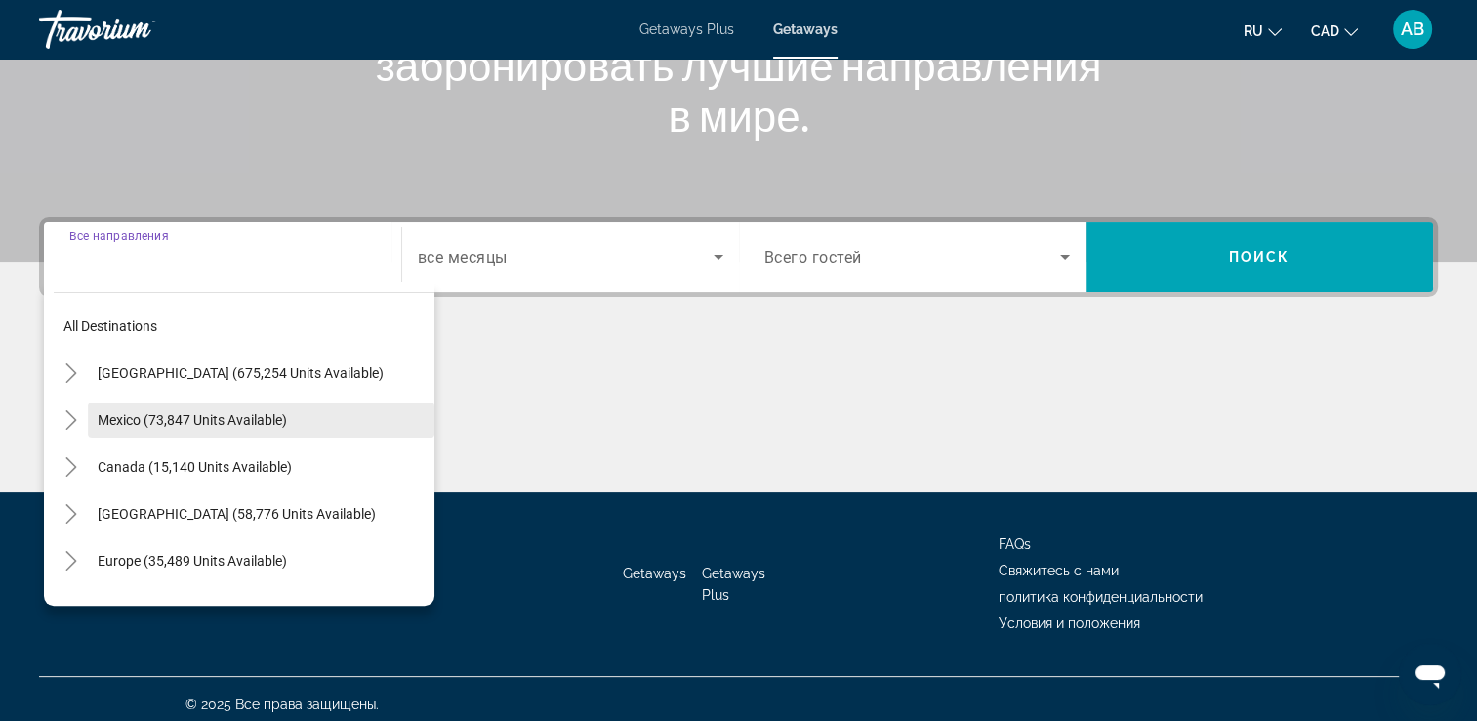
scroll to position [334, 0]
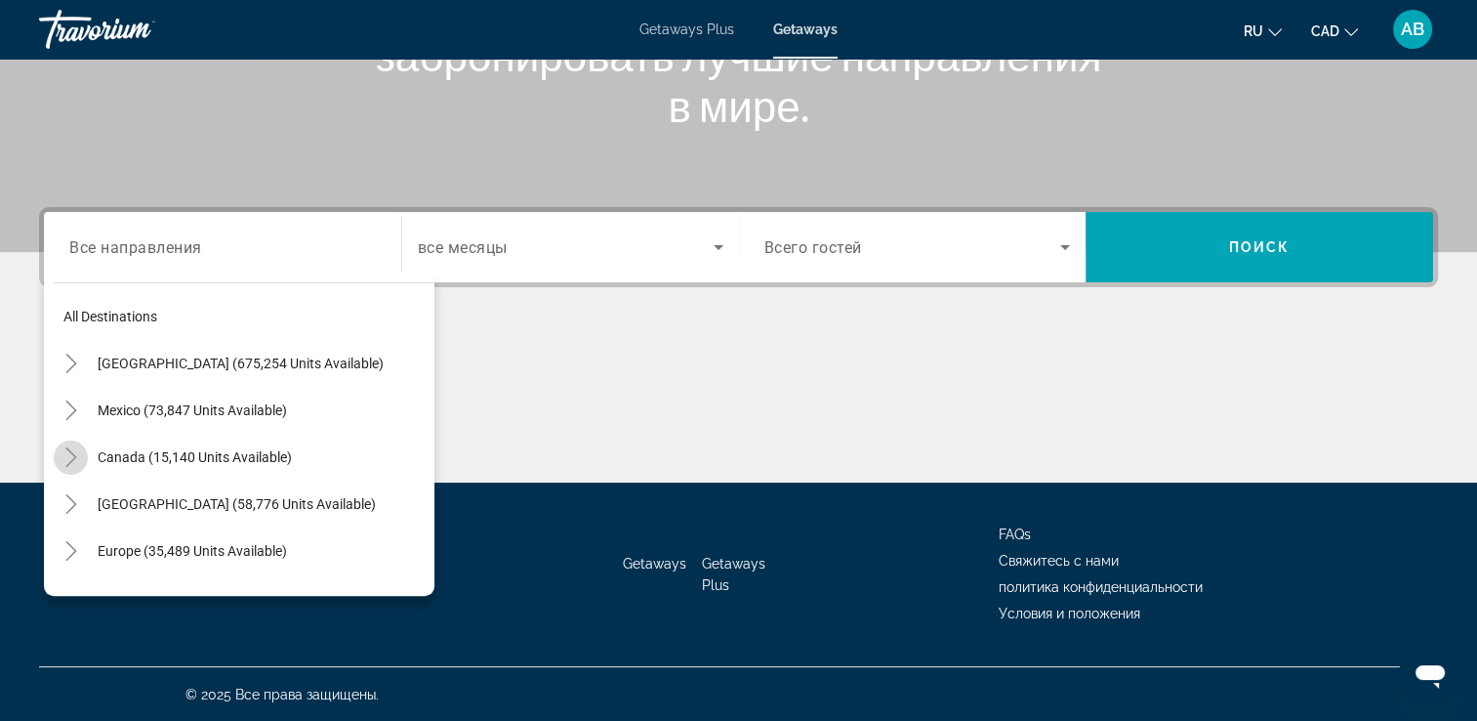
click at [78, 444] on mat-icon "Toggle Canada (15,140 units available)" at bounding box center [71, 457] width 34 height 34
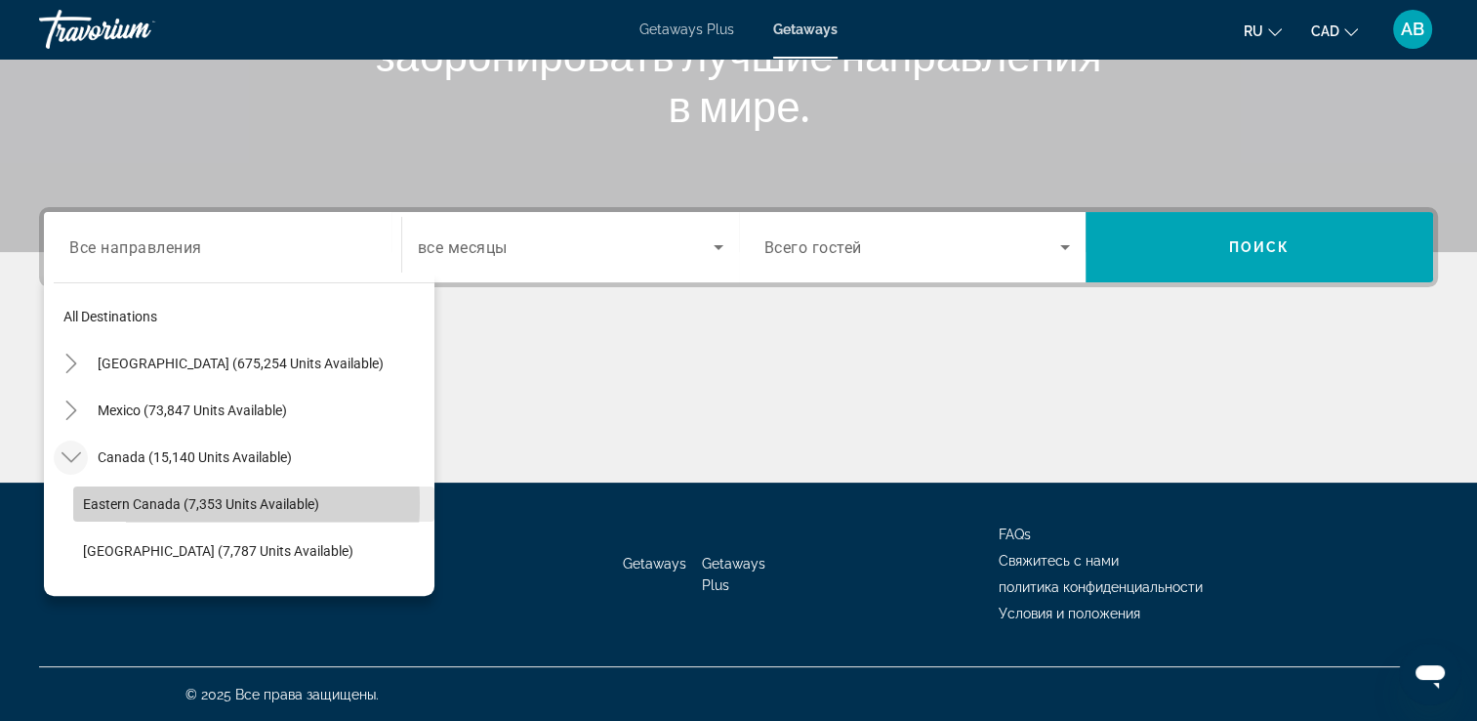
click at [148, 502] on span "Eastern Canada (7,353 units available)" at bounding box center [201, 504] width 236 height 16
type input "**********"
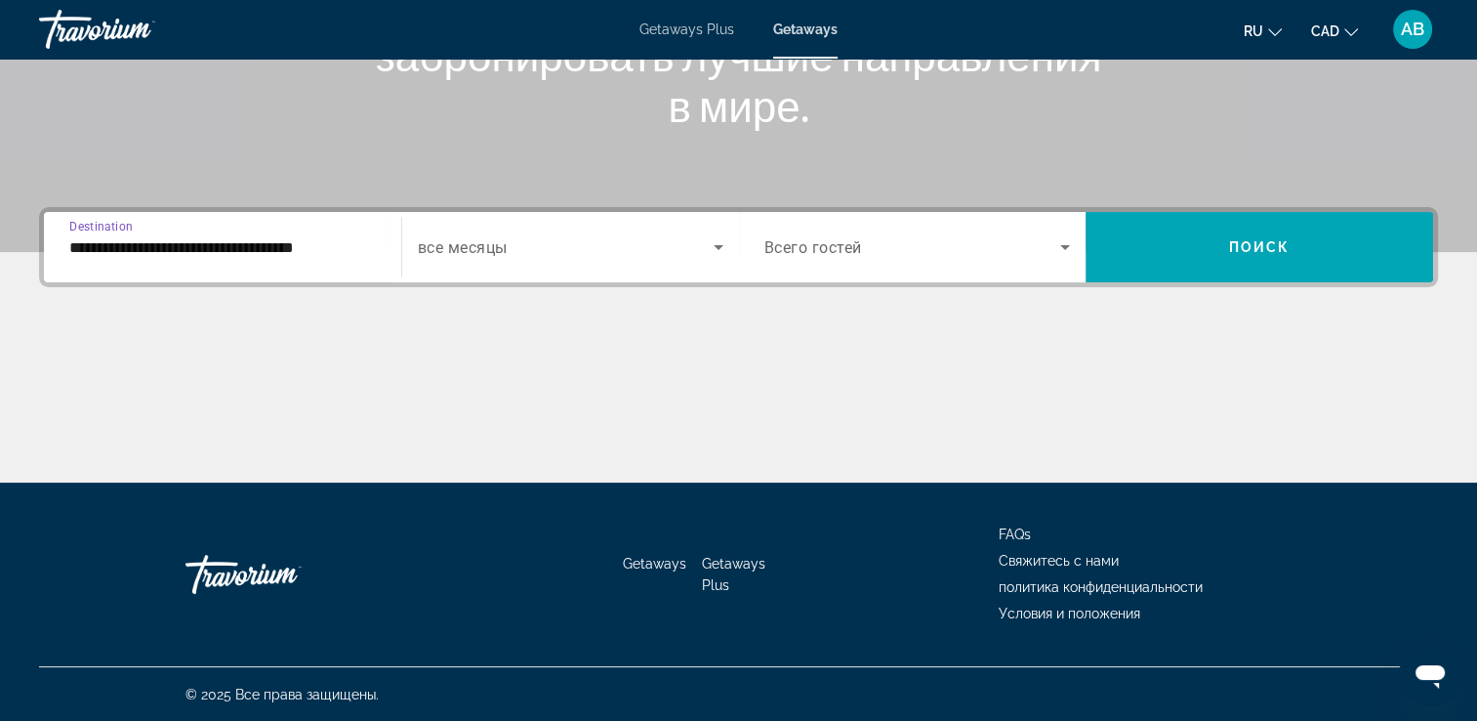
click at [696, 252] on span "Search widget" at bounding box center [566, 246] width 296 height 23
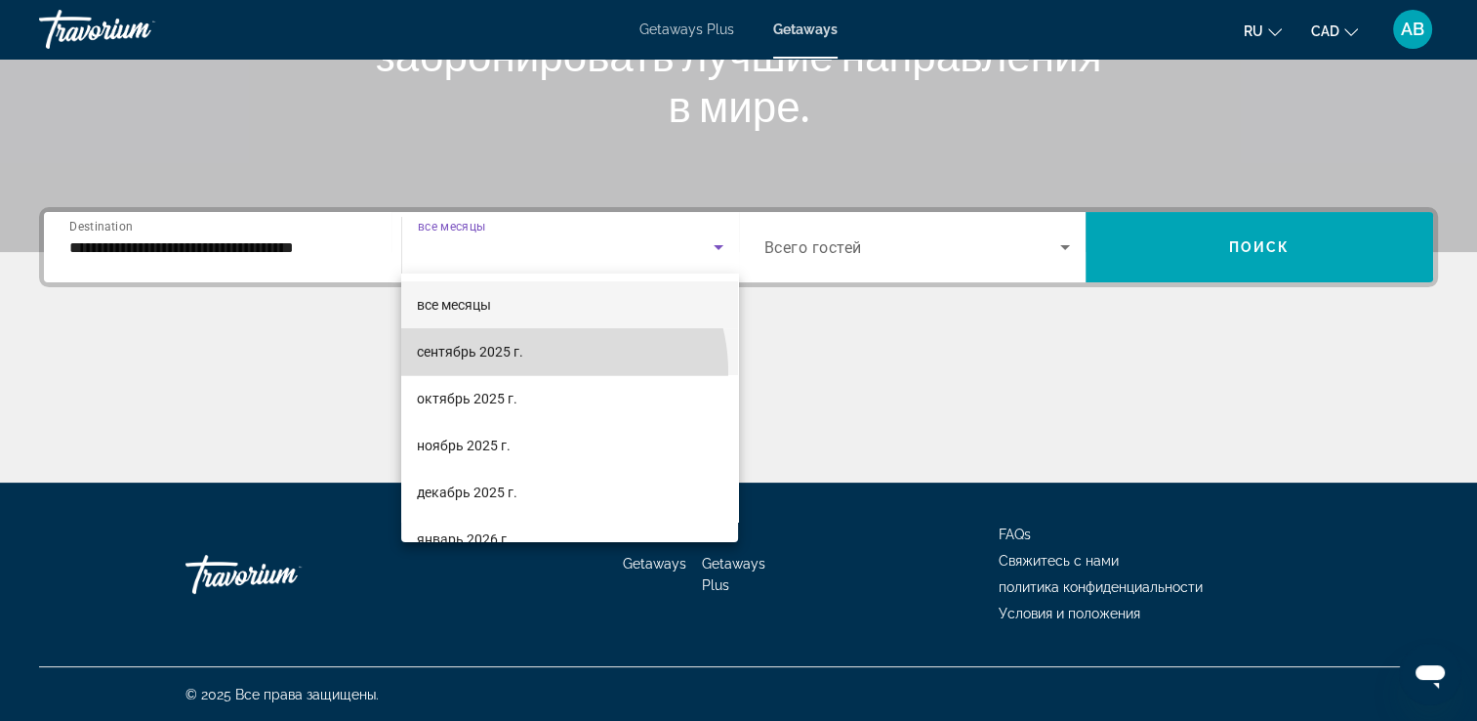
click at [543, 372] on mat-option "сентябрь 2025 г." at bounding box center [569, 351] width 337 height 47
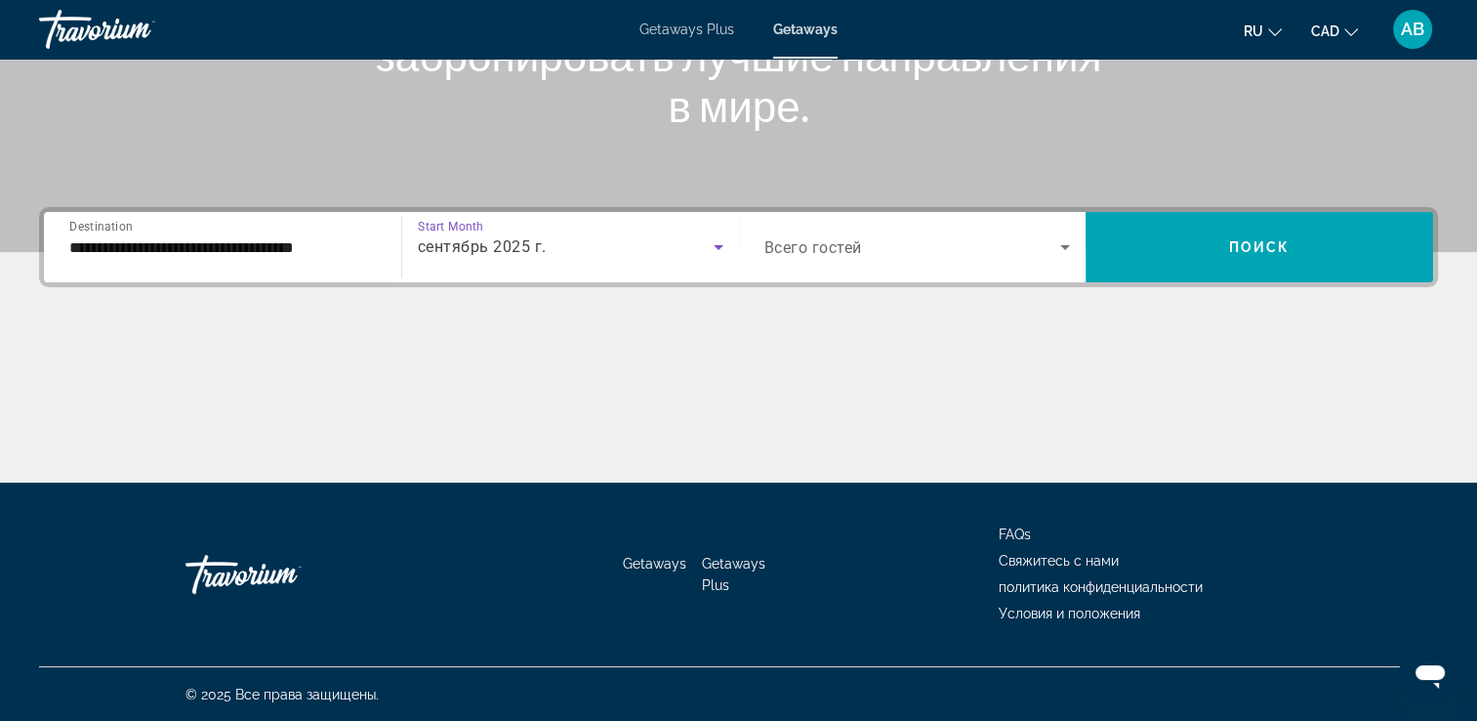
click at [956, 228] on div "Search widget" at bounding box center [918, 247] width 307 height 55
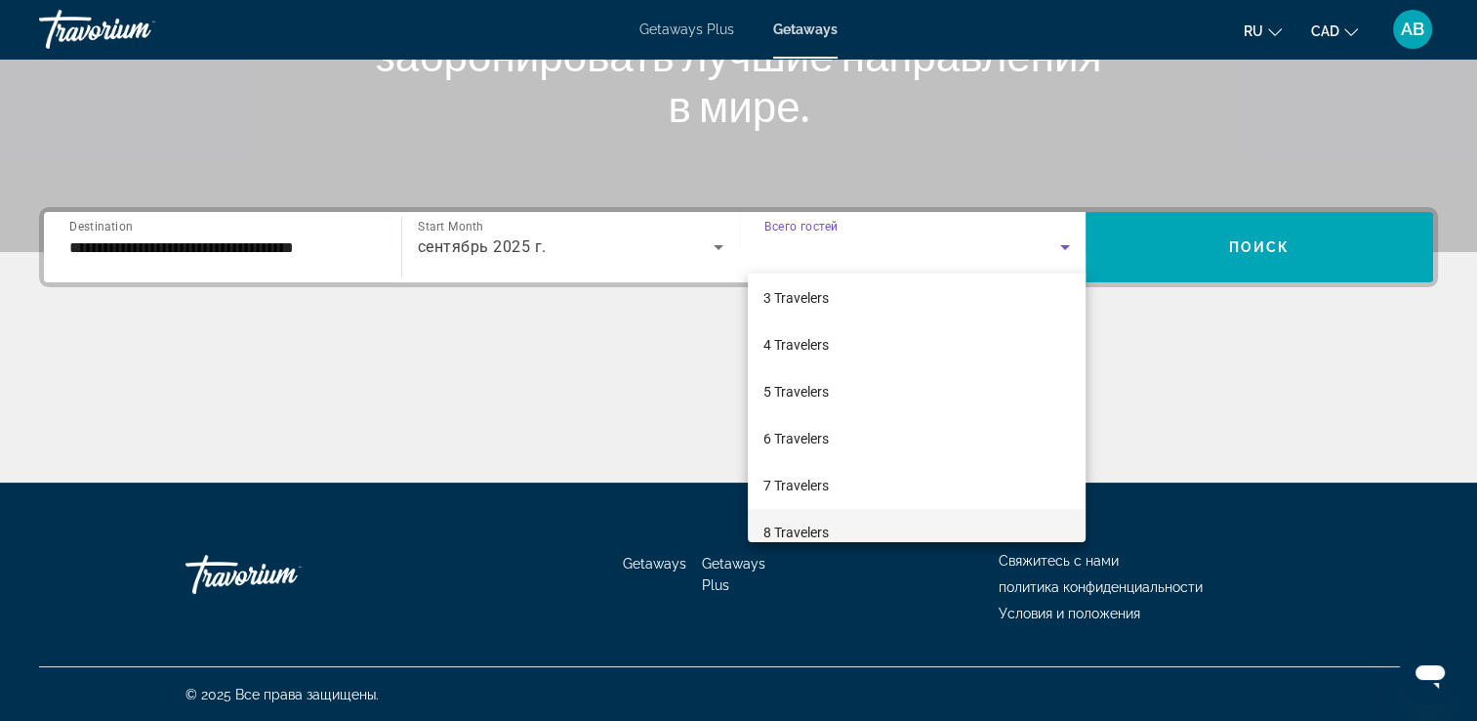
scroll to position [215, 0]
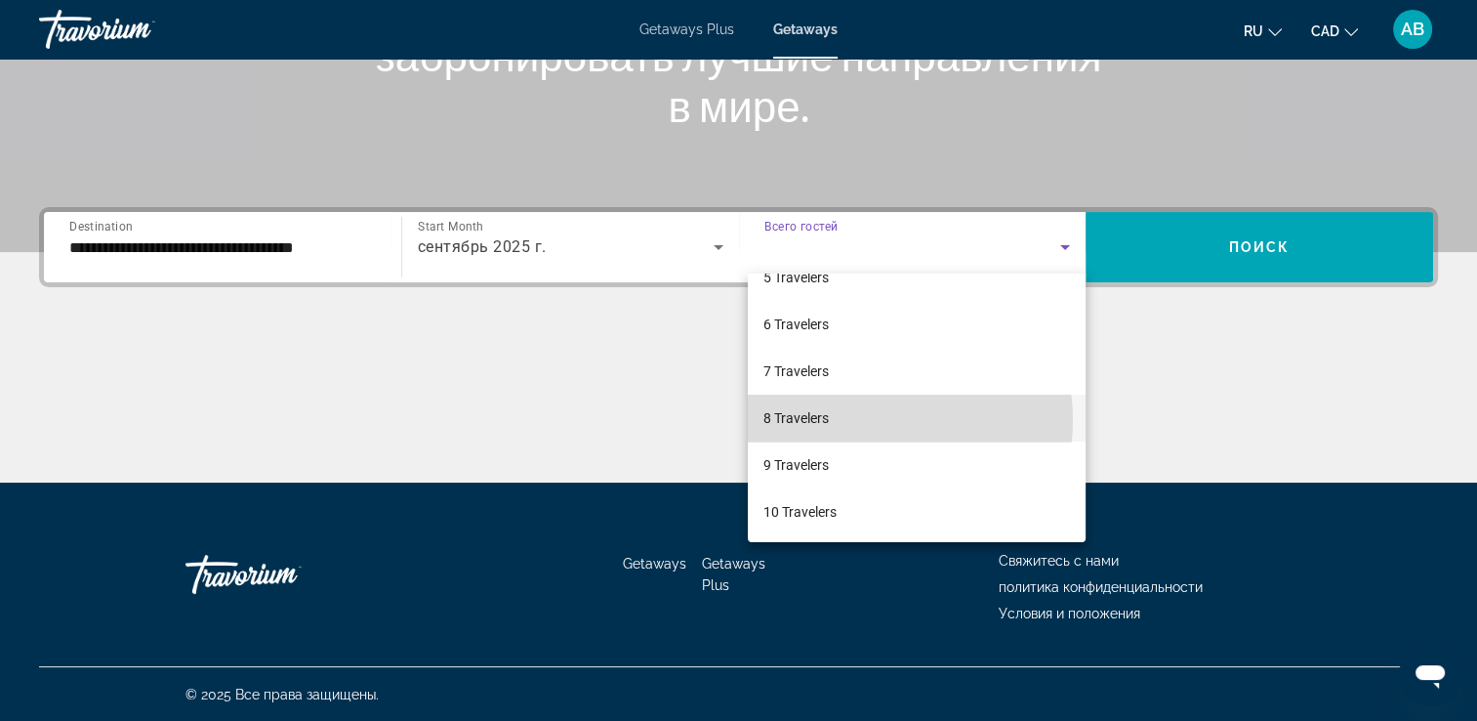
drag, startPoint x: 869, startPoint y: 419, endPoint x: 884, endPoint y: 416, distance: 14.9
click at [872, 420] on mat-option "8 Travelers" at bounding box center [917, 418] width 338 height 47
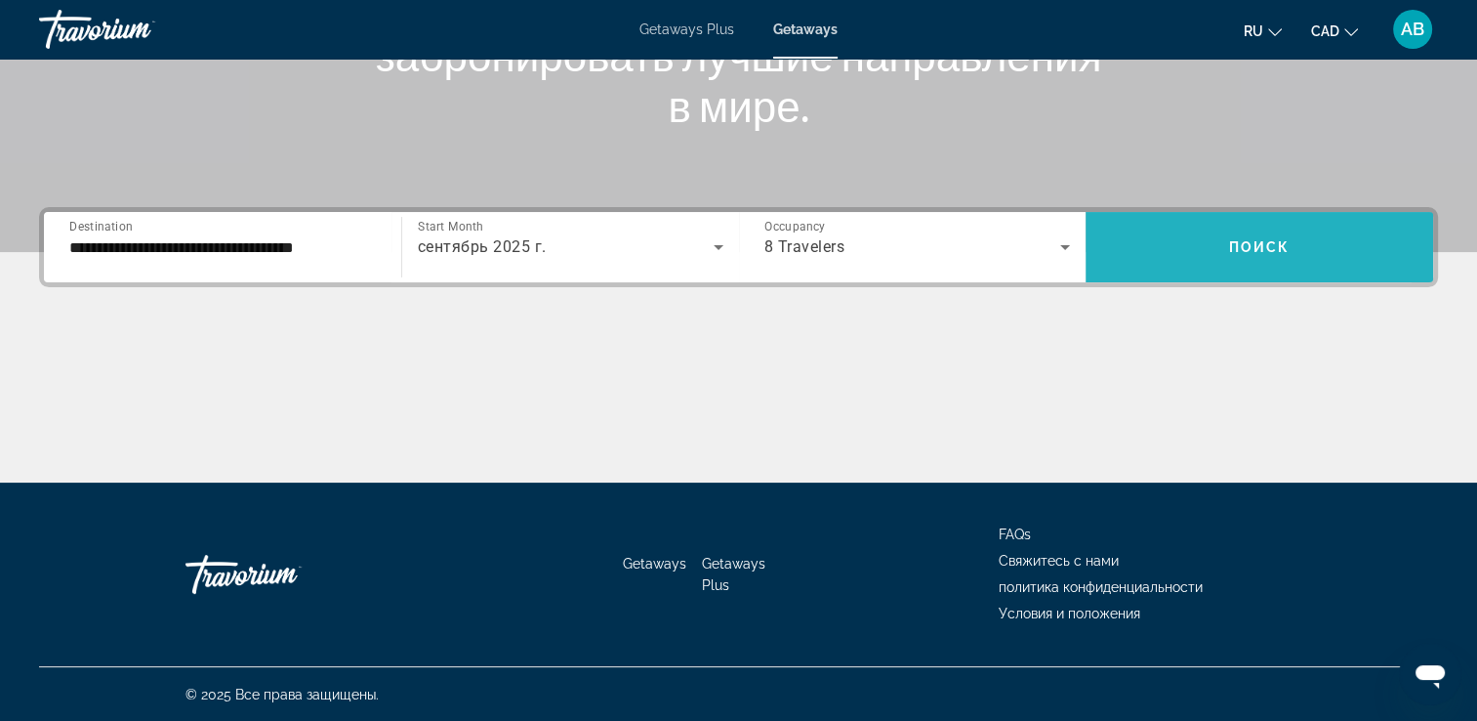
click at [1176, 240] on span "Search widget" at bounding box center [1260, 247] width 348 height 47
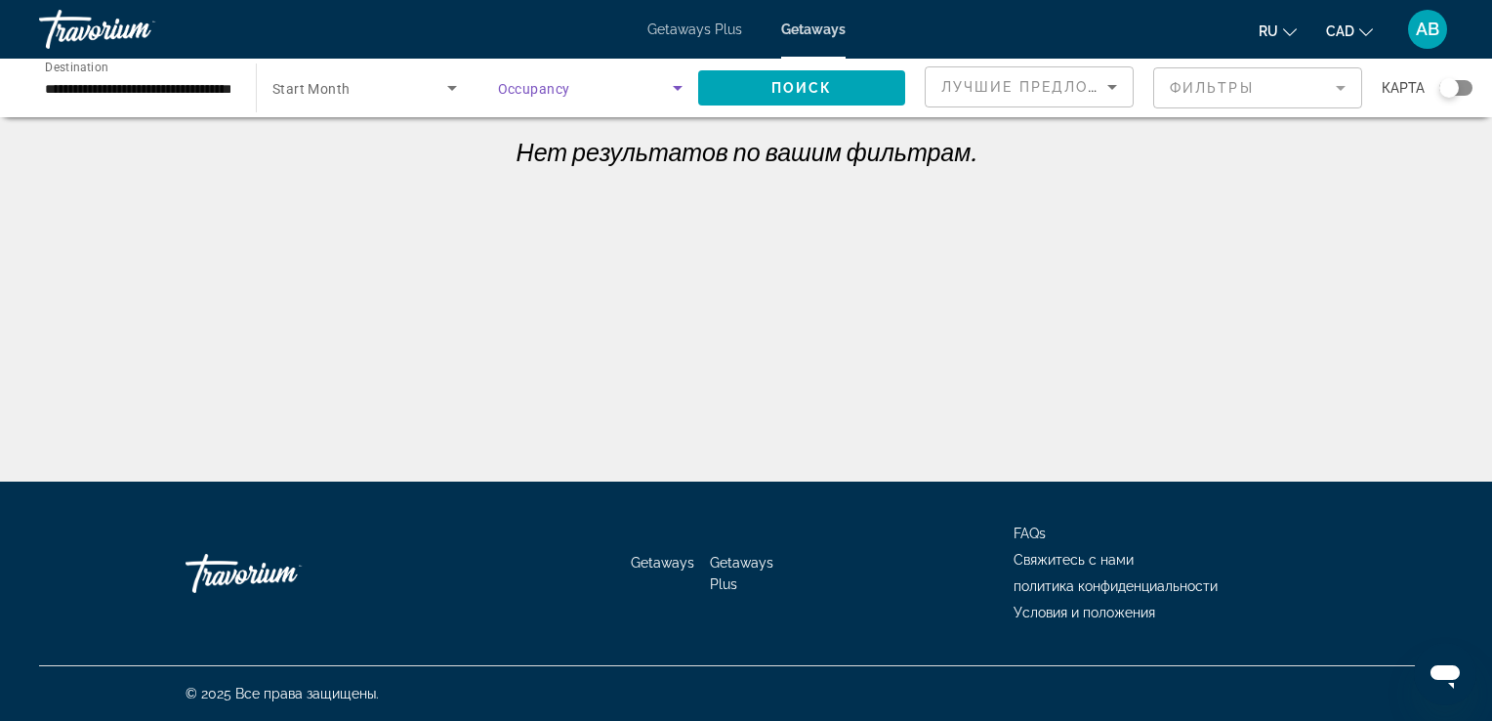
click at [686, 76] on icon "Search widget" at bounding box center [677, 87] width 23 height 23
click at [570, 148] on span "Всего гостей" at bounding box center [538, 147] width 80 height 16
click at [789, 88] on span "Поиск" at bounding box center [802, 88] width 62 height 16
